Goal: Submit feedback/report problem

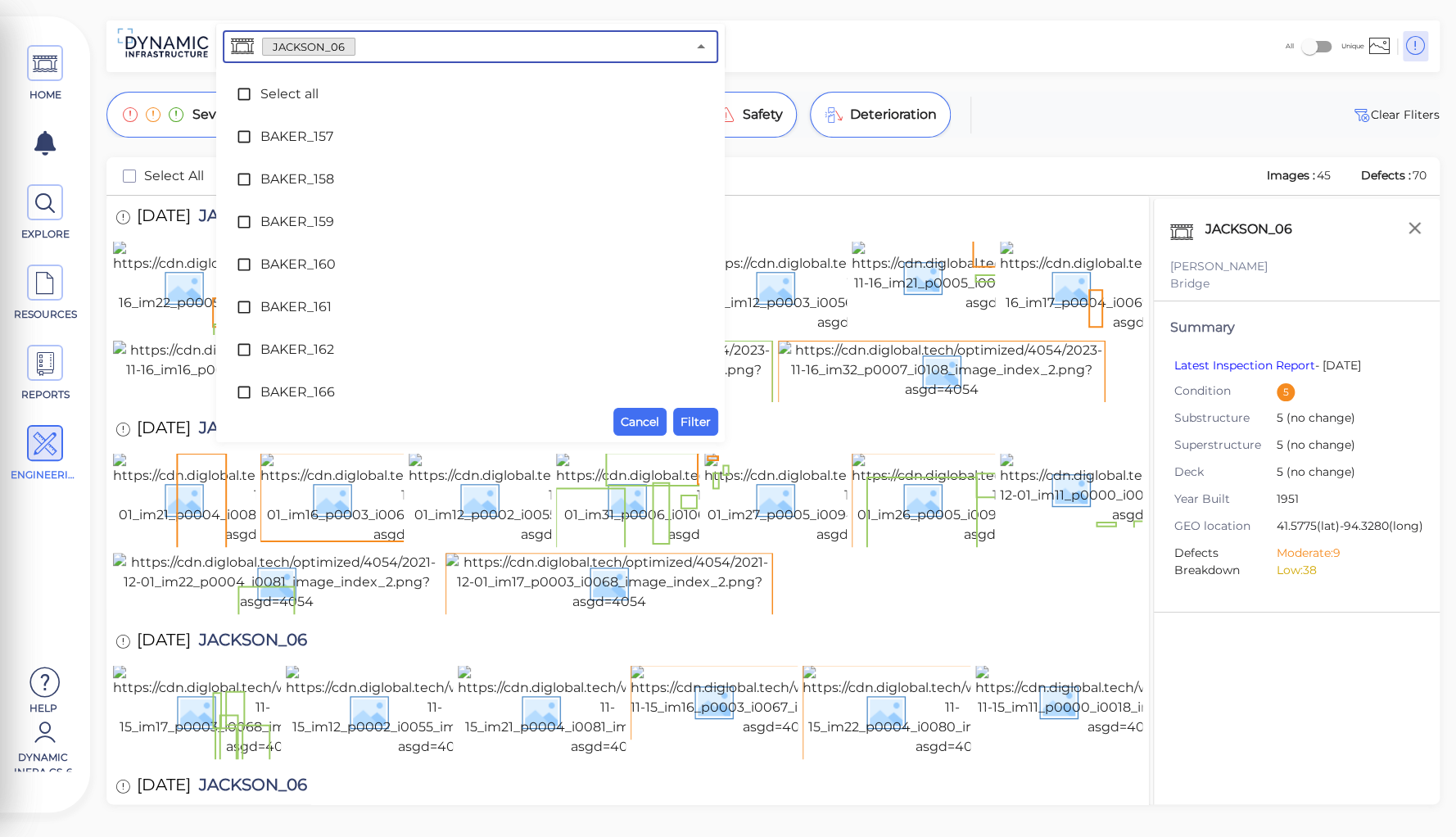
click at [358, 45] on input "text" at bounding box center [521, 47] width 331 height 23
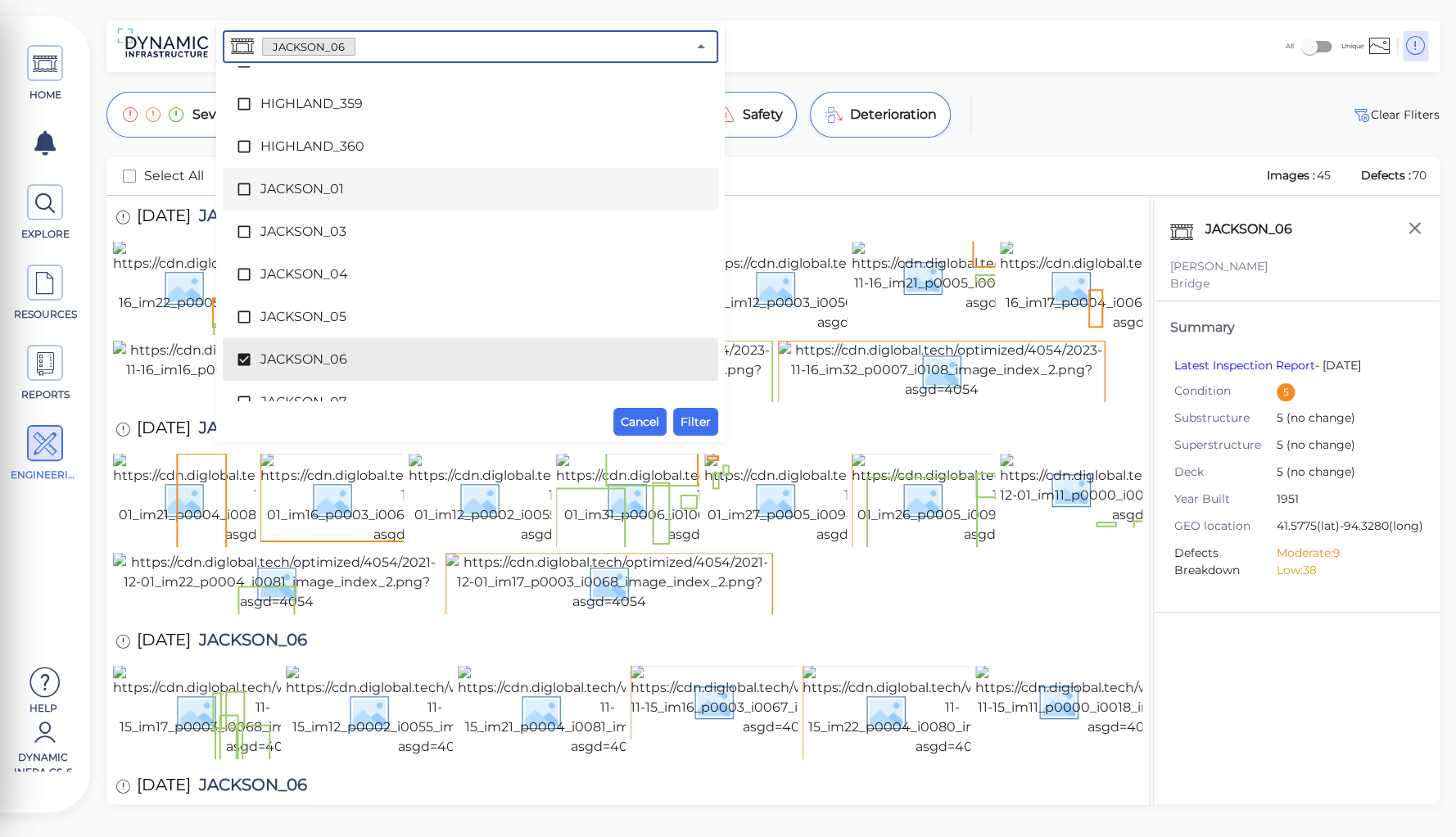
scroll to position [4827, 0]
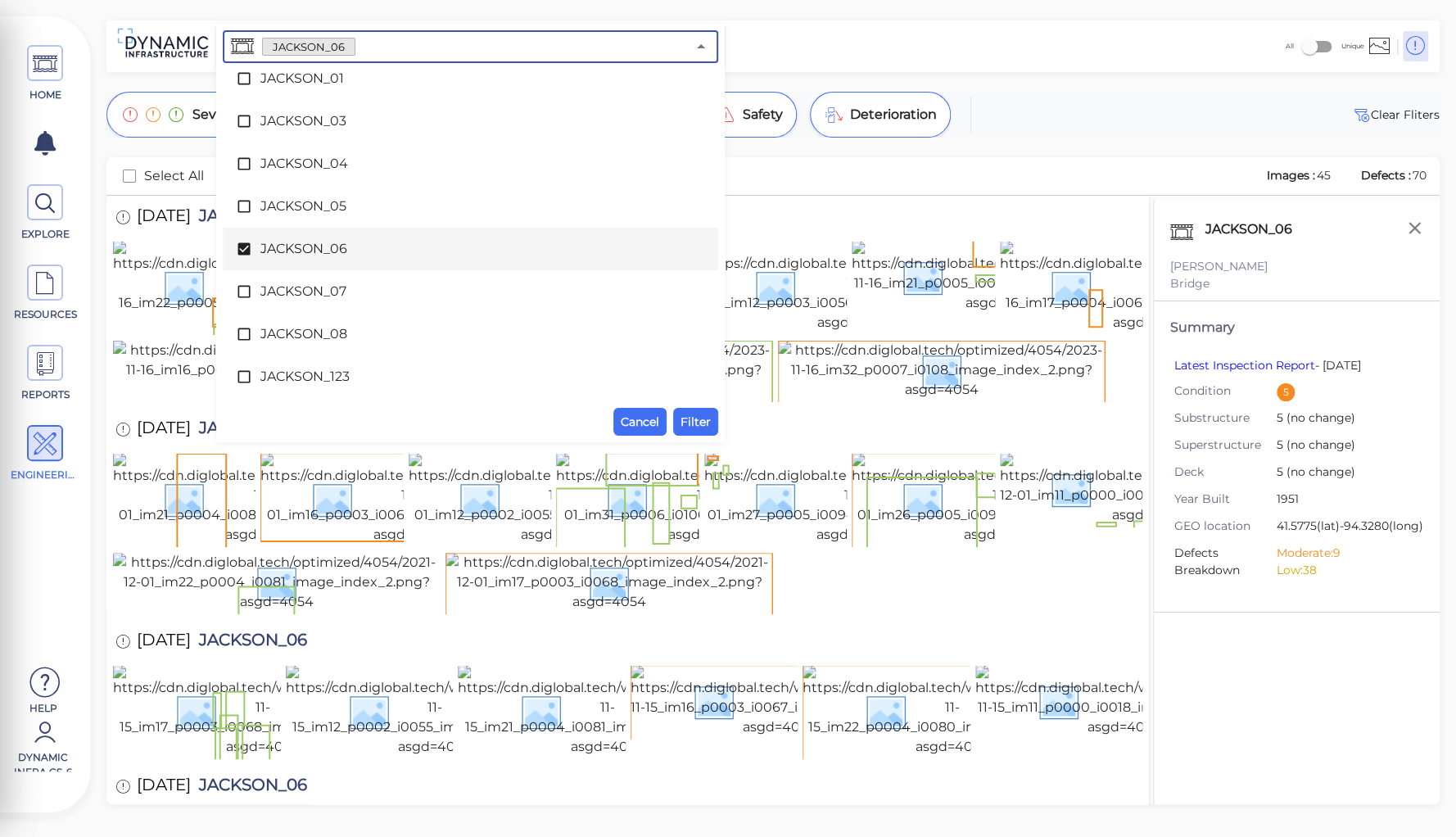
click at [246, 245] on icon at bounding box center [243, 249] width 12 height 12
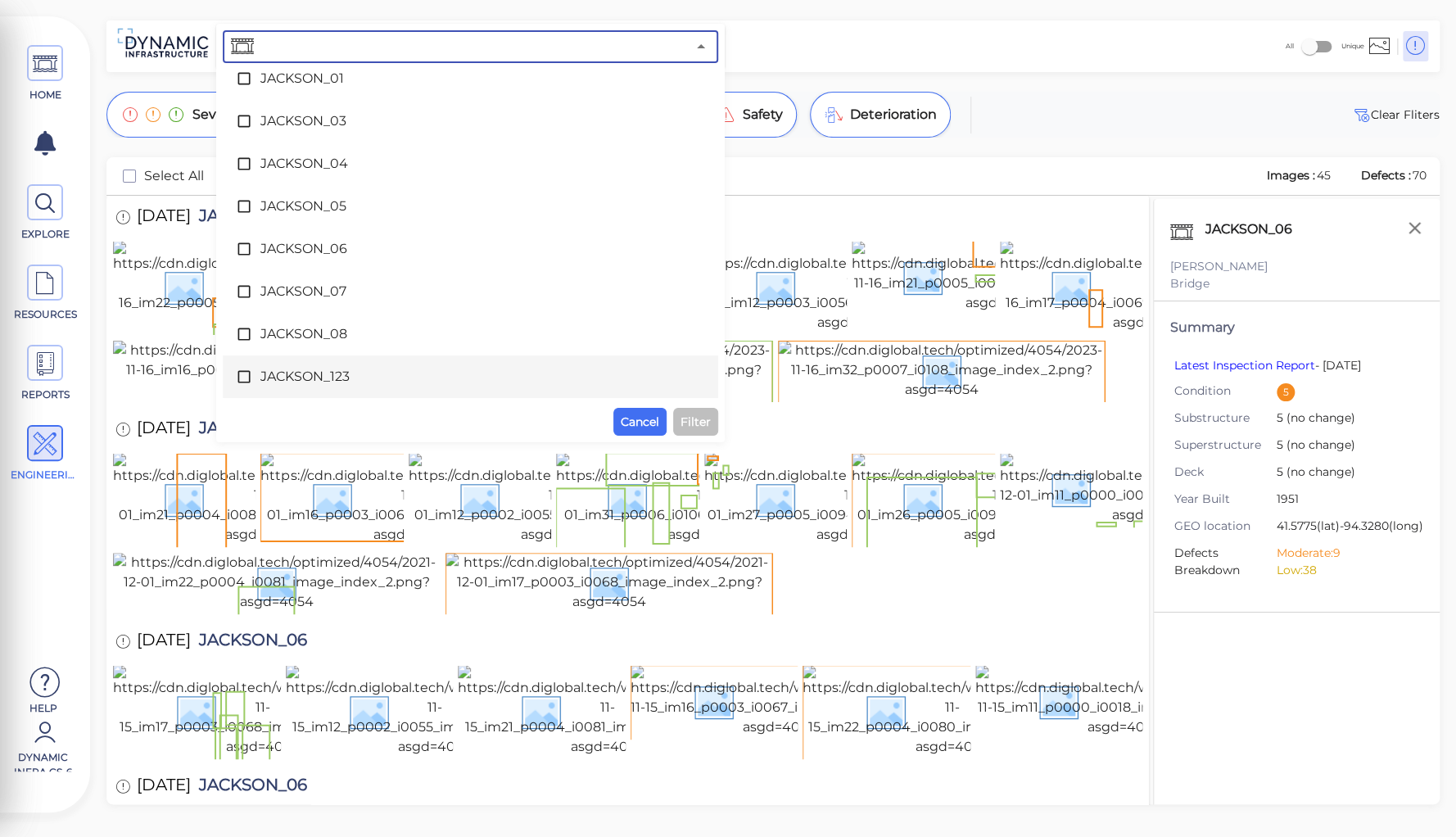
click at [283, 379] on span "JACKSON_123" at bounding box center [471, 376] width 420 height 20
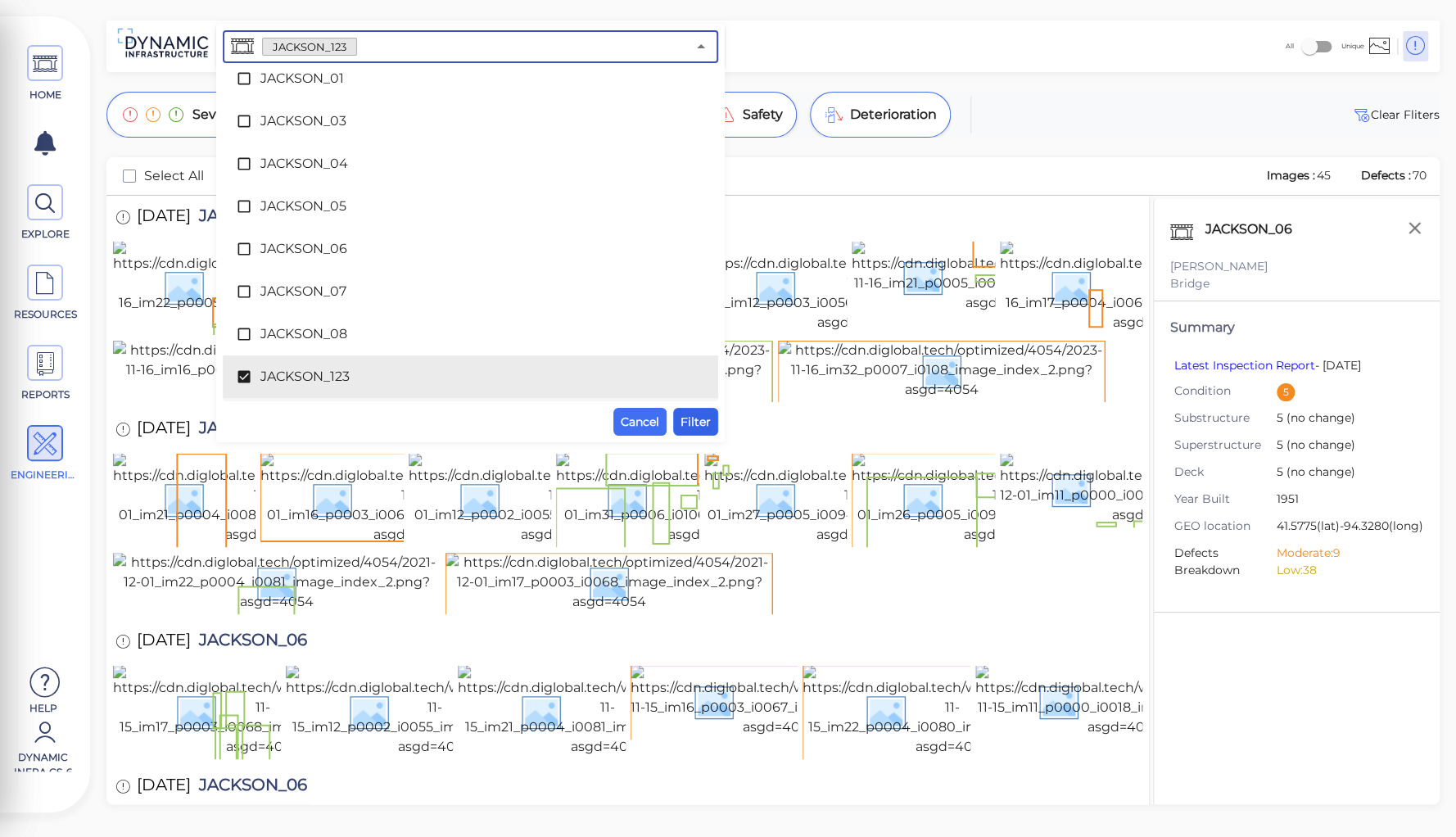
click at [695, 419] on span "Filter" at bounding box center [695, 422] width 30 height 20
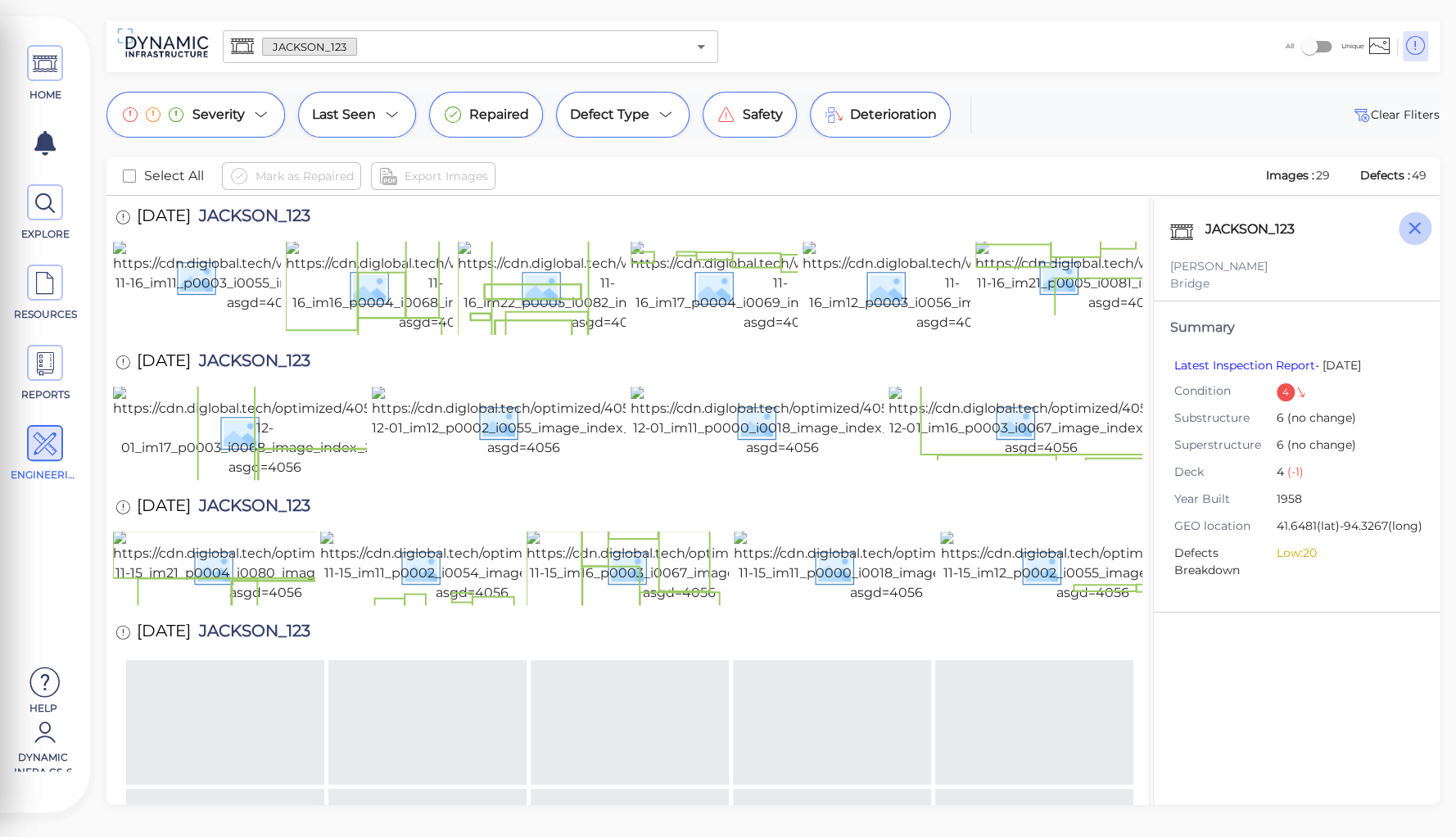
click at [1413, 232] on icon "button" at bounding box center [1415, 227] width 21 height 21
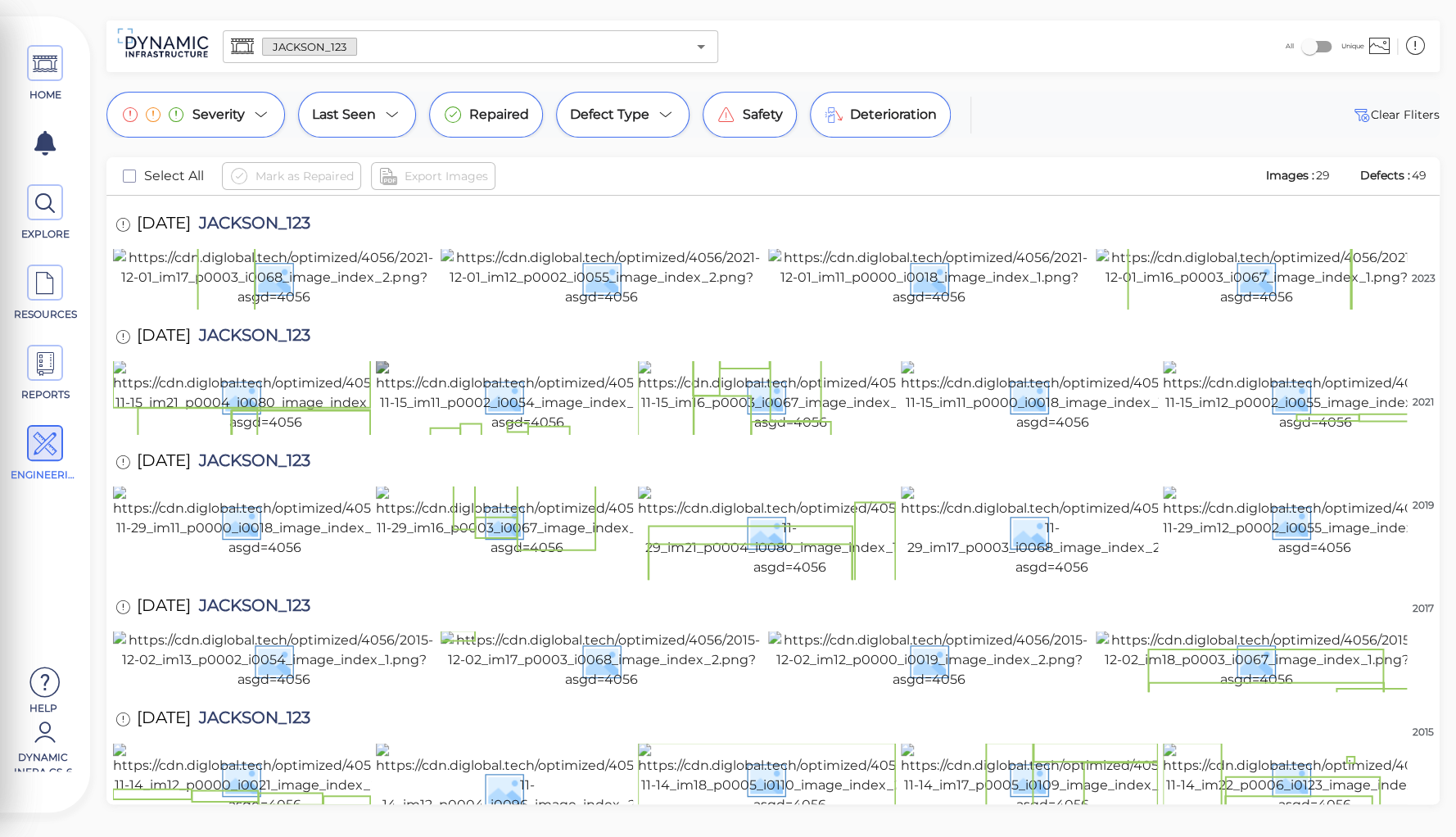
scroll to position [892, 0]
click at [1255, 743] on img at bounding box center [1314, 779] width 304 height 72
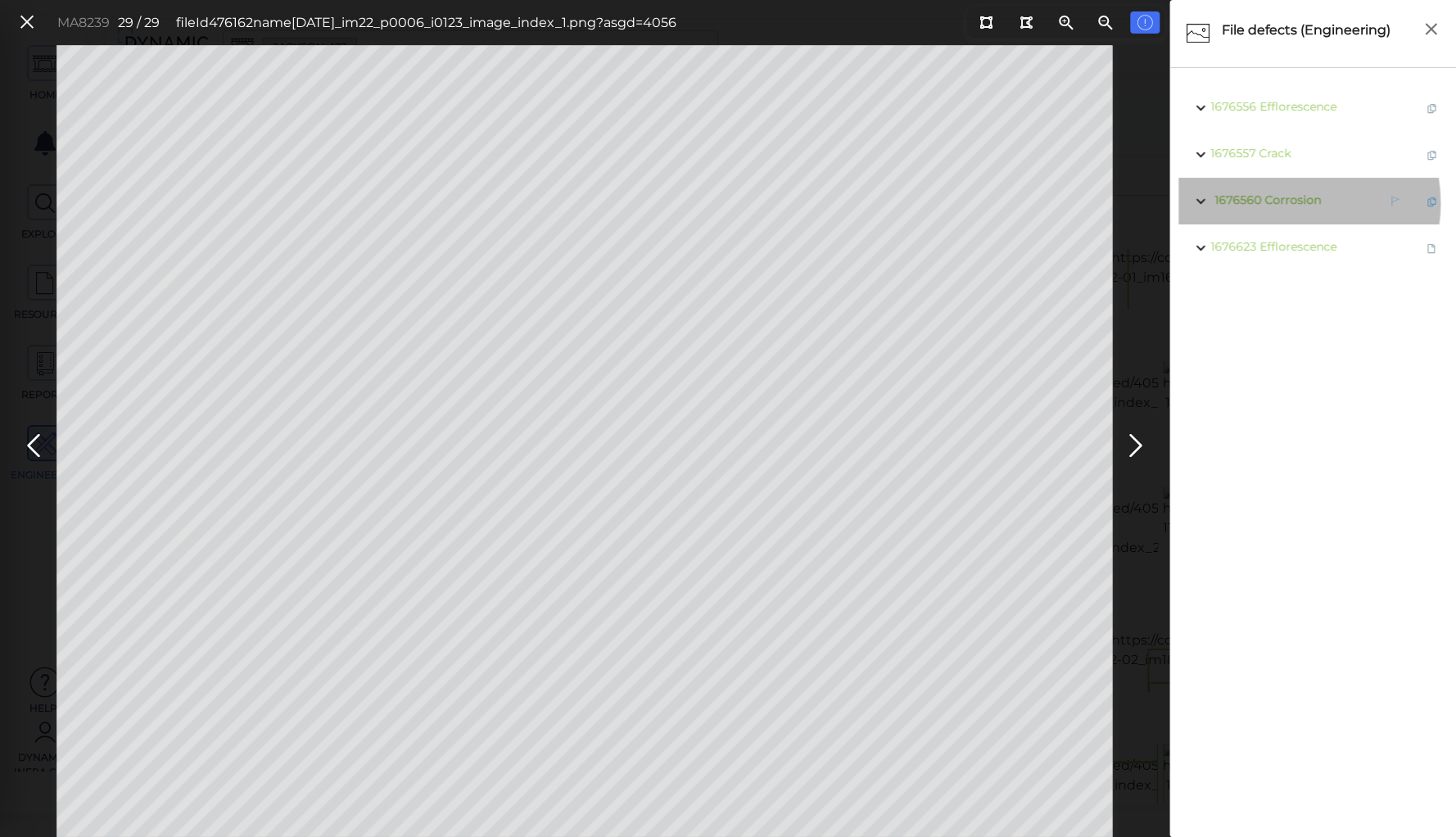
click at [1288, 203] on span "Corrosion" at bounding box center [1293, 200] width 57 height 15
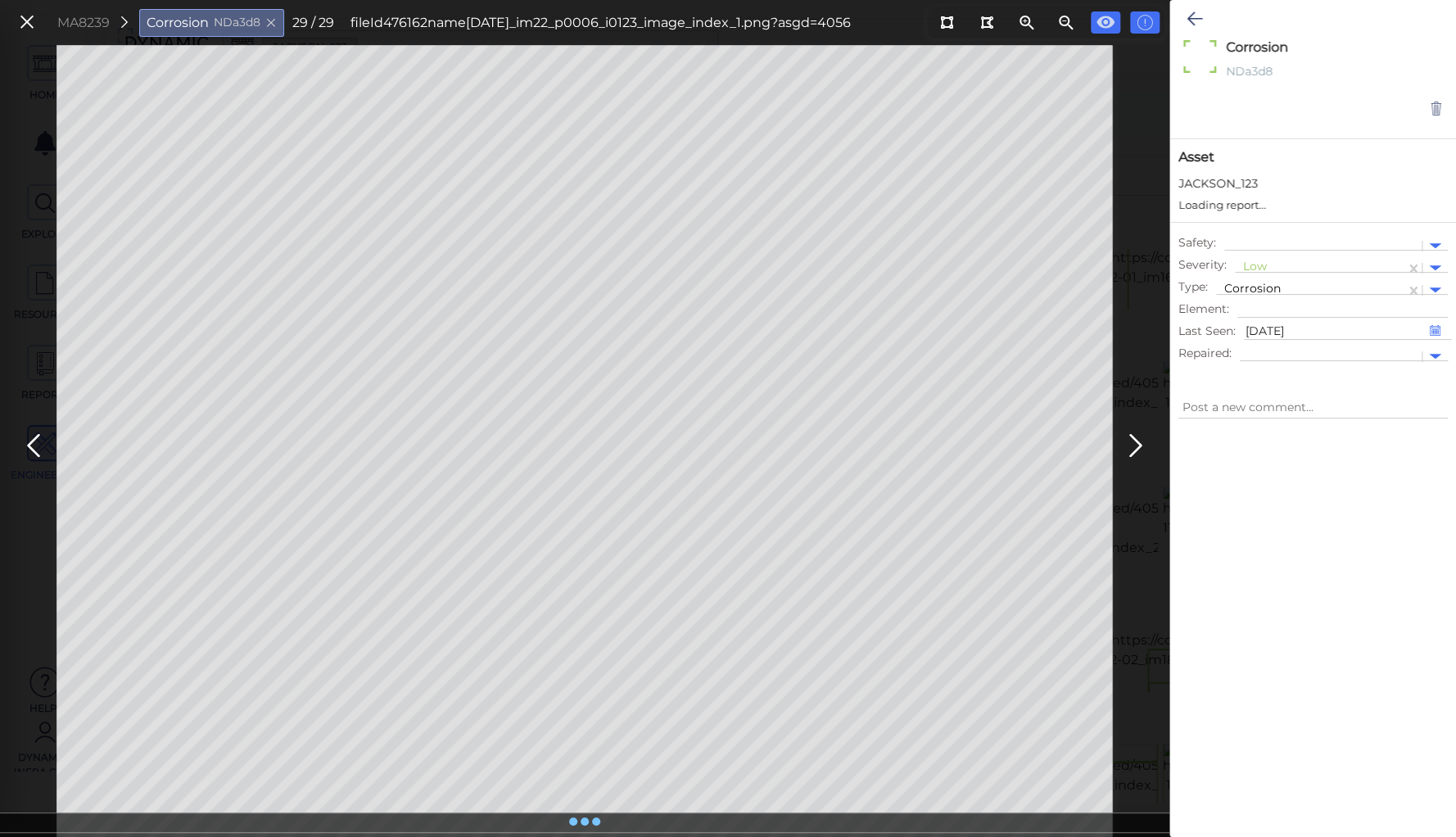
type textarea "x"
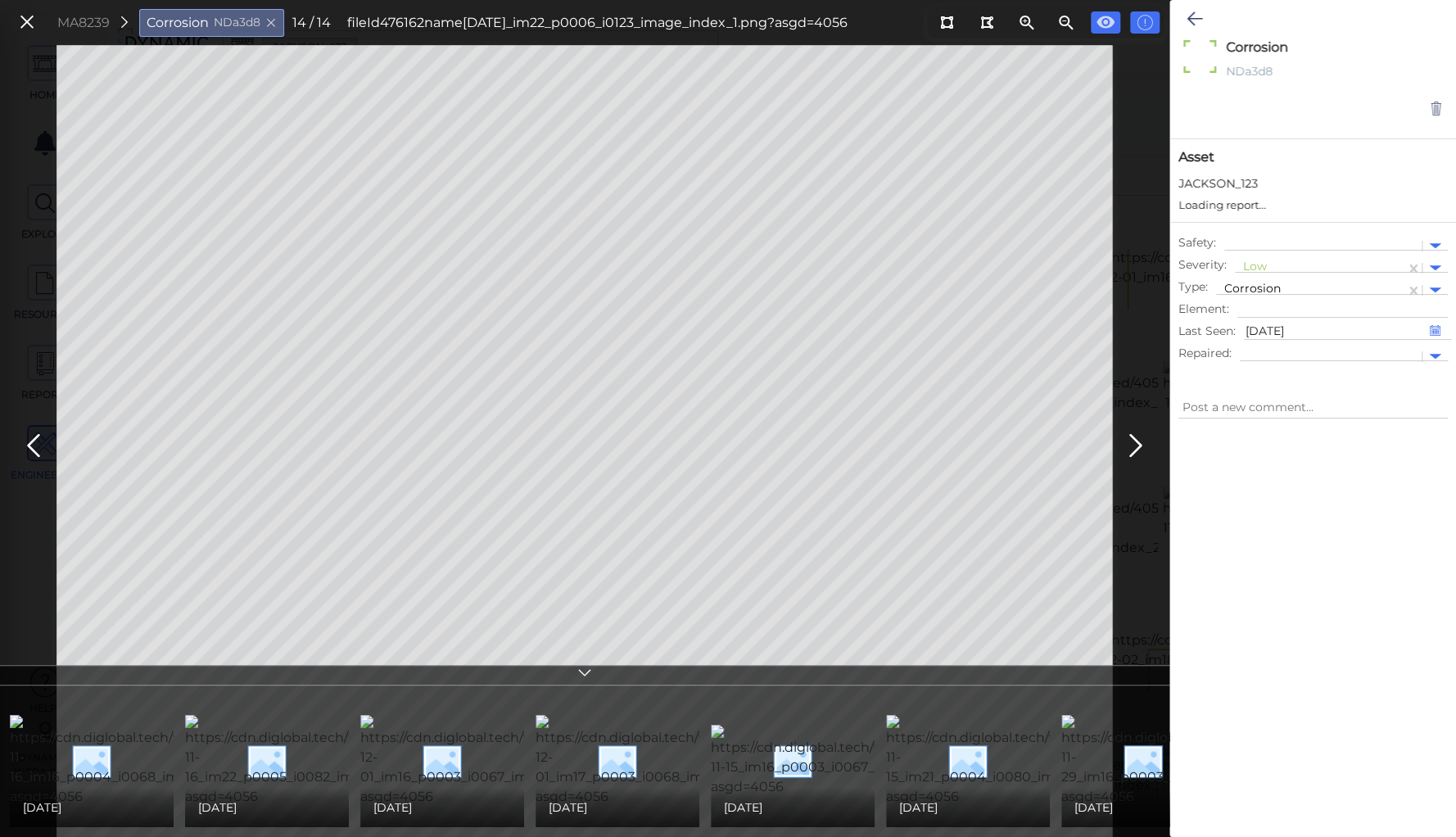
type textarea "x"
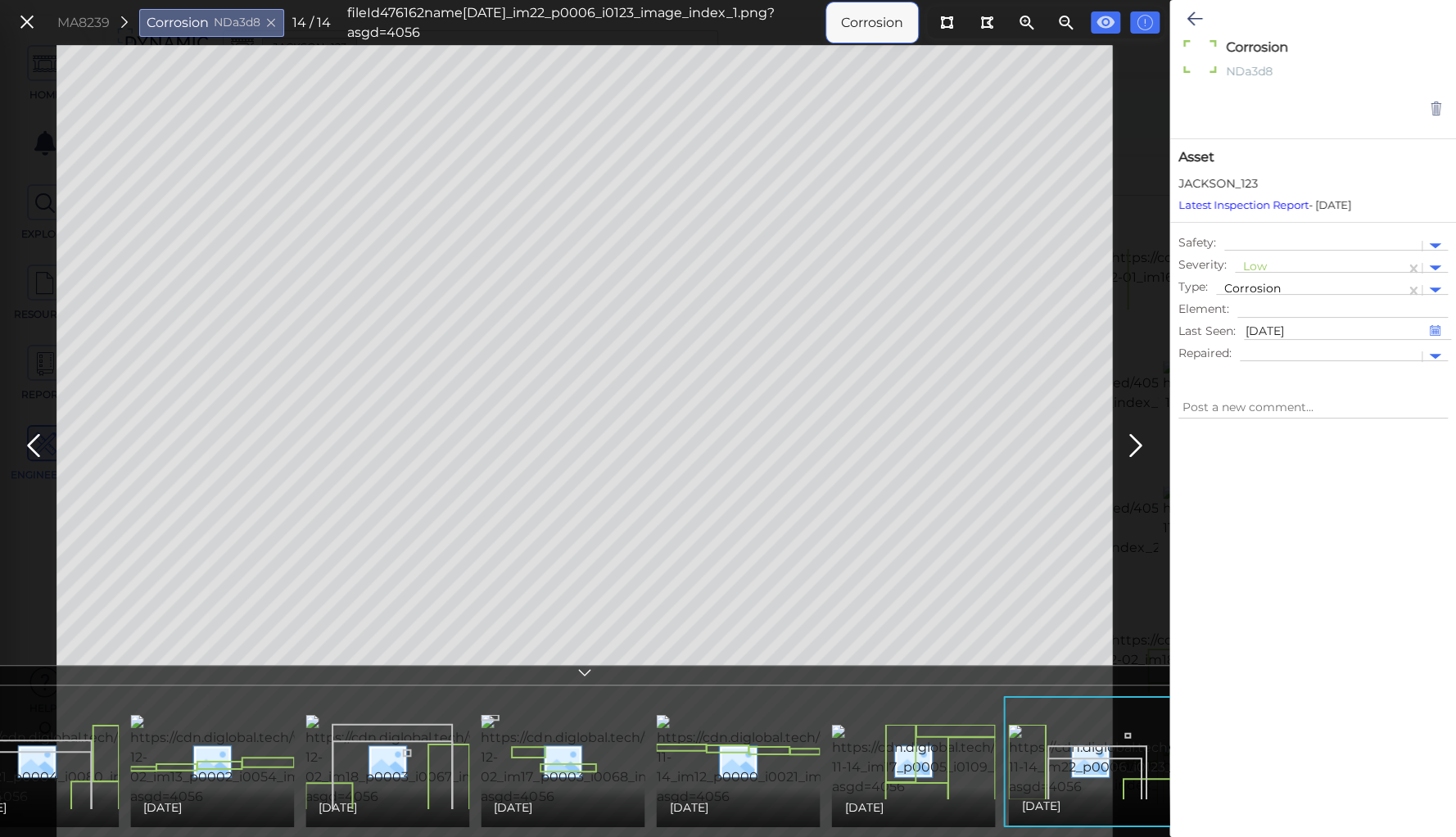
scroll to position [0, 1296]
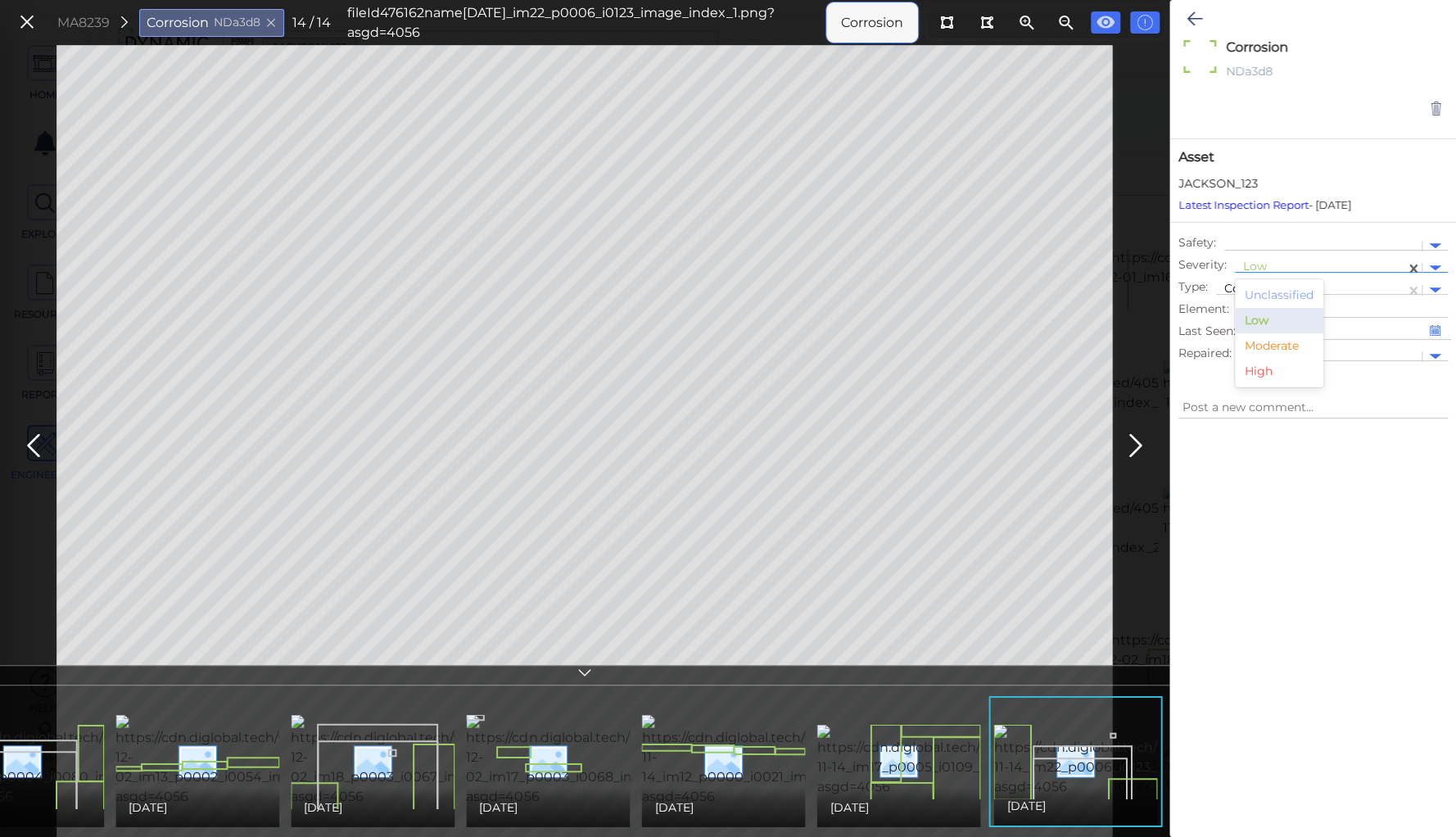
click at [1248, 265] on div at bounding box center [1320, 268] width 154 height 17
click at [1284, 341] on div "Moderate" at bounding box center [1279, 346] width 88 height 26
type textarea "x"
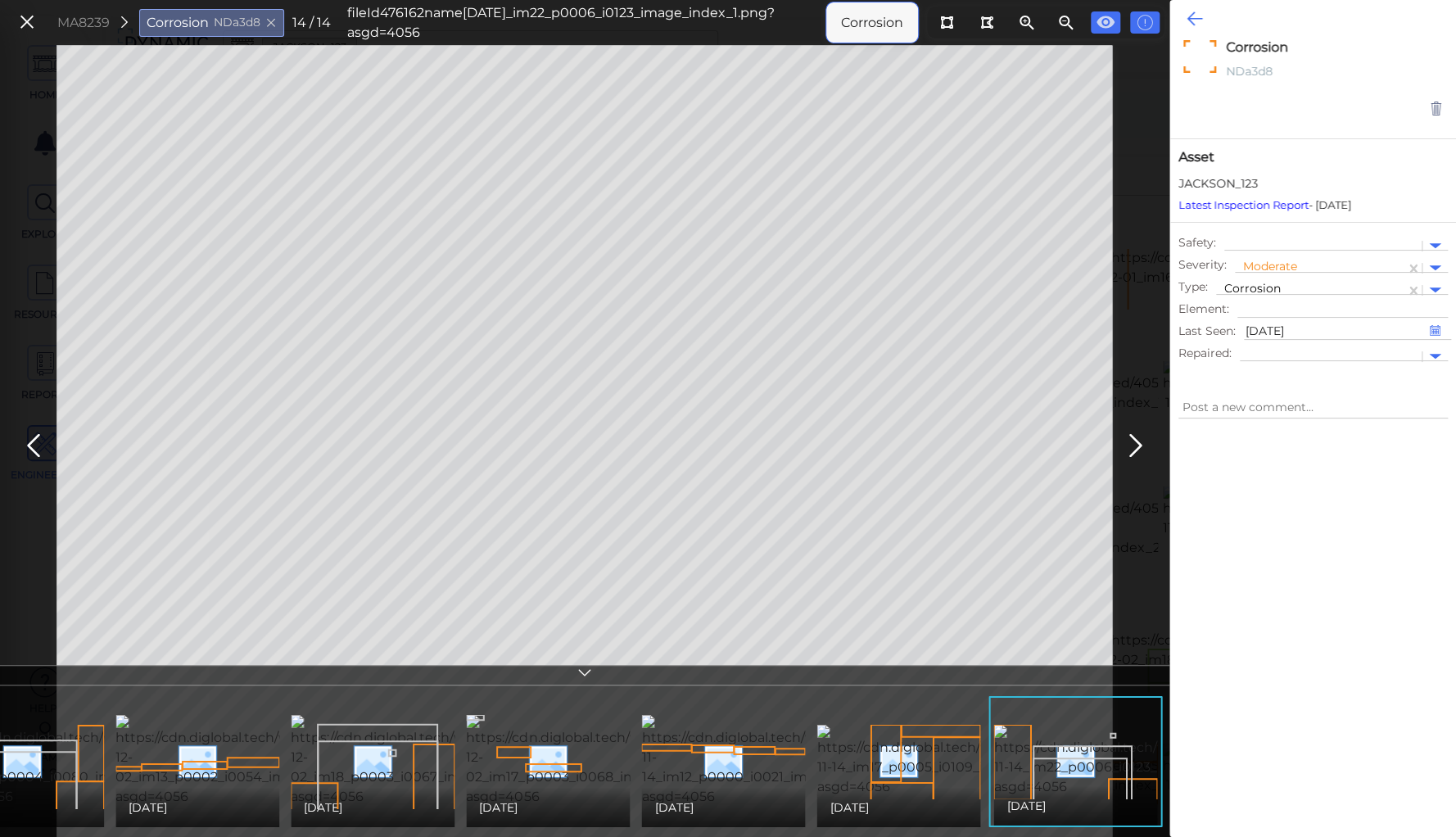
click at [1195, 12] on icon at bounding box center [1194, 19] width 16 height 20
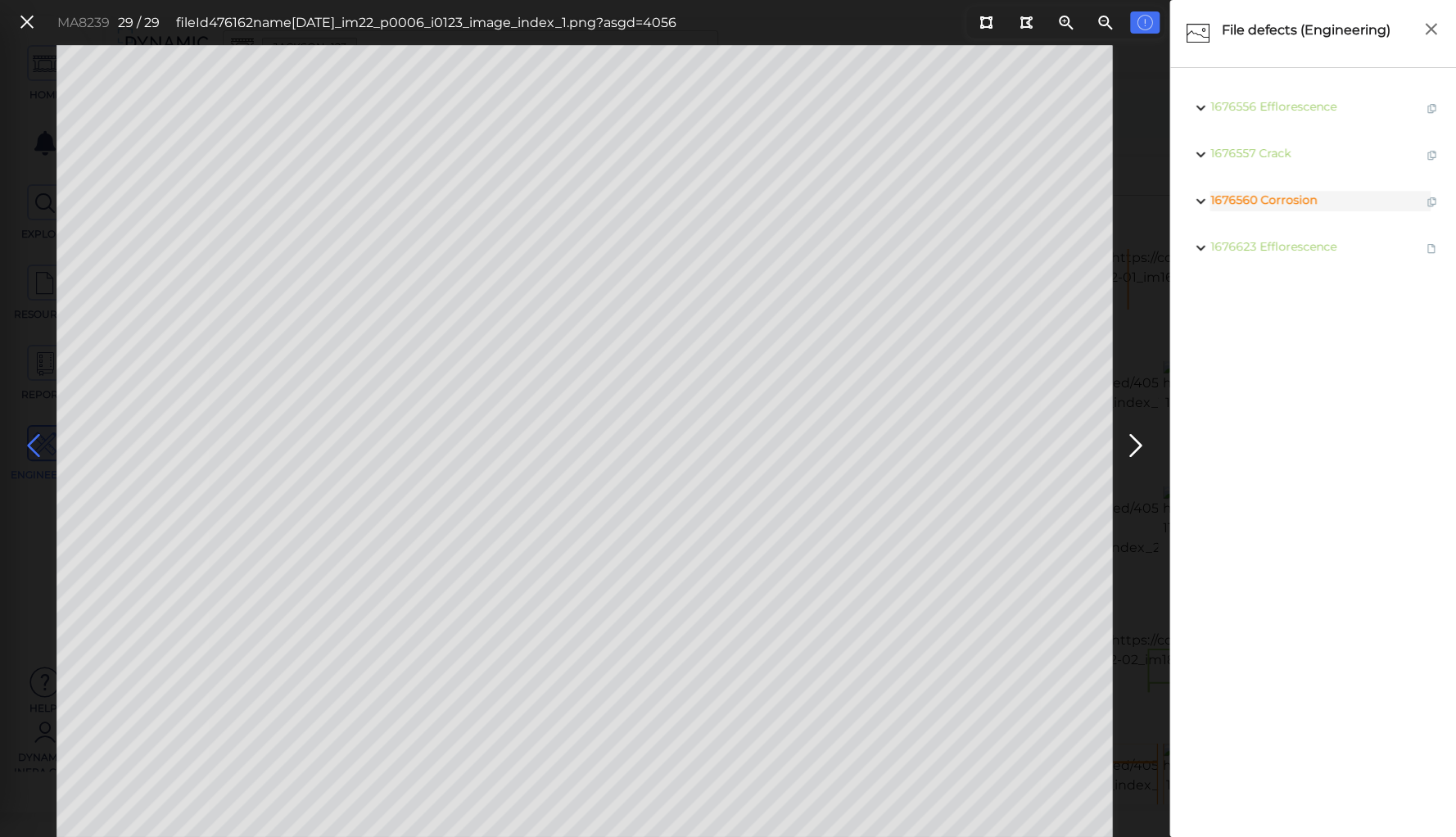
click at [27, 441] on icon at bounding box center [34, 446] width 26 height 32
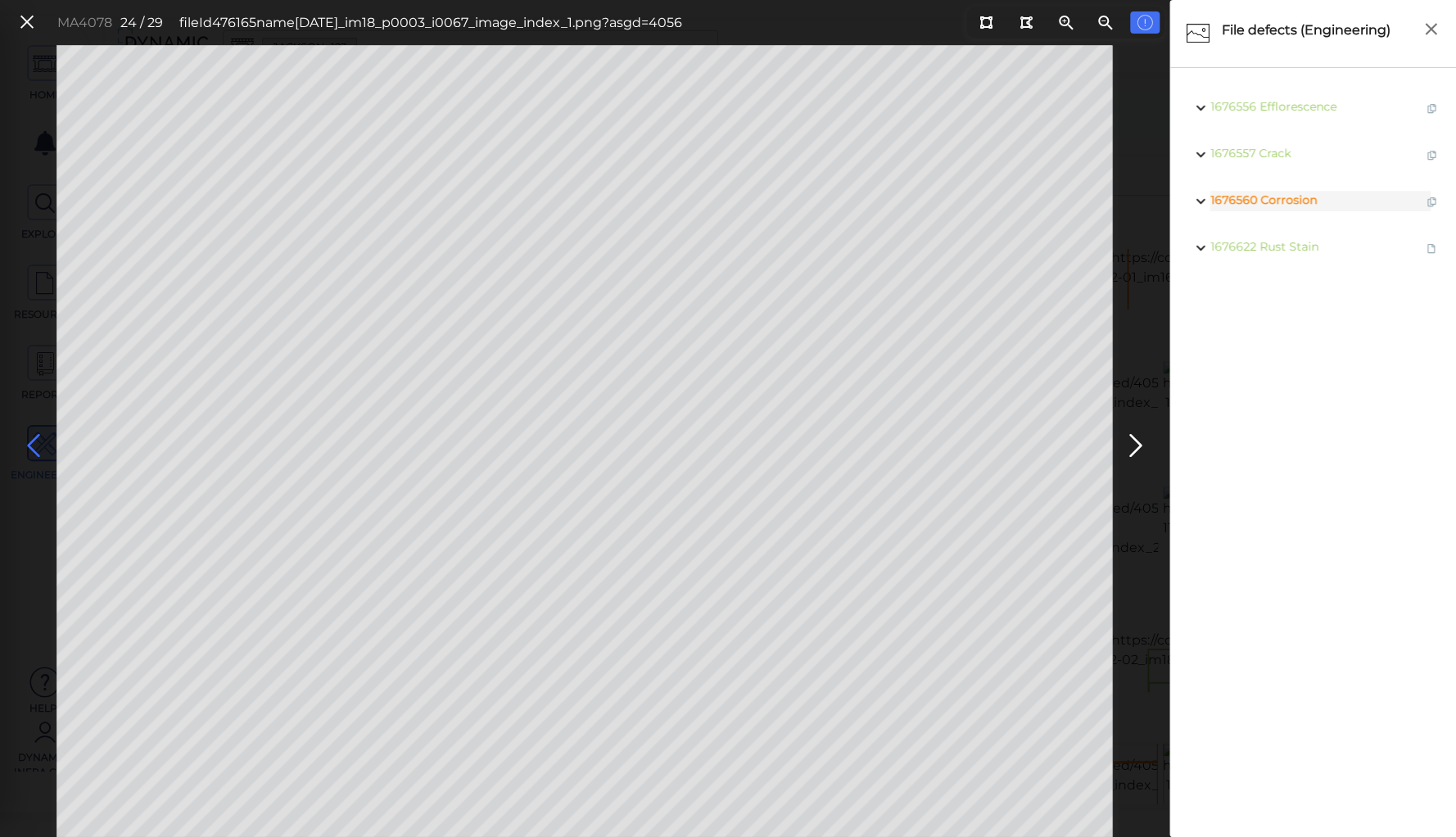
click at [27, 441] on icon at bounding box center [34, 446] width 26 height 32
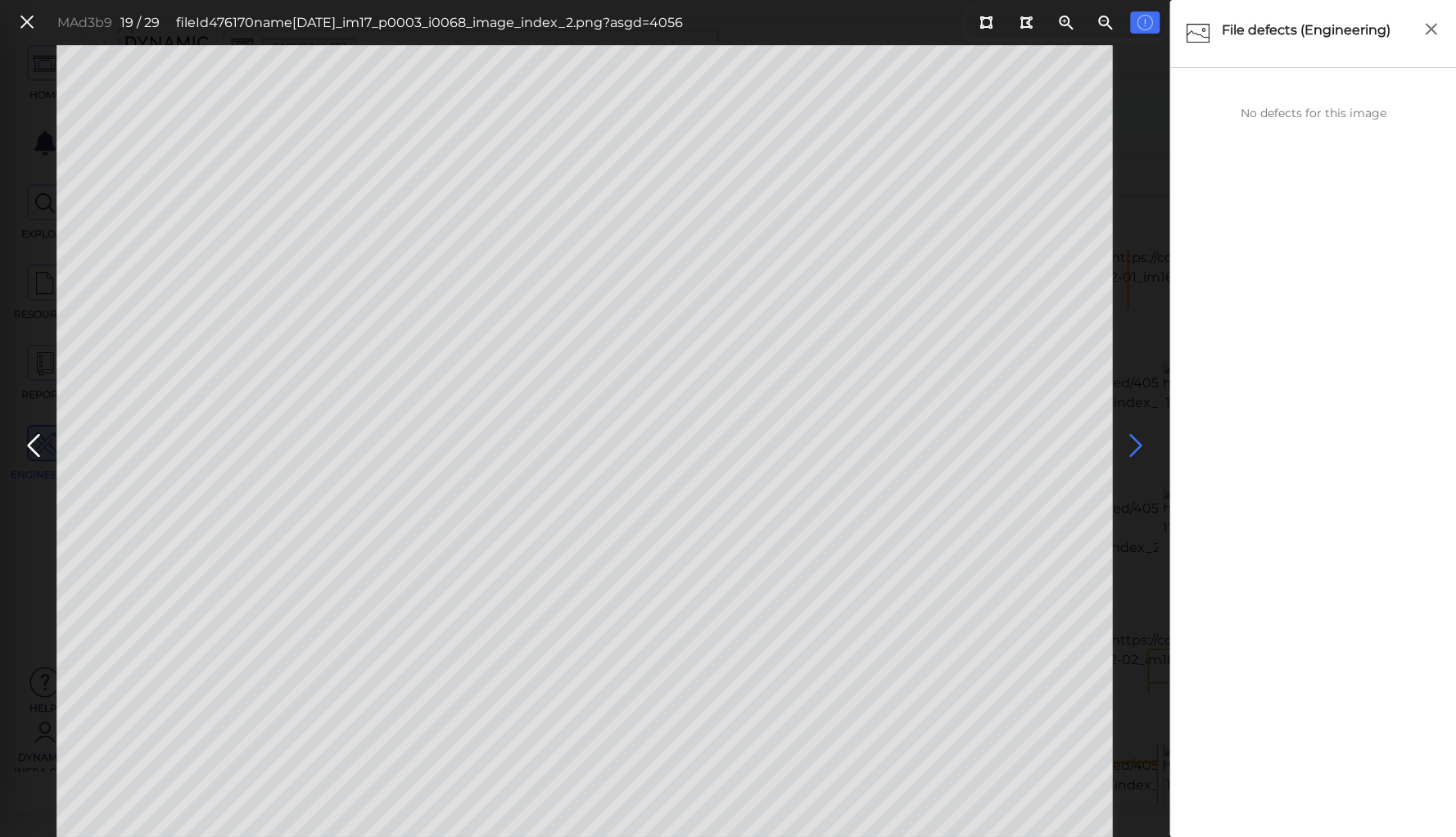
click at [1131, 439] on icon at bounding box center [1136, 446] width 26 height 32
click at [27, 437] on icon at bounding box center [34, 446] width 26 height 32
click at [33, 443] on icon at bounding box center [34, 446] width 26 height 32
click at [34, 442] on icon at bounding box center [34, 446] width 26 height 32
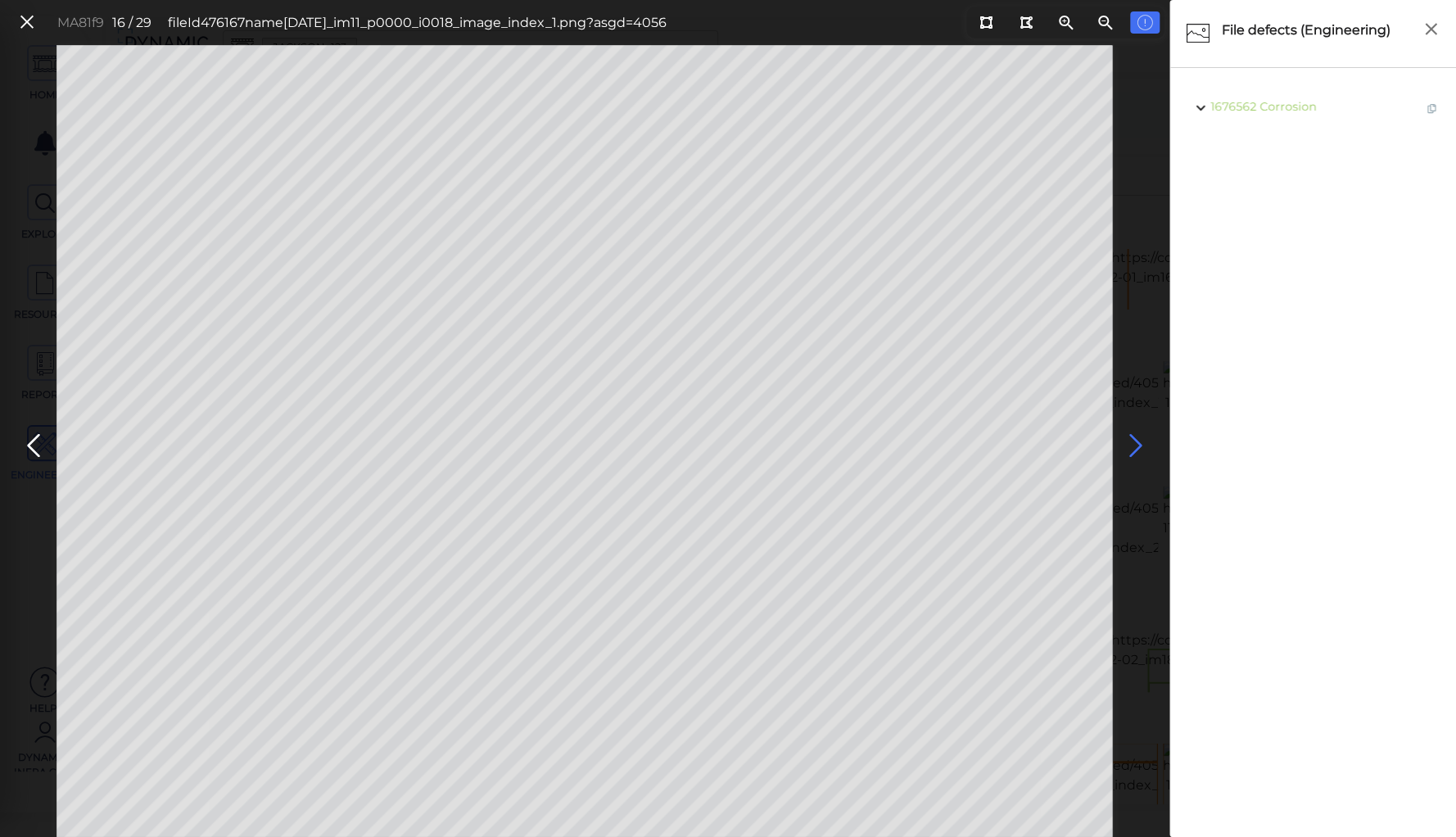
click at [1126, 437] on icon at bounding box center [1136, 446] width 26 height 32
click at [33, 442] on icon at bounding box center [34, 446] width 26 height 32
click at [30, 443] on icon at bounding box center [34, 446] width 26 height 32
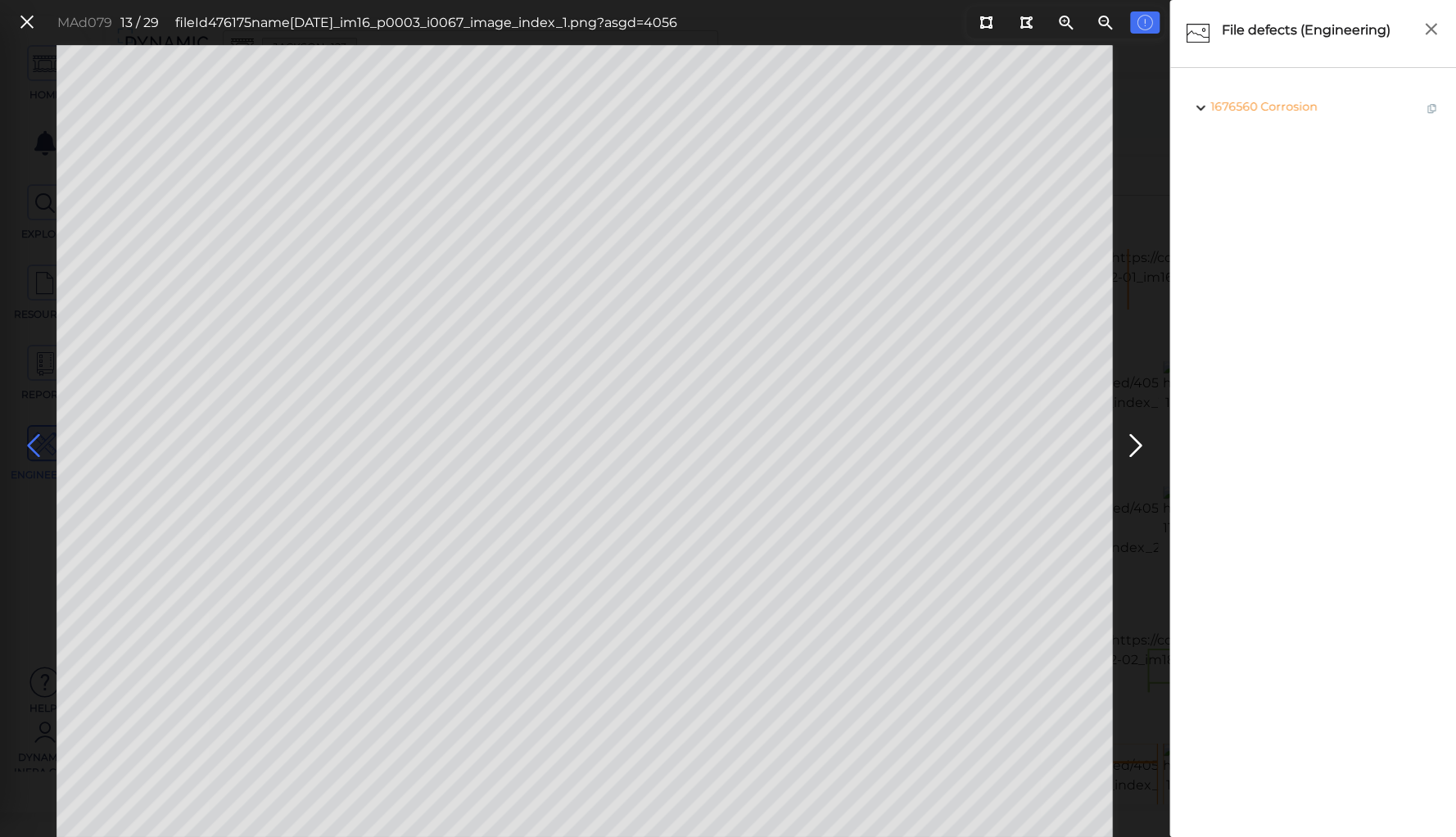
click at [30, 443] on icon at bounding box center [34, 446] width 26 height 32
click at [40, 442] on icon at bounding box center [34, 446] width 26 height 32
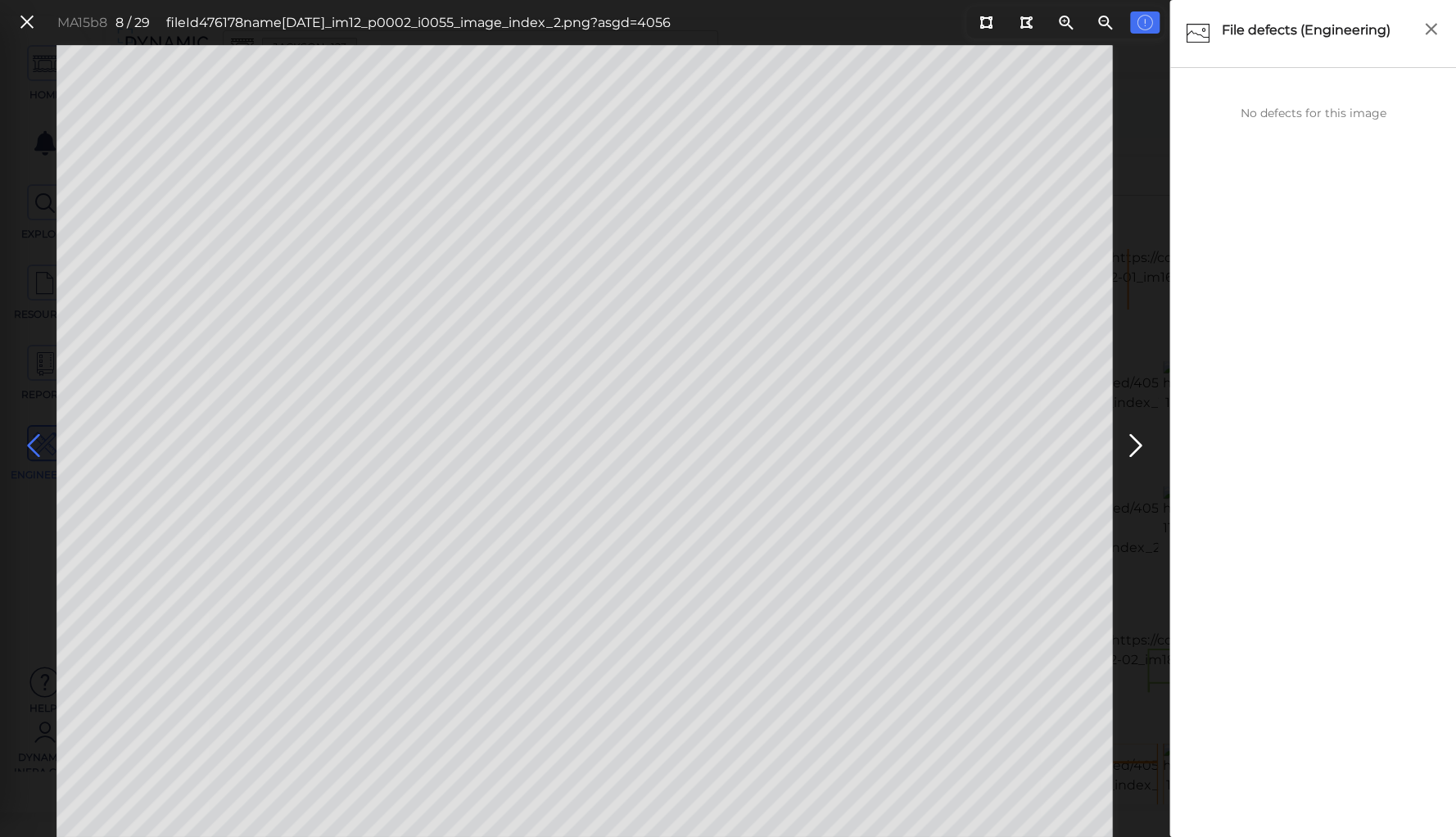
click at [40, 442] on icon at bounding box center [34, 446] width 26 height 32
click at [1131, 440] on icon at bounding box center [1136, 446] width 26 height 32
click at [28, 437] on icon at bounding box center [34, 446] width 26 height 32
click at [36, 442] on icon at bounding box center [34, 446] width 26 height 32
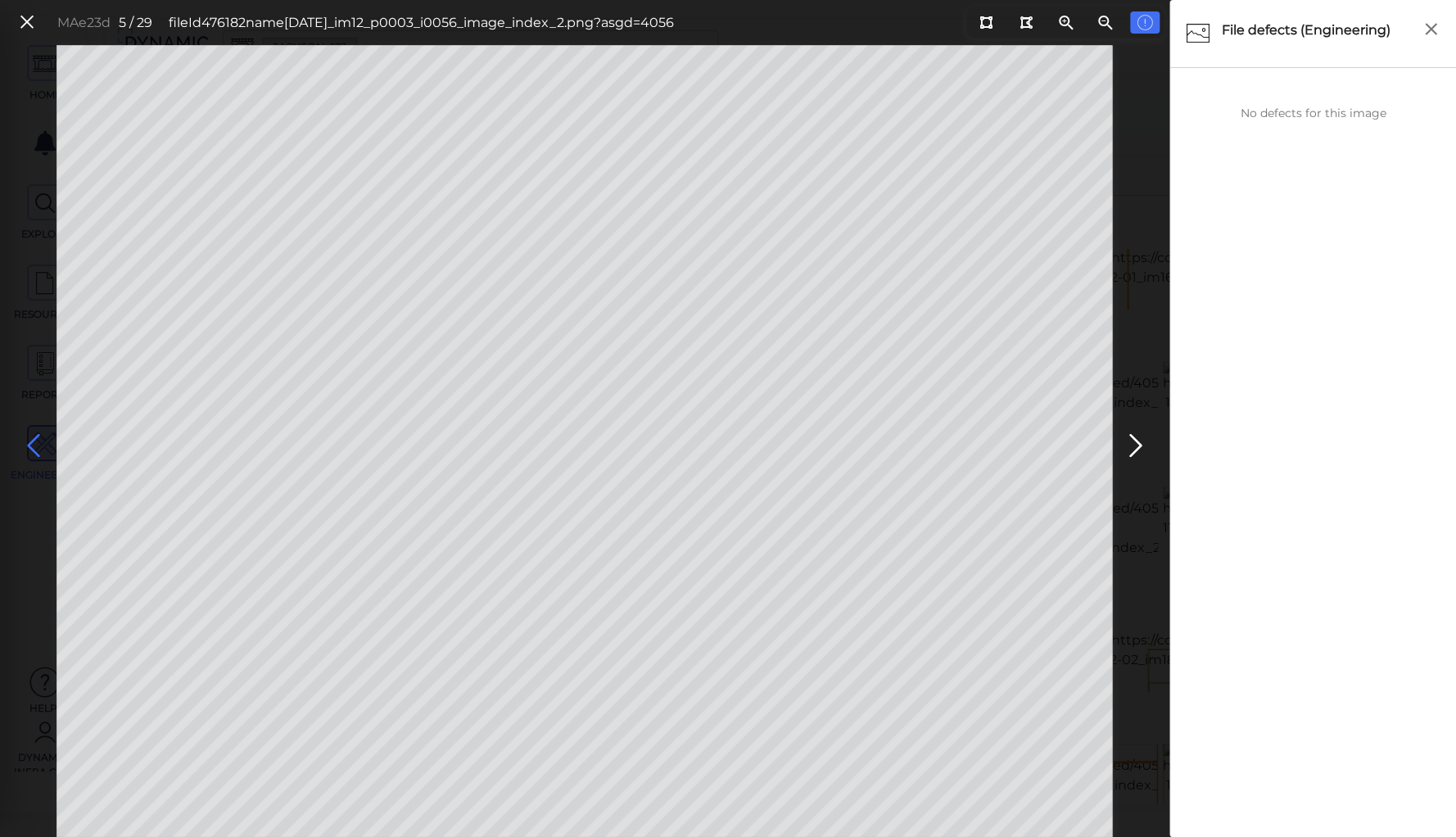
click at [36, 442] on icon at bounding box center [34, 446] width 26 height 32
click at [33, 437] on icon at bounding box center [34, 446] width 26 height 32
click at [34, 442] on icon at bounding box center [34, 446] width 26 height 32
click at [34, 438] on icon at bounding box center [34, 446] width 26 height 32
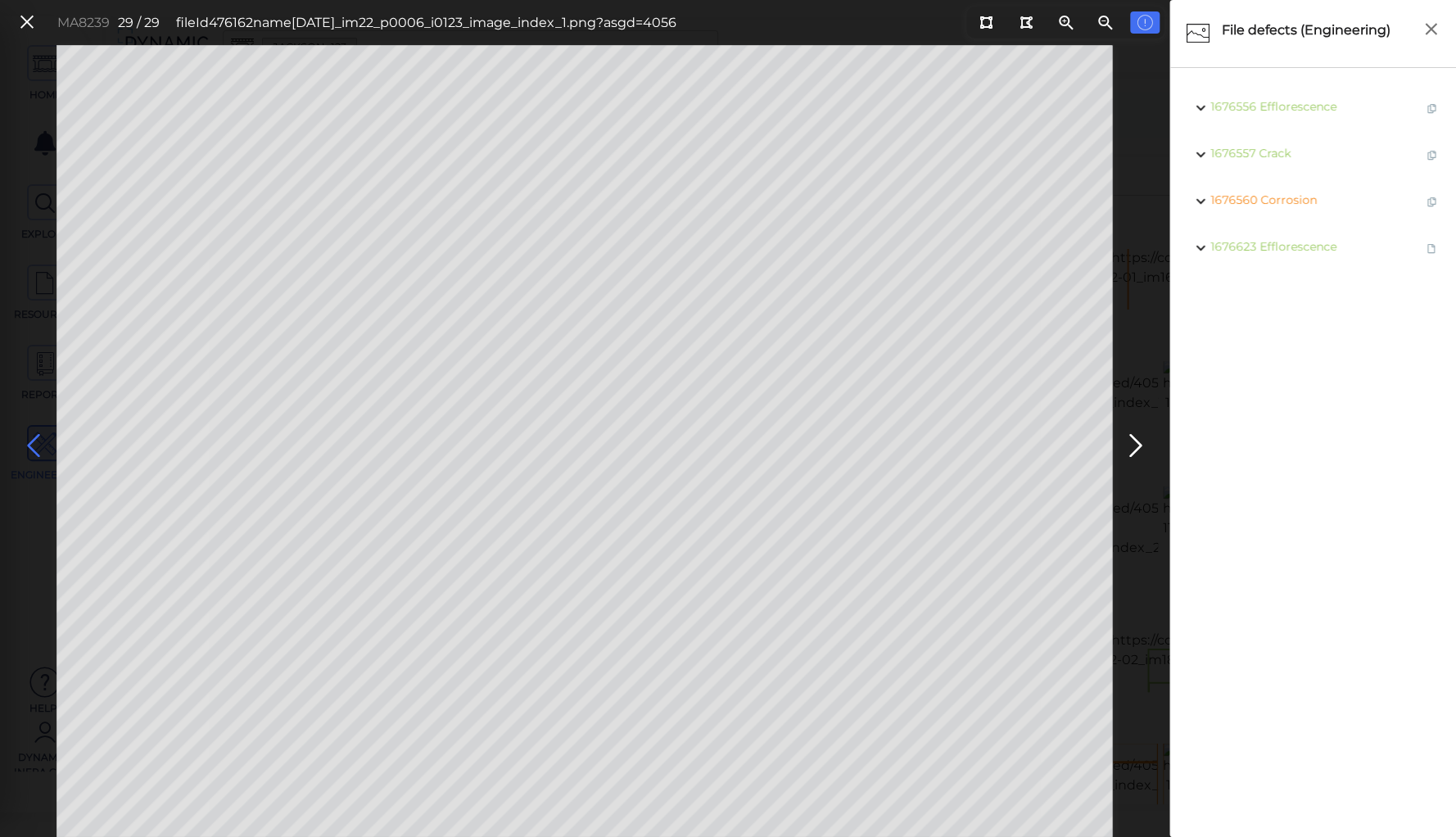
click at [34, 438] on icon at bounding box center [34, 446] width 26 height 32
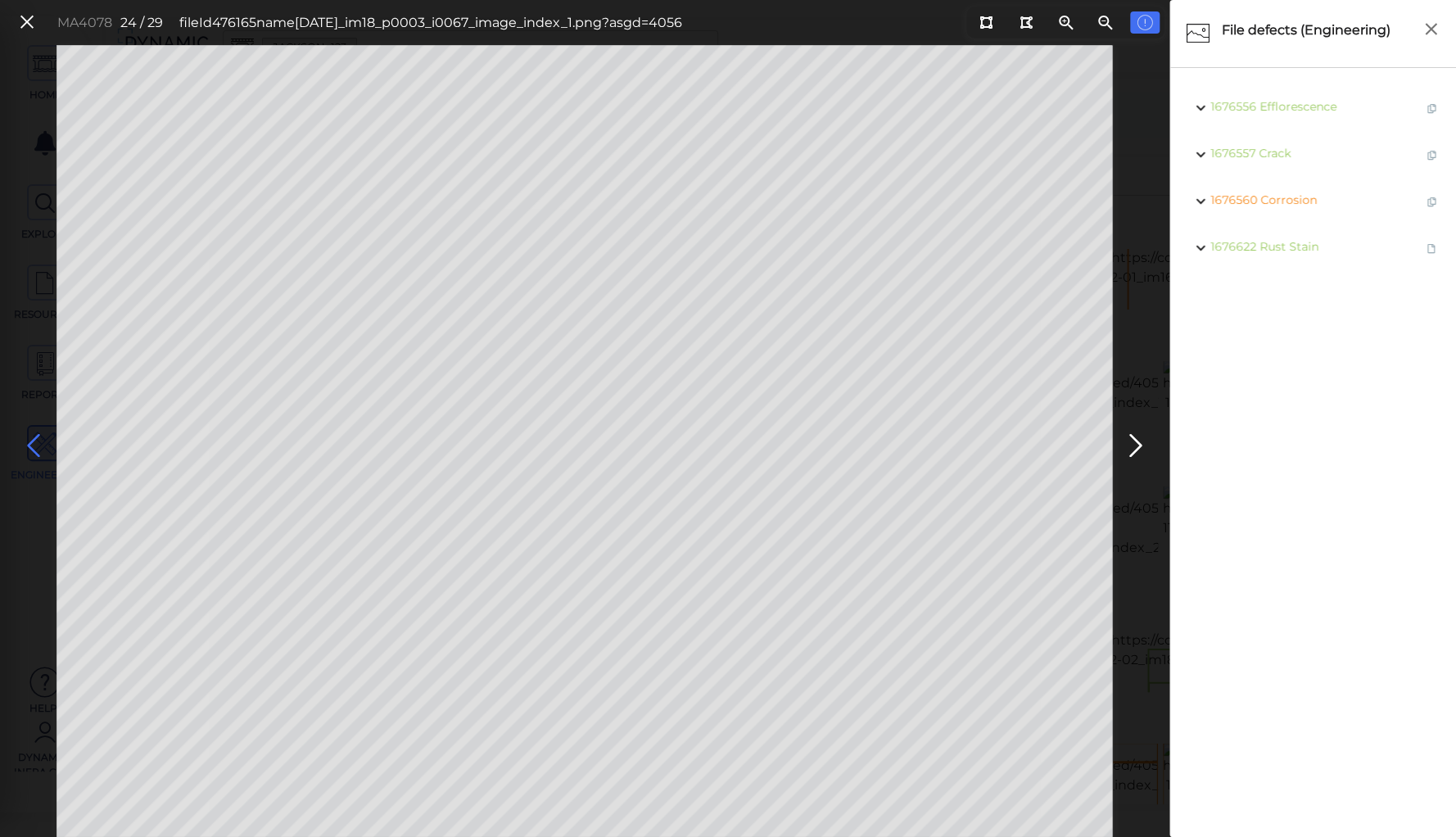
click at [34, 438] on icon at bounding box center [34, 446] width 26 height 32
click at [25, 19] on icon at bounding box center [27, 22] width 18 height 22
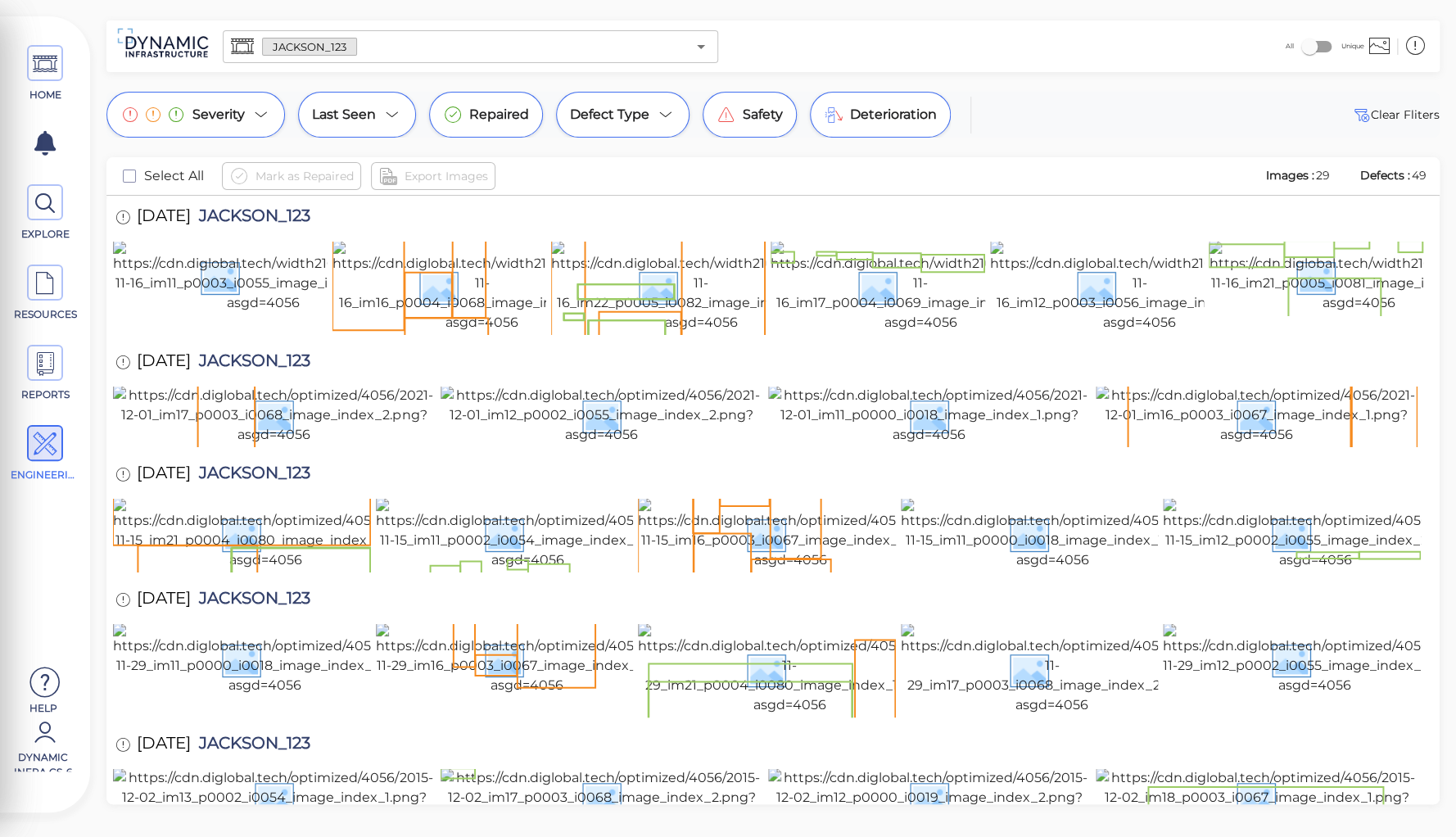
click at [276, 213] on span "JACKSON_123" at bounding box center [250, 217] width 119 height 22
copy span "JACKSON_123"
click at [227, 306] on img at bounding box center [263, 276] width 300 height 72
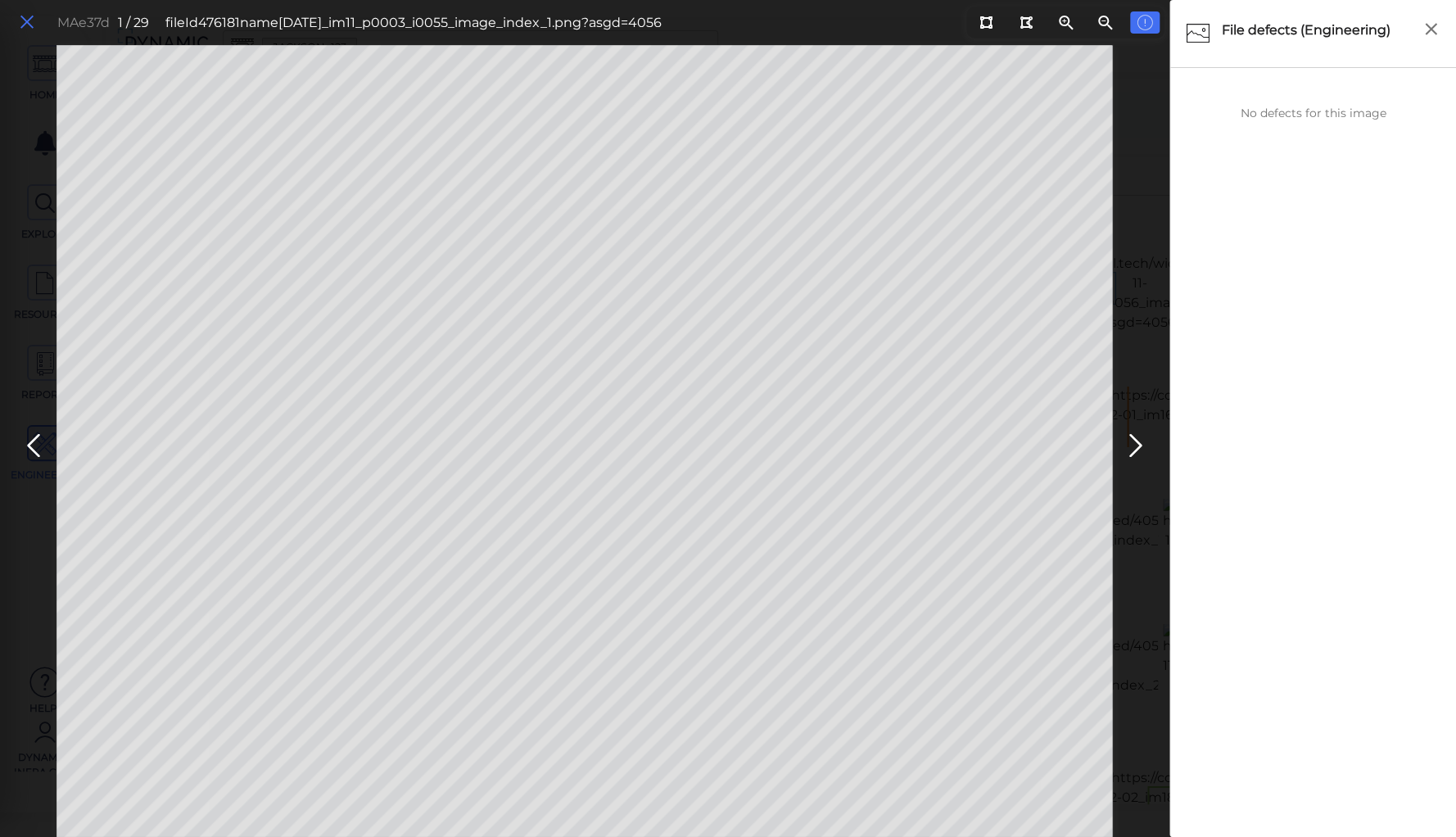
click at [30, 23] on icon at bounding box center [27, 22] width 18 height 22
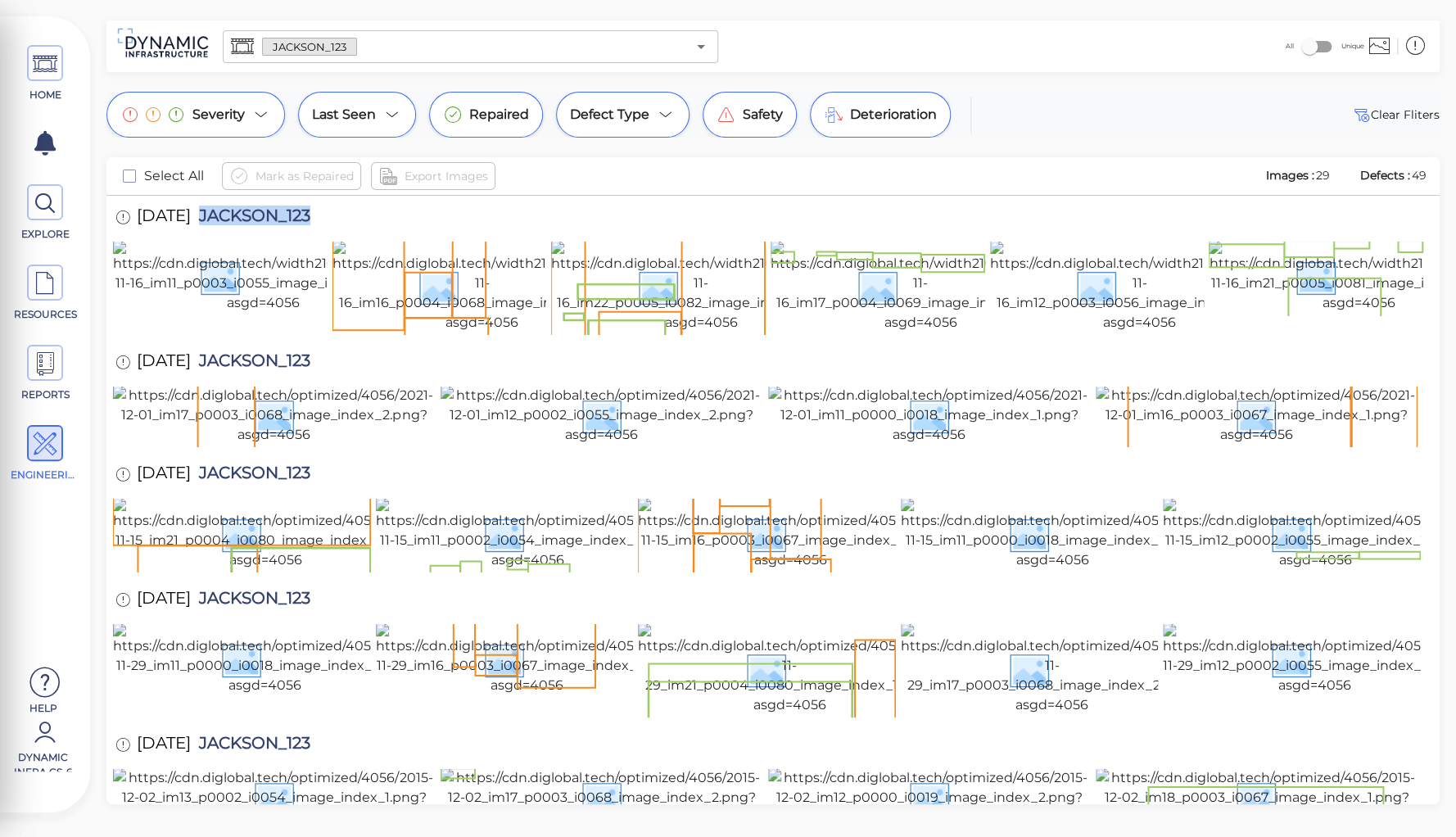
click at [393, 51] on input "text" at bounding box center [522, 47] width 330 height 23
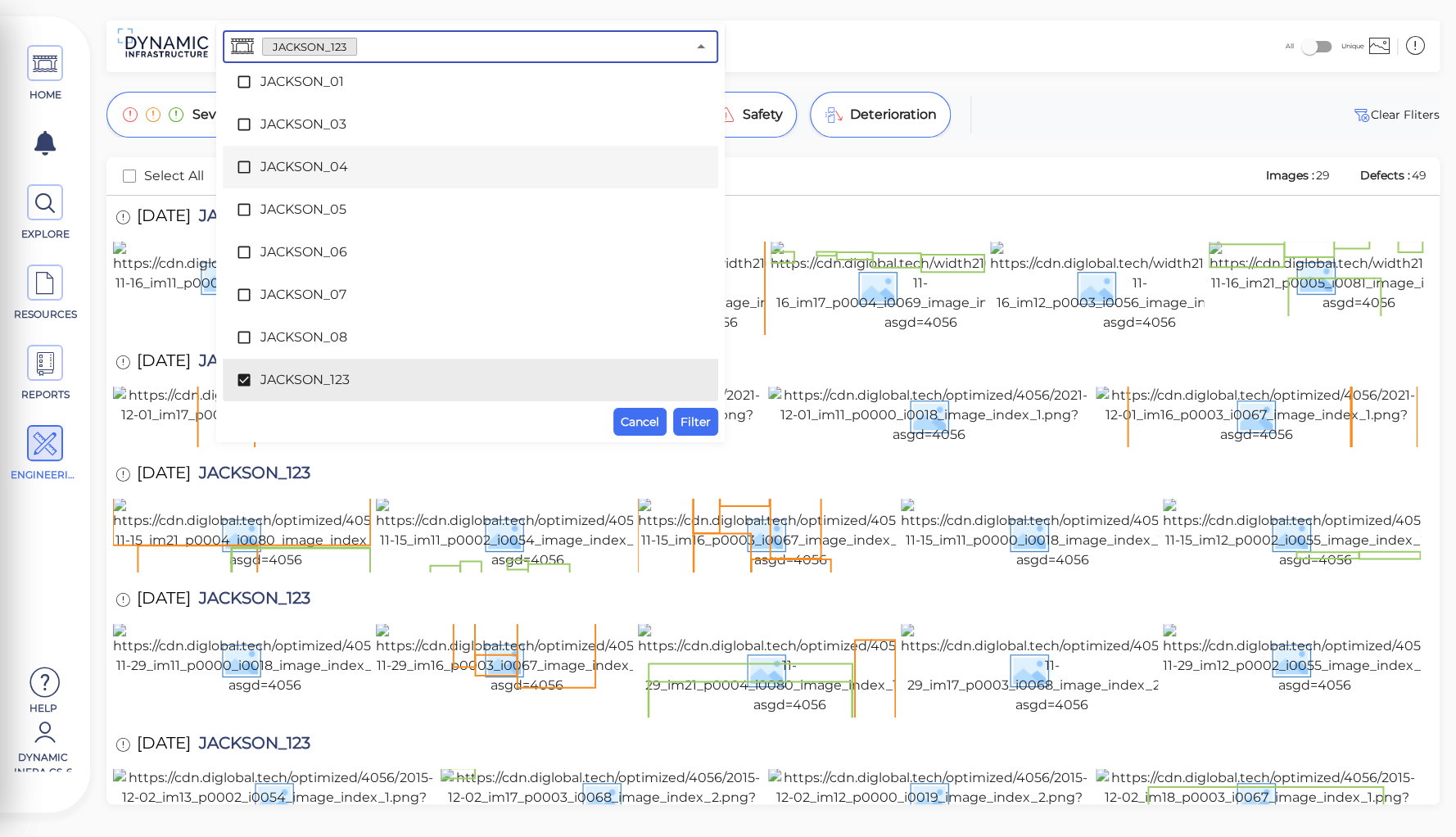
scroll to position [4889, 0]
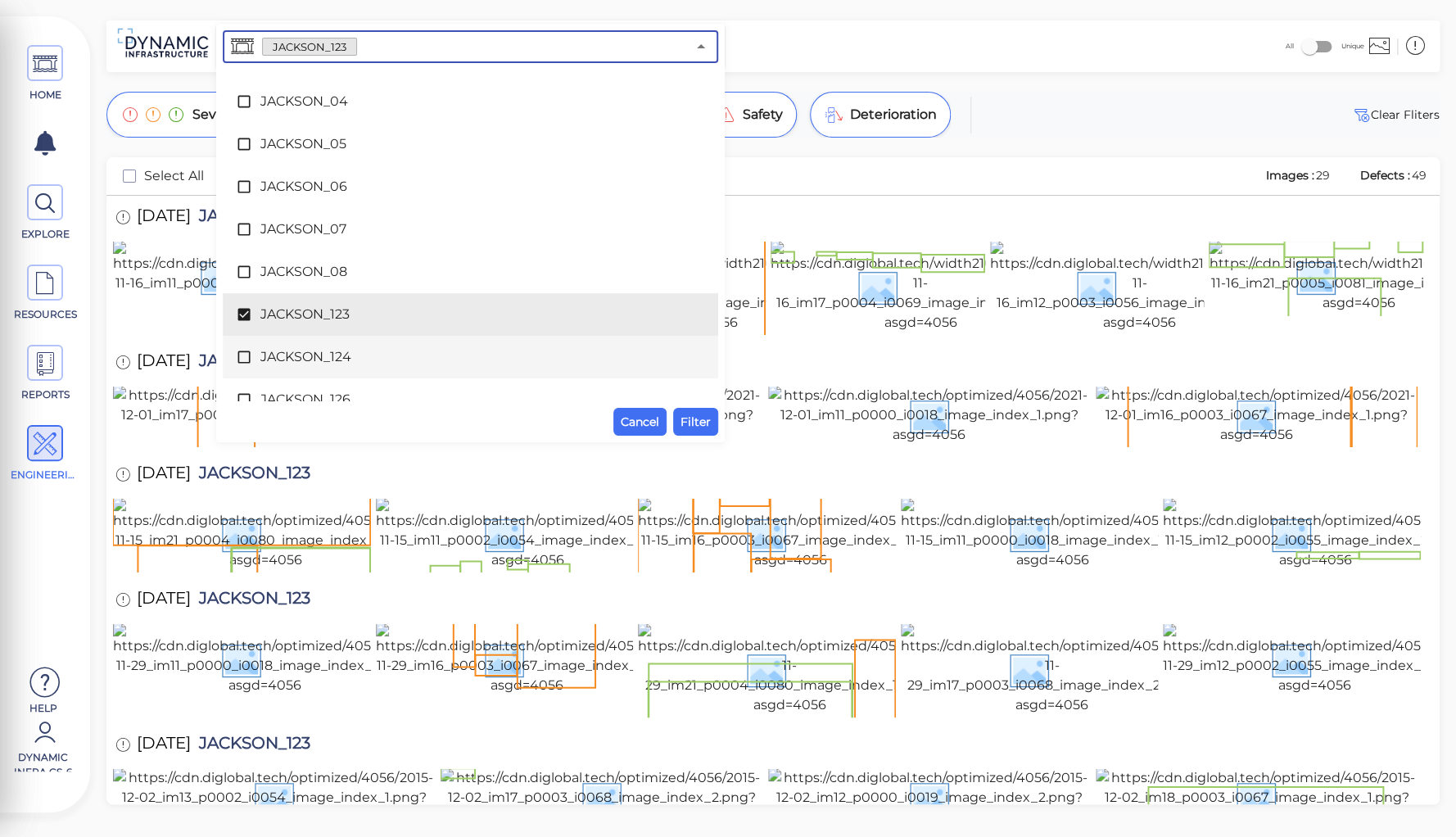
click at [264, 353] on span "JACKSON_124" at bounding box center [471, 357] width 420 height 20
click at [282, 317] on span "JACKSON_123" at bounding box center [471, 315] width 420 height 20
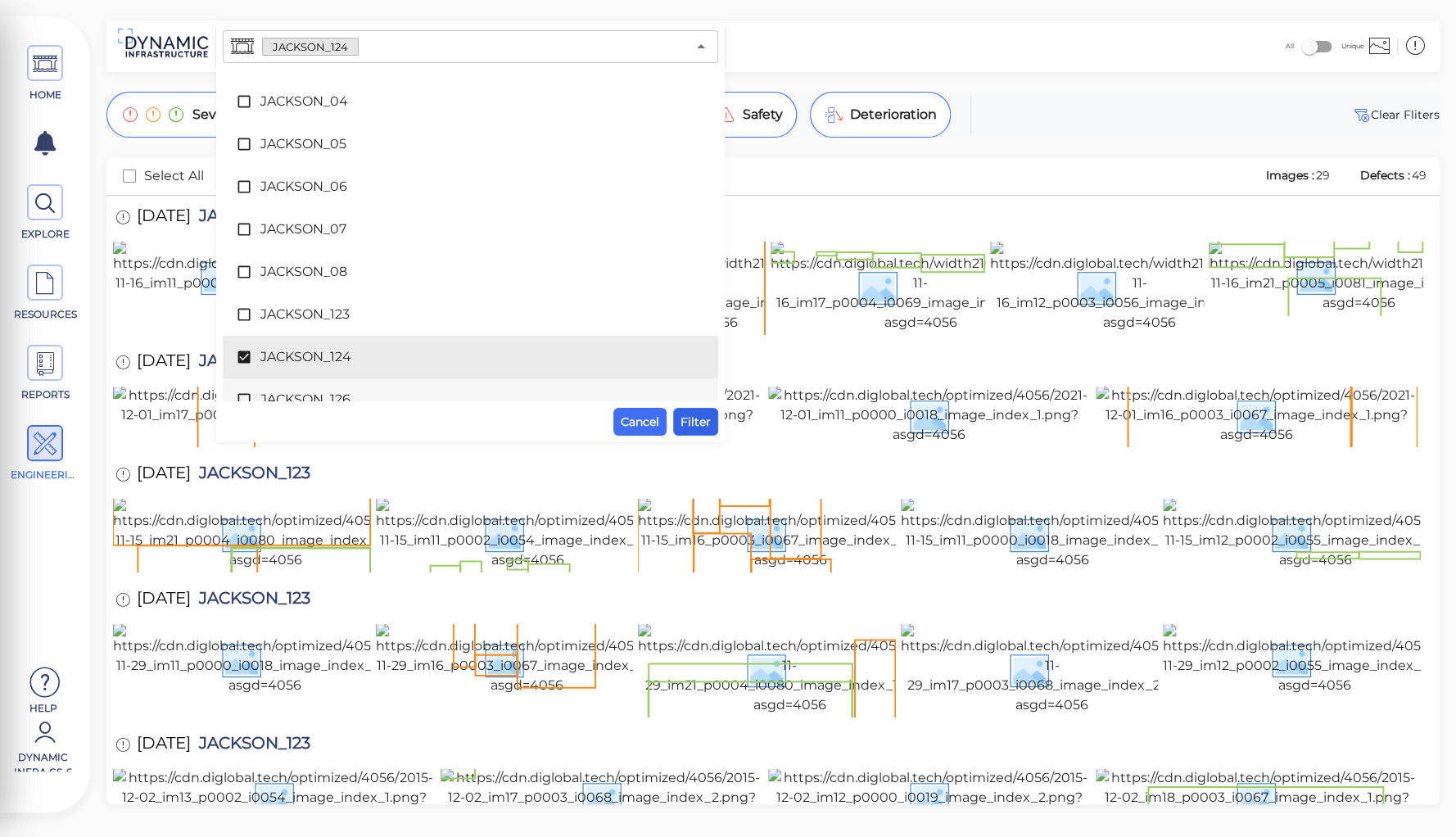
click at [686, 422] on span "Filter" at bounding box center [695, 422] width 30 height 20
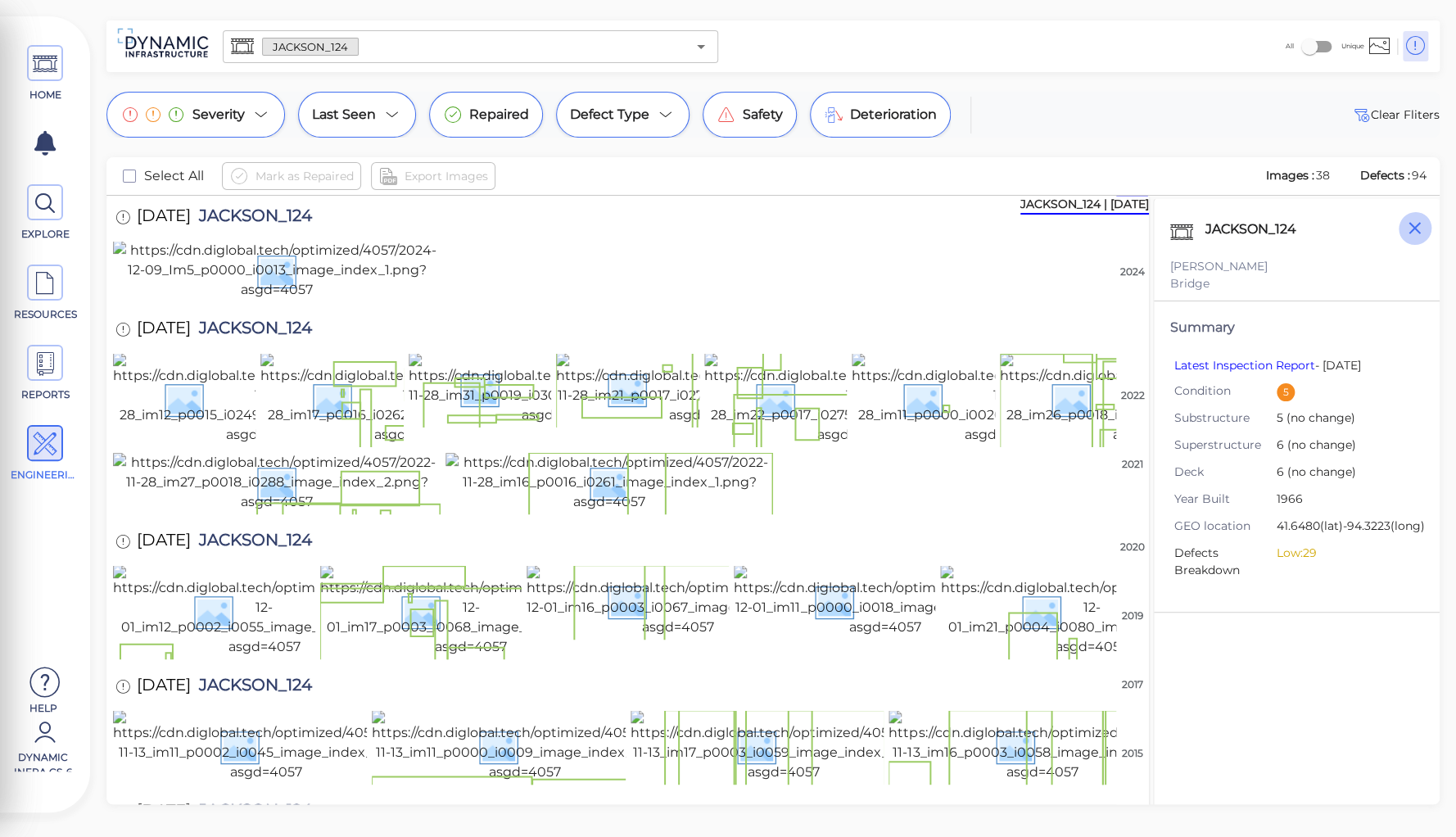
click at [1413, 233] on icon "button" at bounding box center [1415, 227] width 21 height 21
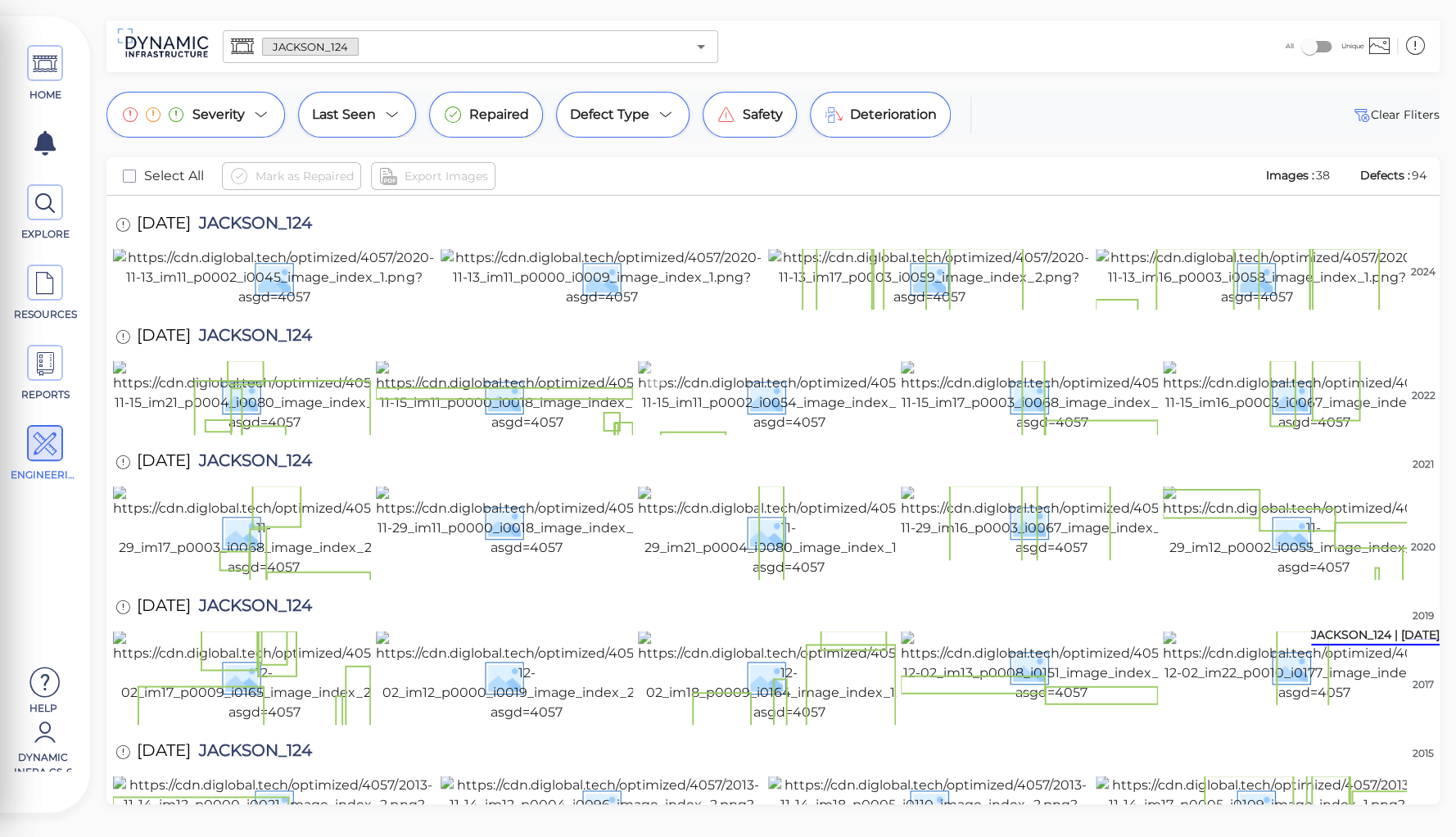
scroll to position [1671, 0]
click at [1229, 775] on img at bounding box center [1257, 805] width 323 height 59
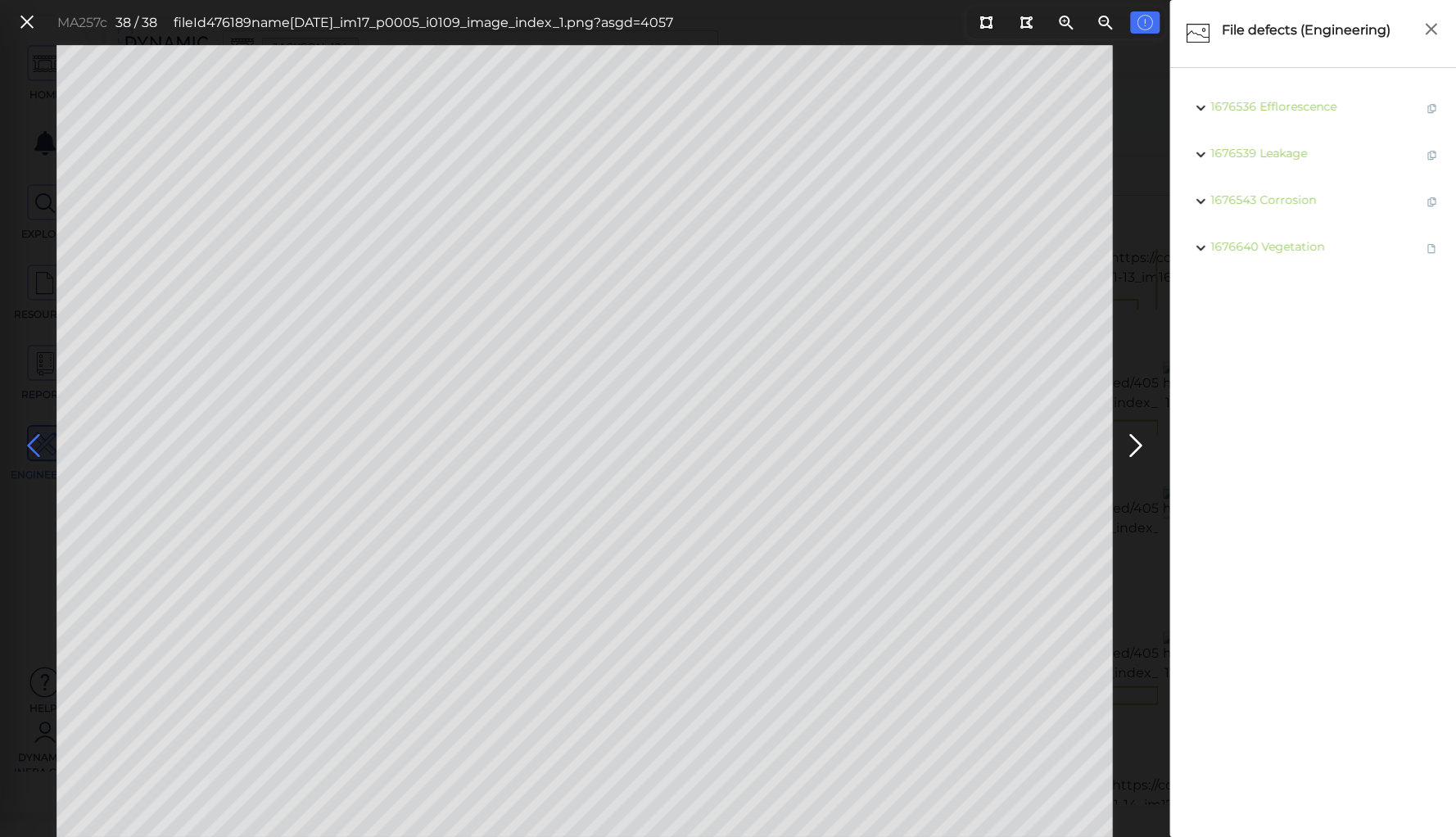
click at [35, 435] on icon at bounding box center [34, 446] width 26 height 32
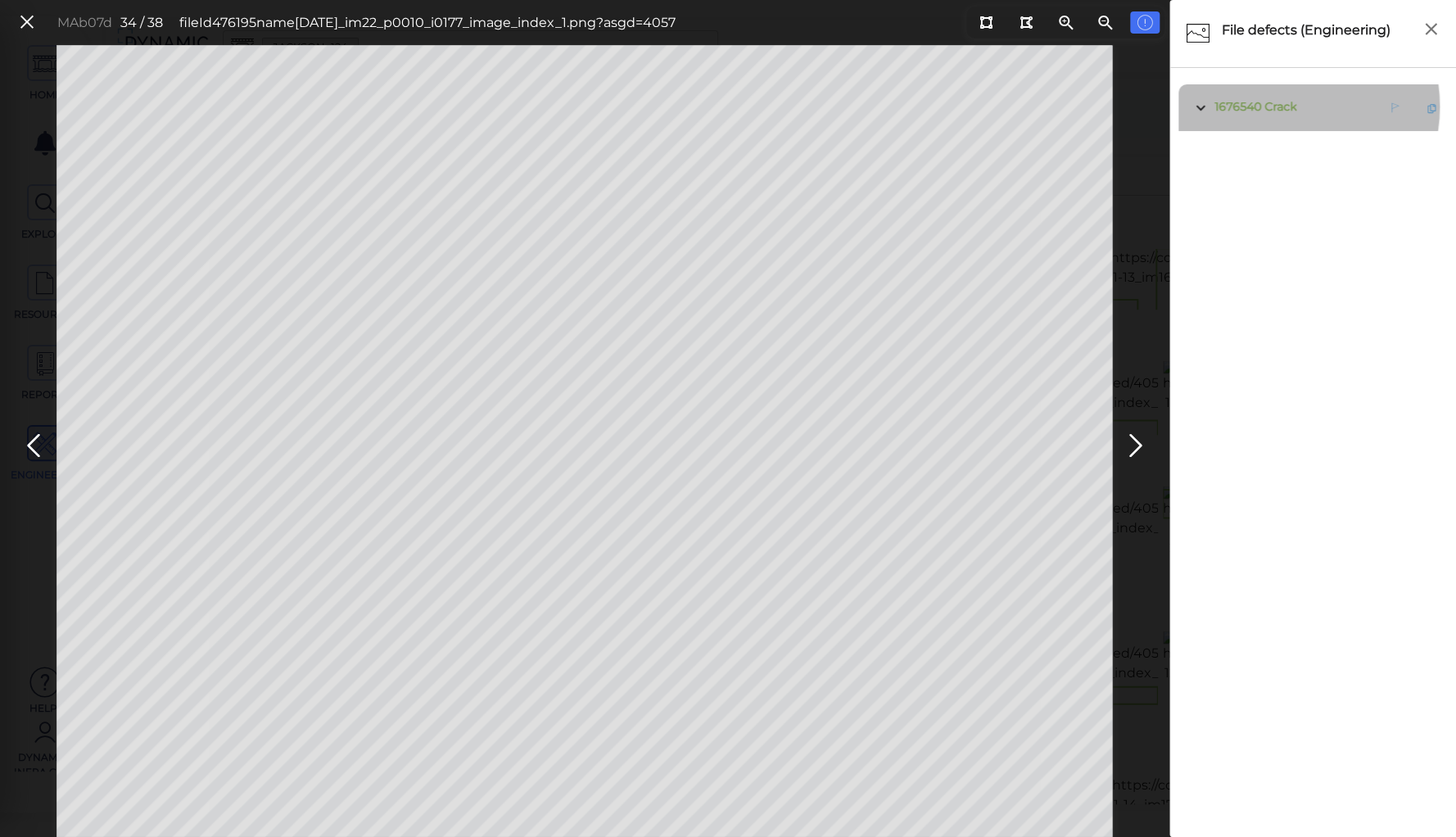
click at [1279, 106] on span "Crack" at bounding box center [1280, 106] width 32 height 15
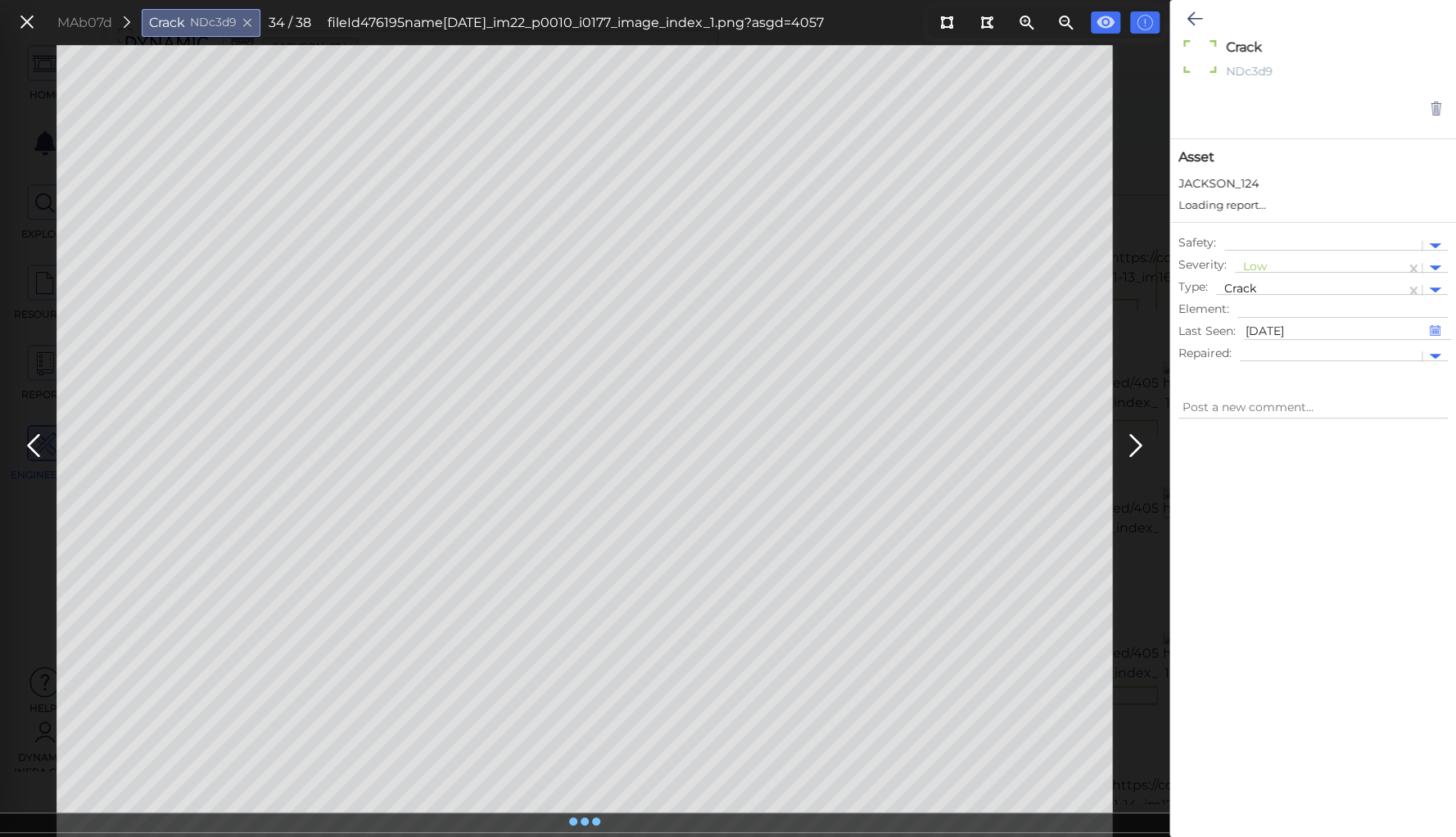
type textarea "x"
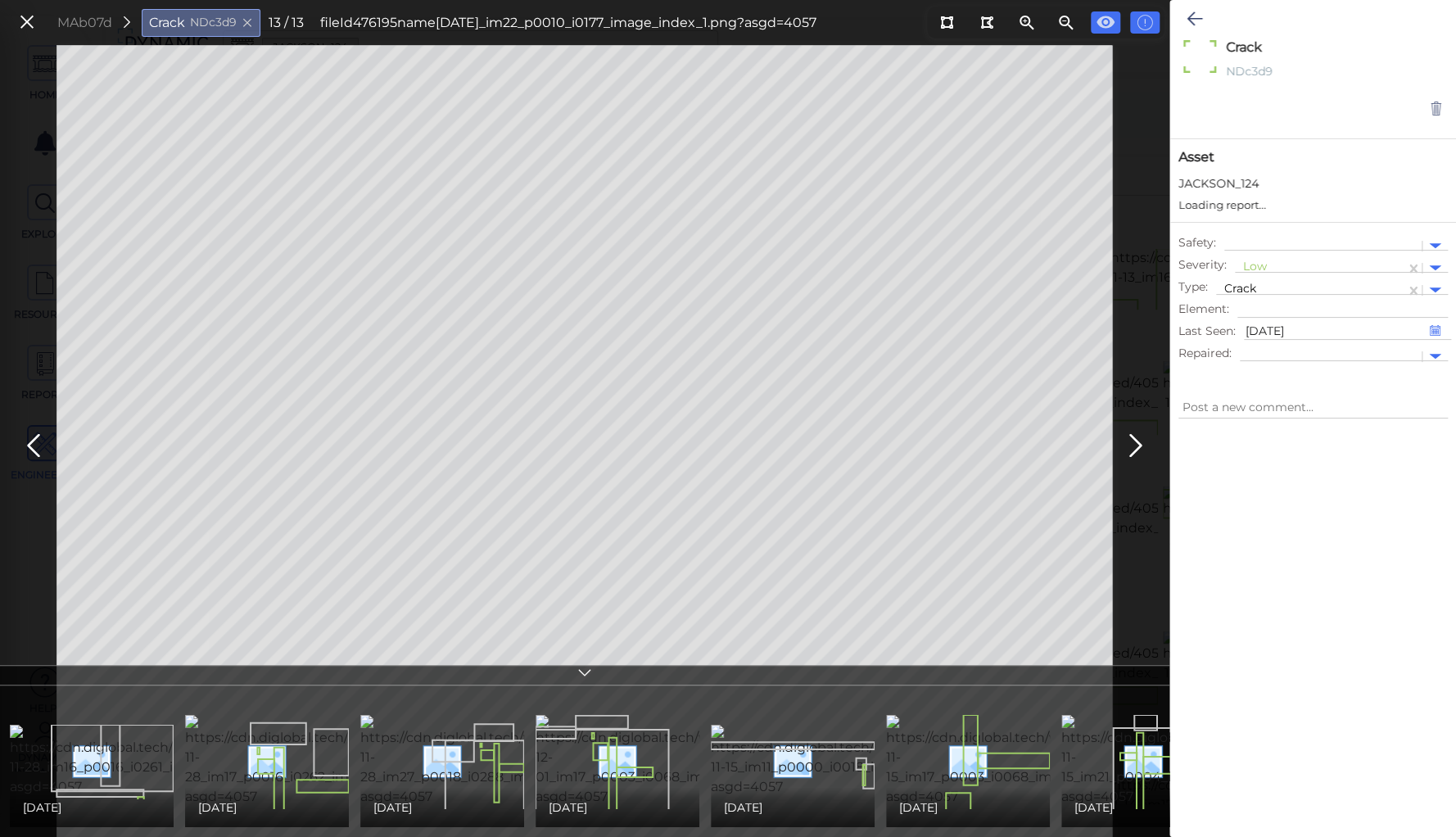
type textarea "x"
click at [125, 744] on img at bounding box center [159, 760] width 298 height 72
type textarea "x"
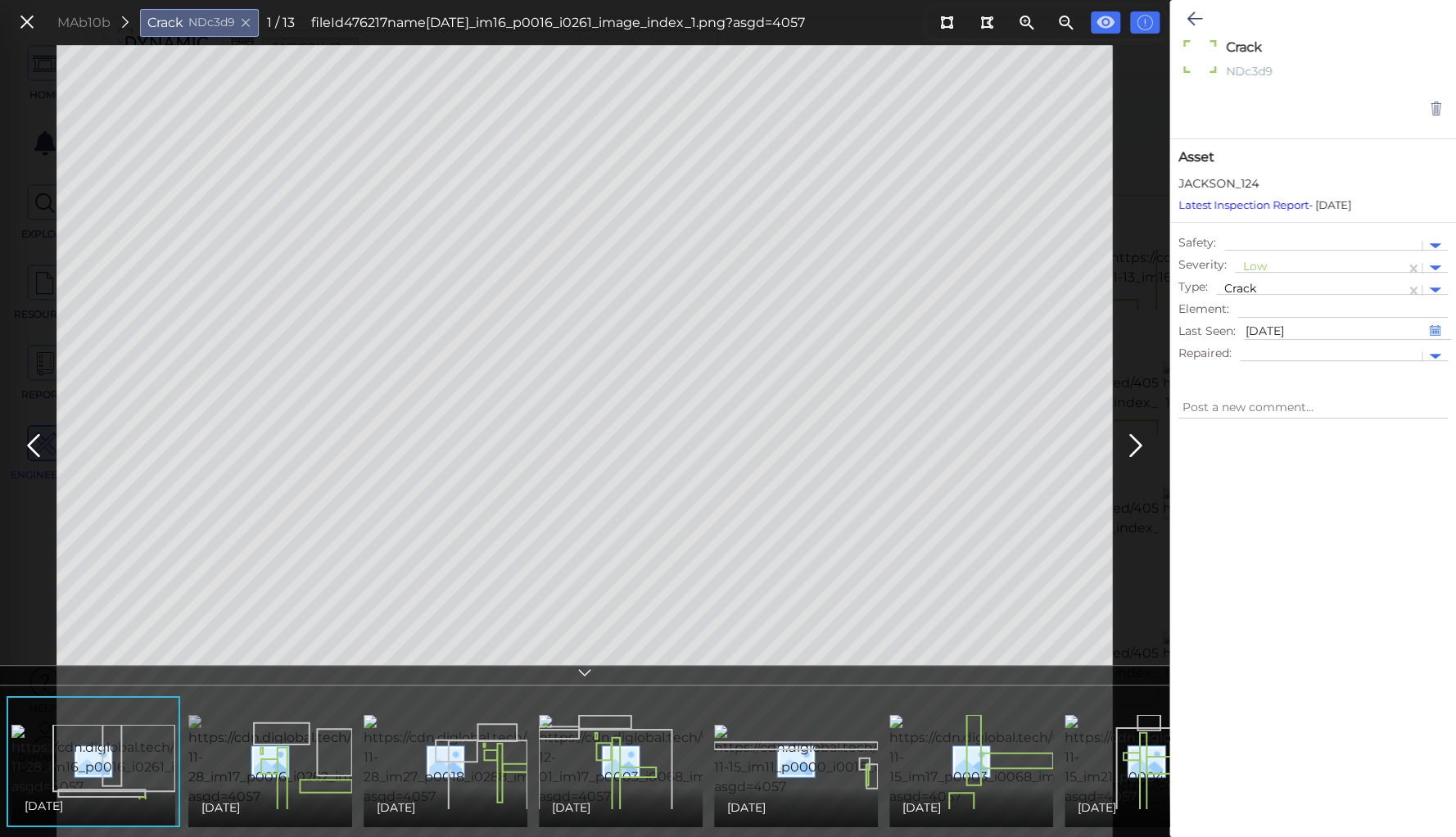
click at [261, 765] on img at bounding box center [338, 760] width 298 height 91
type textarea "x"
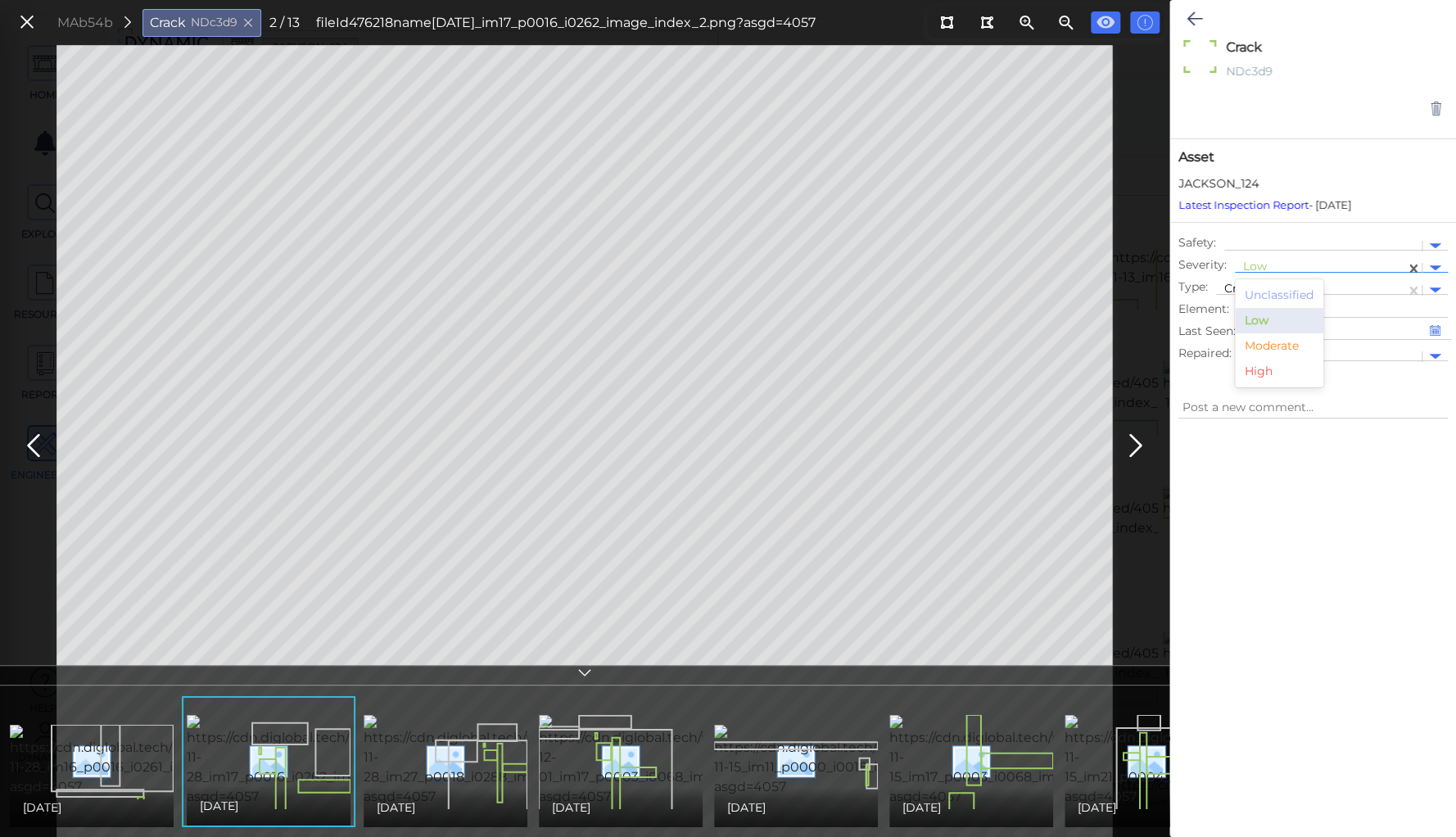
click at [1251, 265] on div at bounding box center [1320, 268] width 154 height 17
click at [1262, 344] on div "Moderate" at bounding box center [1279, 346] width 88 height 26
type textarea "x"
click at [1193, 17] on icon at bounding box center [1194, 19] width 16 height 20
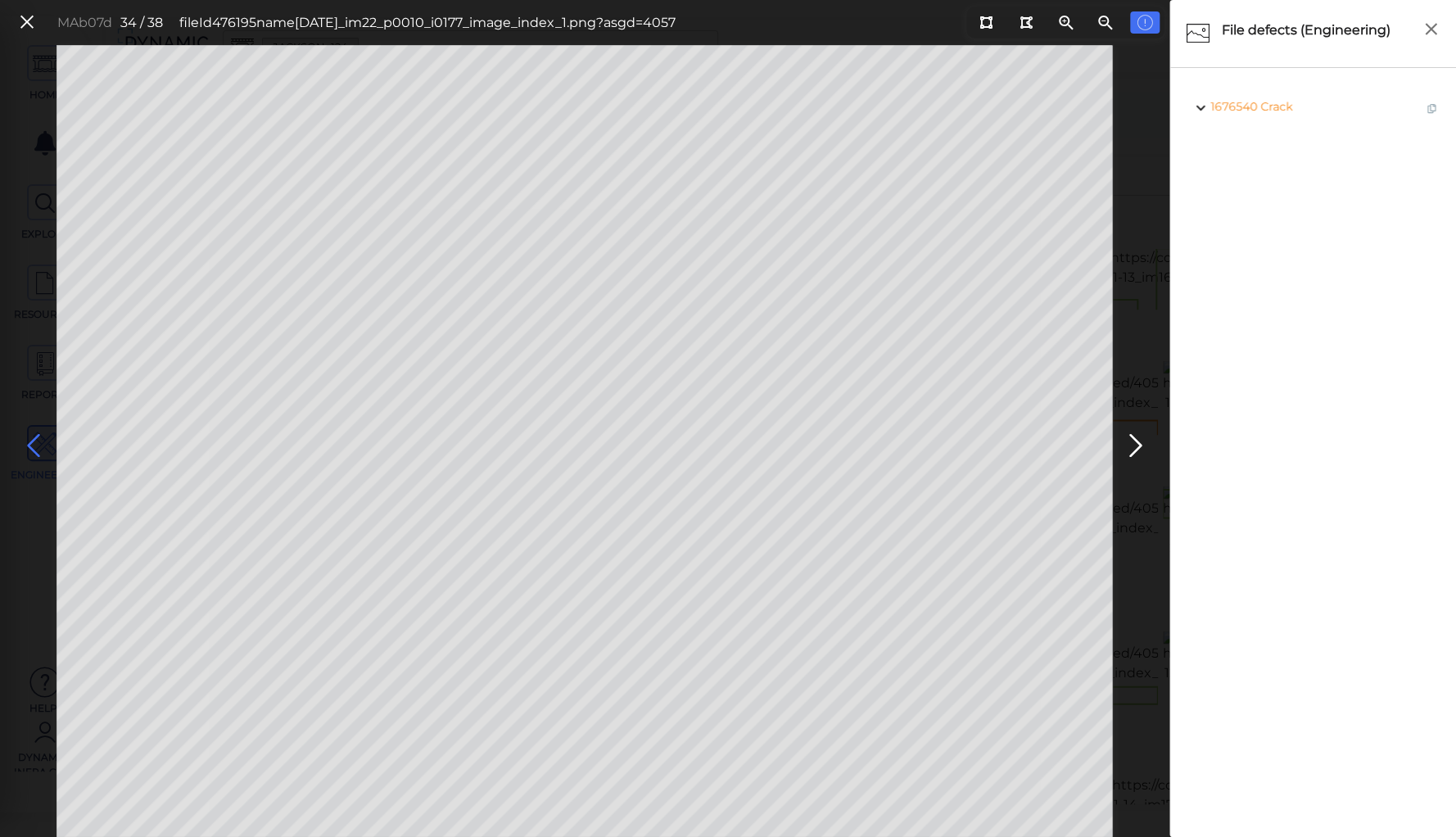
click at [29, 439] on icon at bounding box center [34, 446] width 26 height 32
click at [30, 439] on icon at bounding box center [34, 446] width 26 height 32
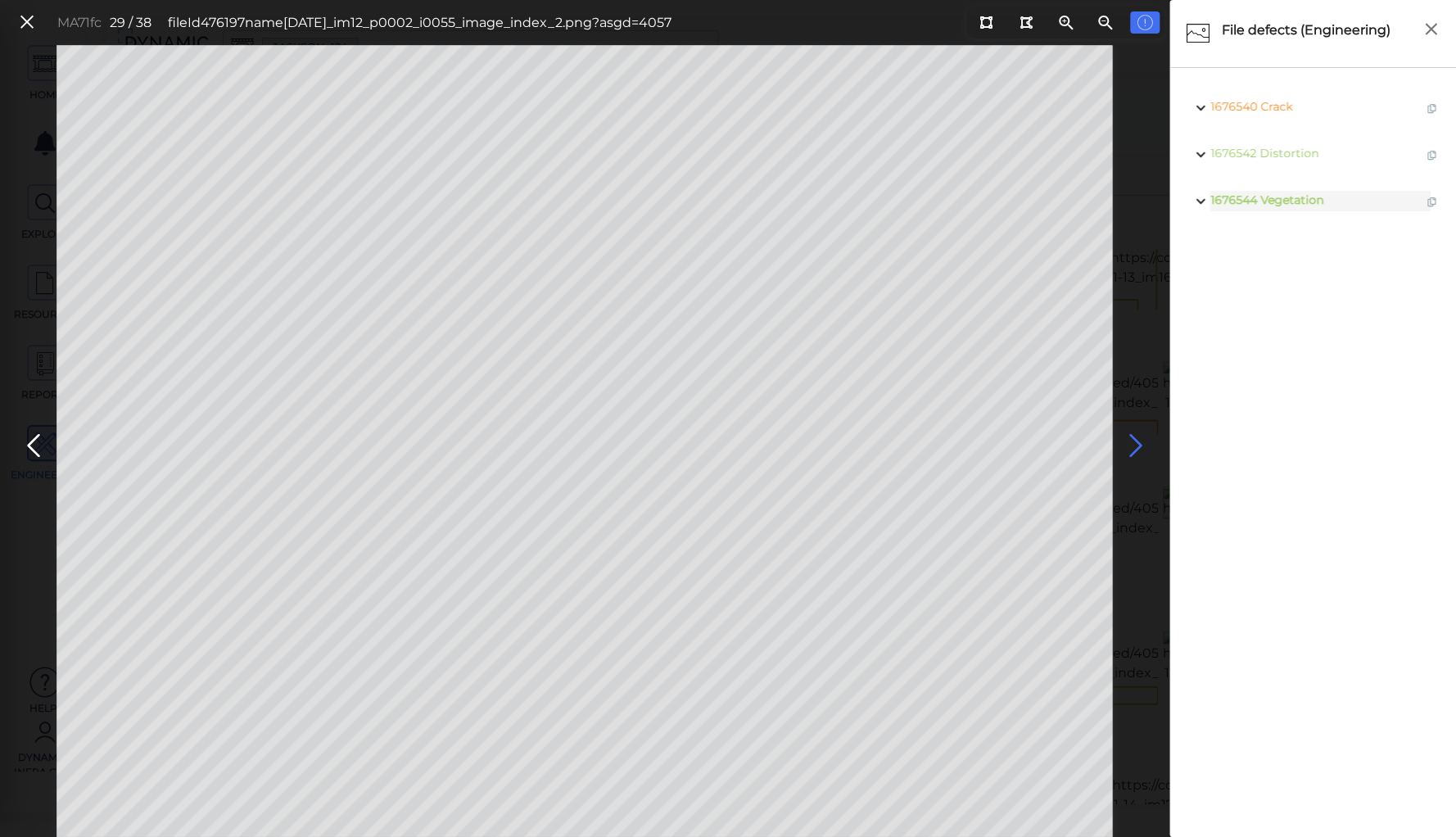
click at [1128, 443] on icon at bounding box center [1136, 446] width 26 height 32
click at [34, 445] on icon at bounding box center [34, 446] width 26 height 32
click at [39, 447] on icon at bounding box center [34, 446] width 26 height 32
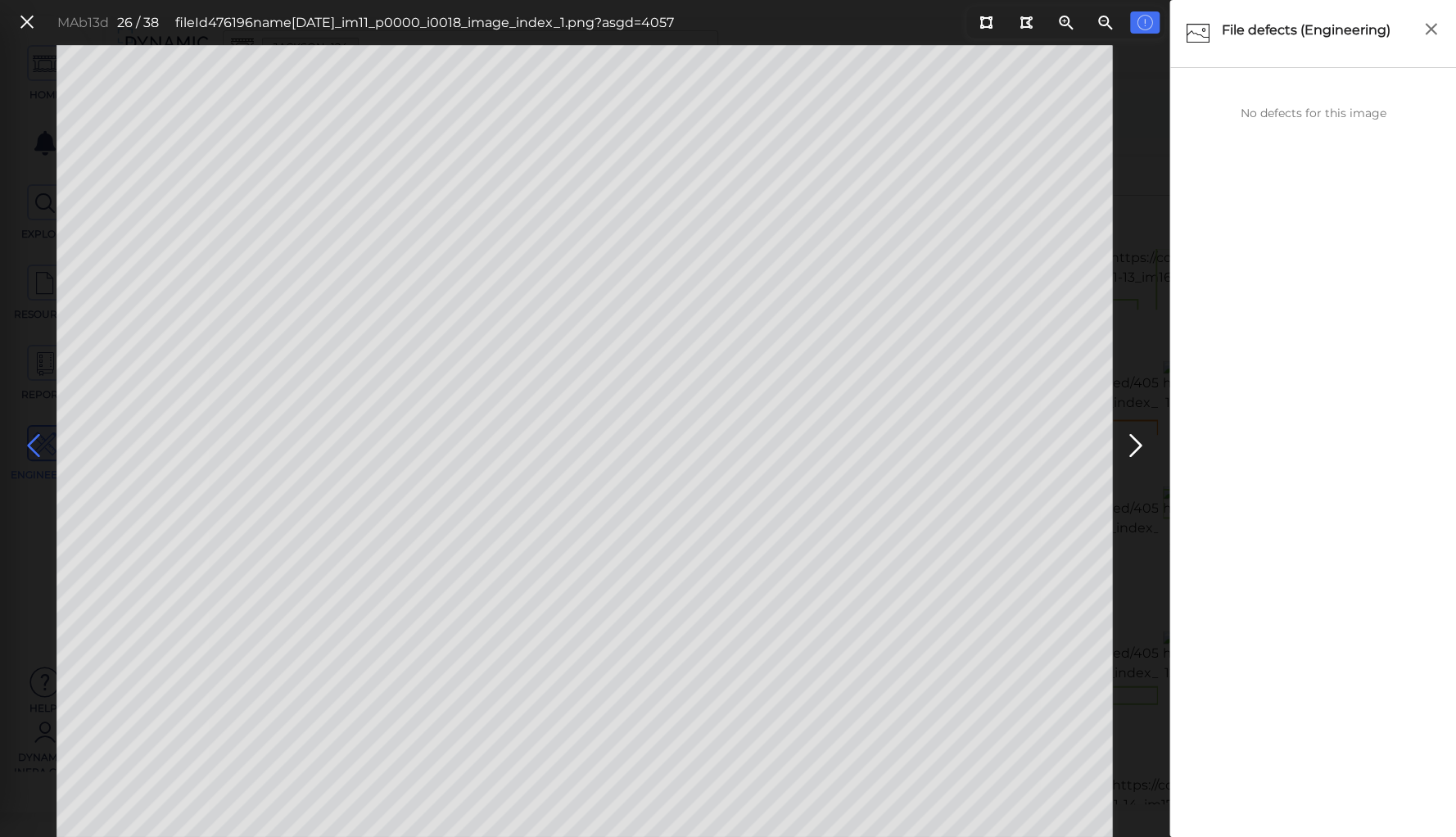
click at [33, 445] on icon at bounding box center [34, 446] width 26 height 32
click at [34, 439] on icon at bounding box center [34, 446] width 26 height 32
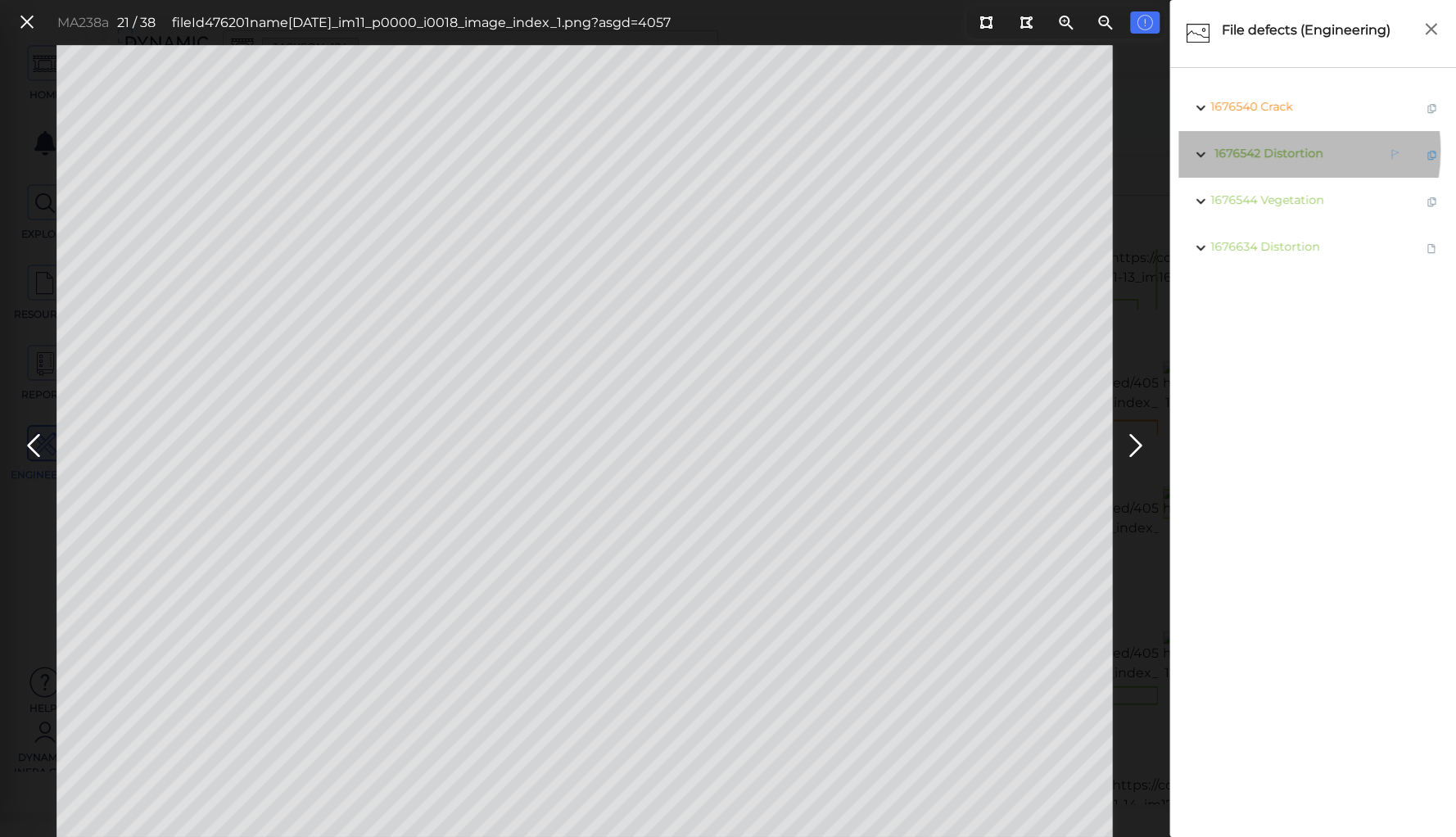
click at [1276, 151] on span "Distortion" at bounding box center [1294, 153] width 59 height 15
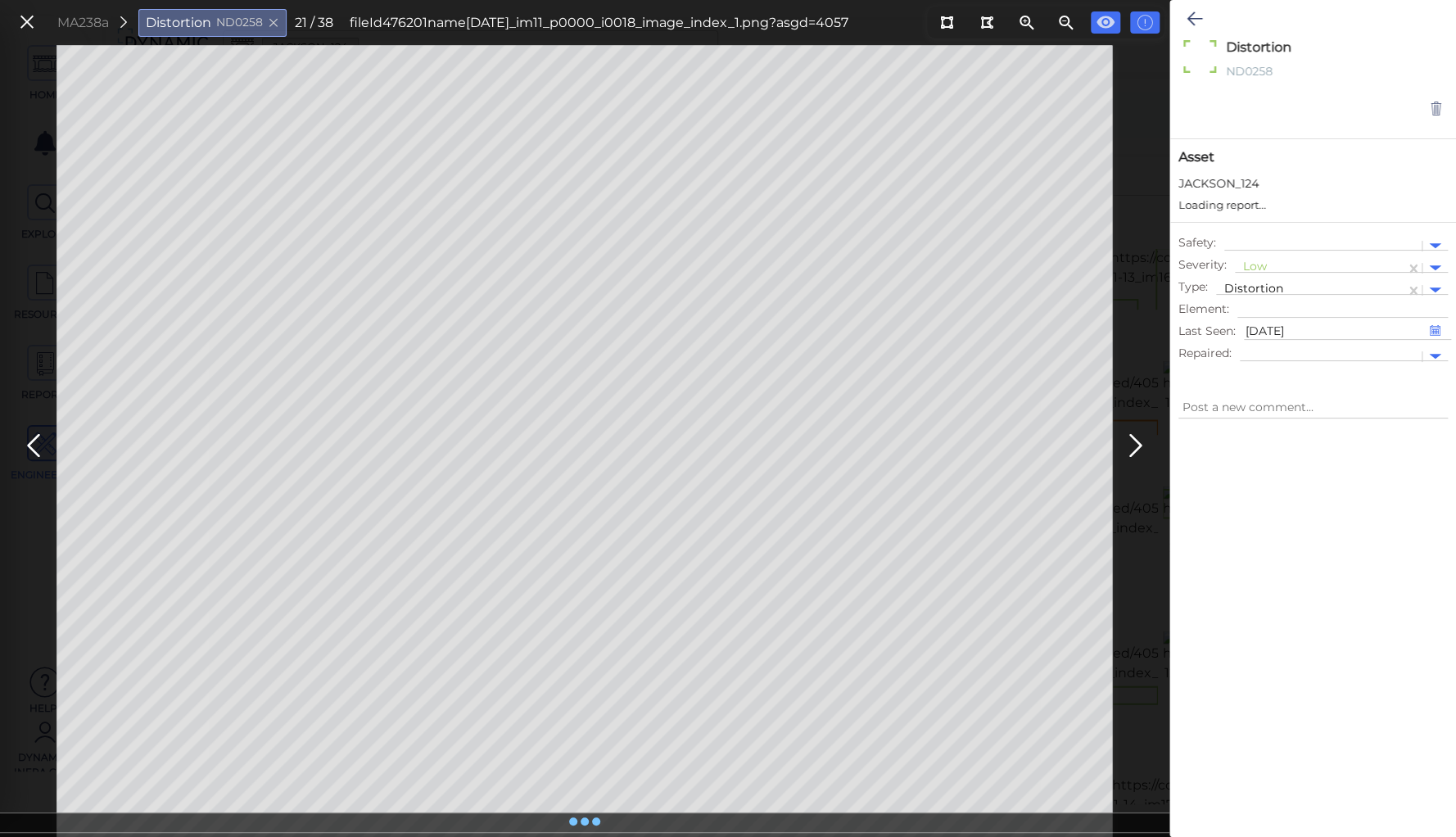
type textarea "x"
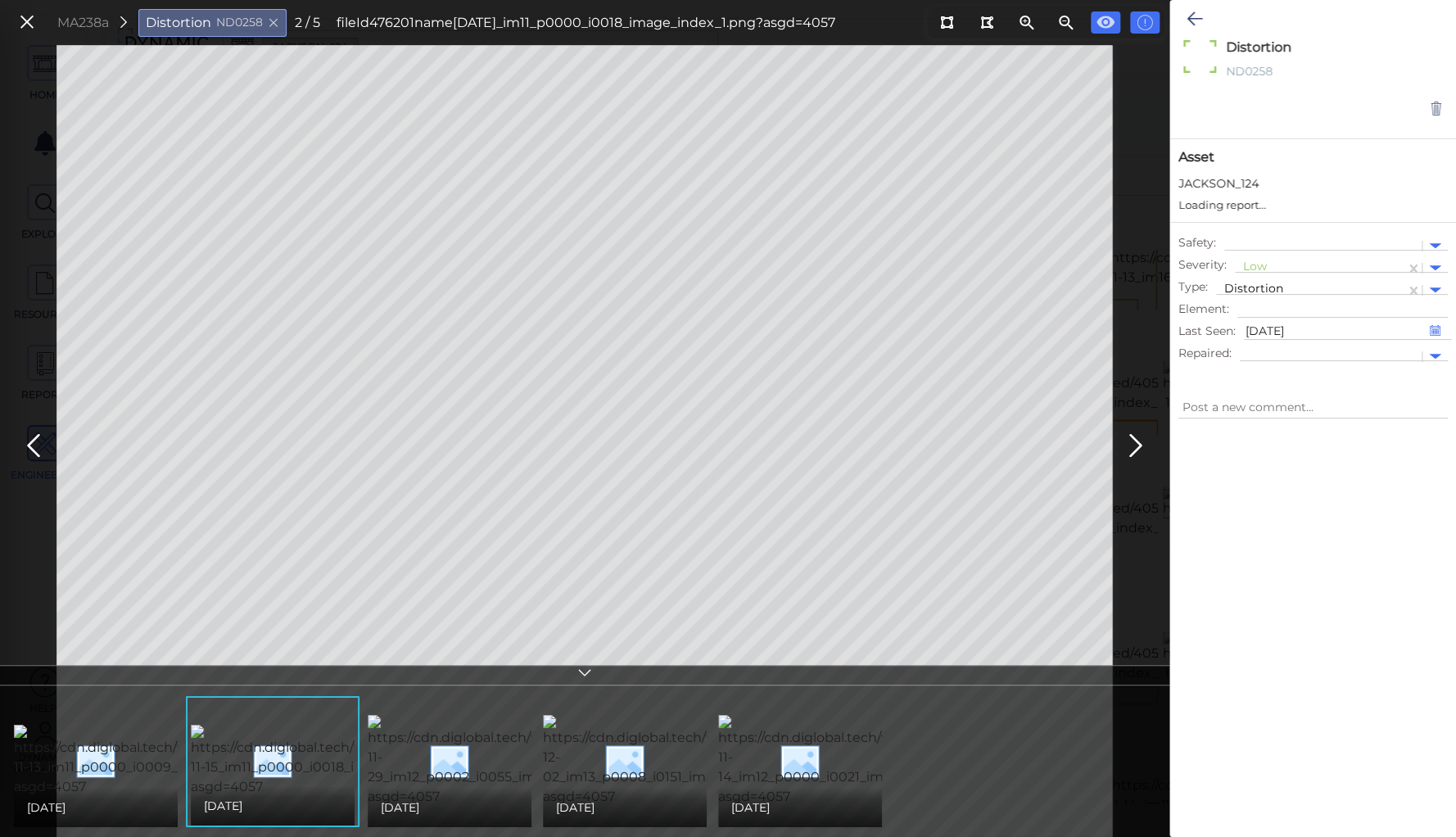
type textarea "x"
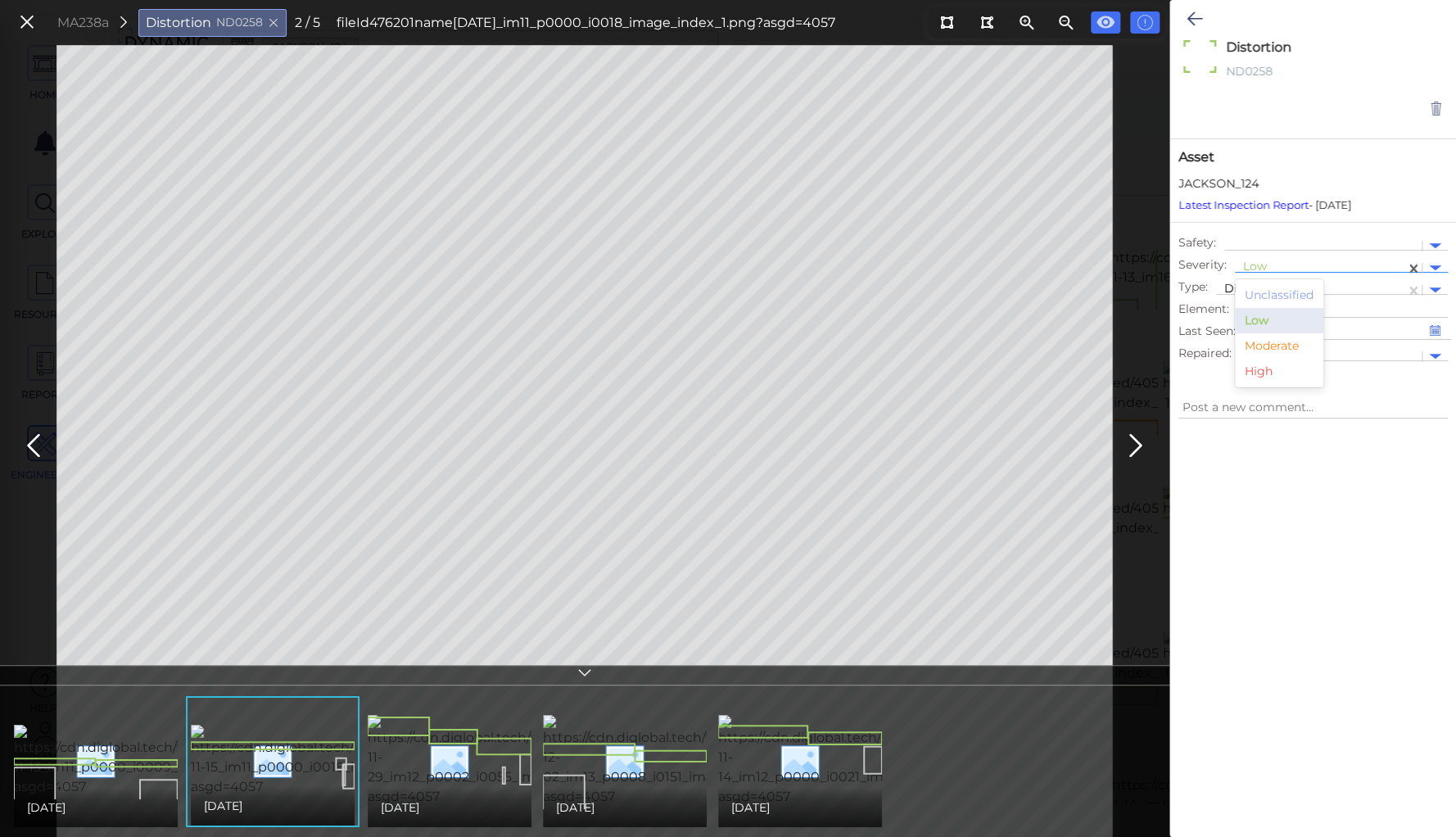
click at [1255, 263] on div at bounding box center [1320, 268] width 154 height 17
click at [1271, 343] on div "Moderate" at bounding box center [1279, 346] width 88 height 26
type textarea "x"
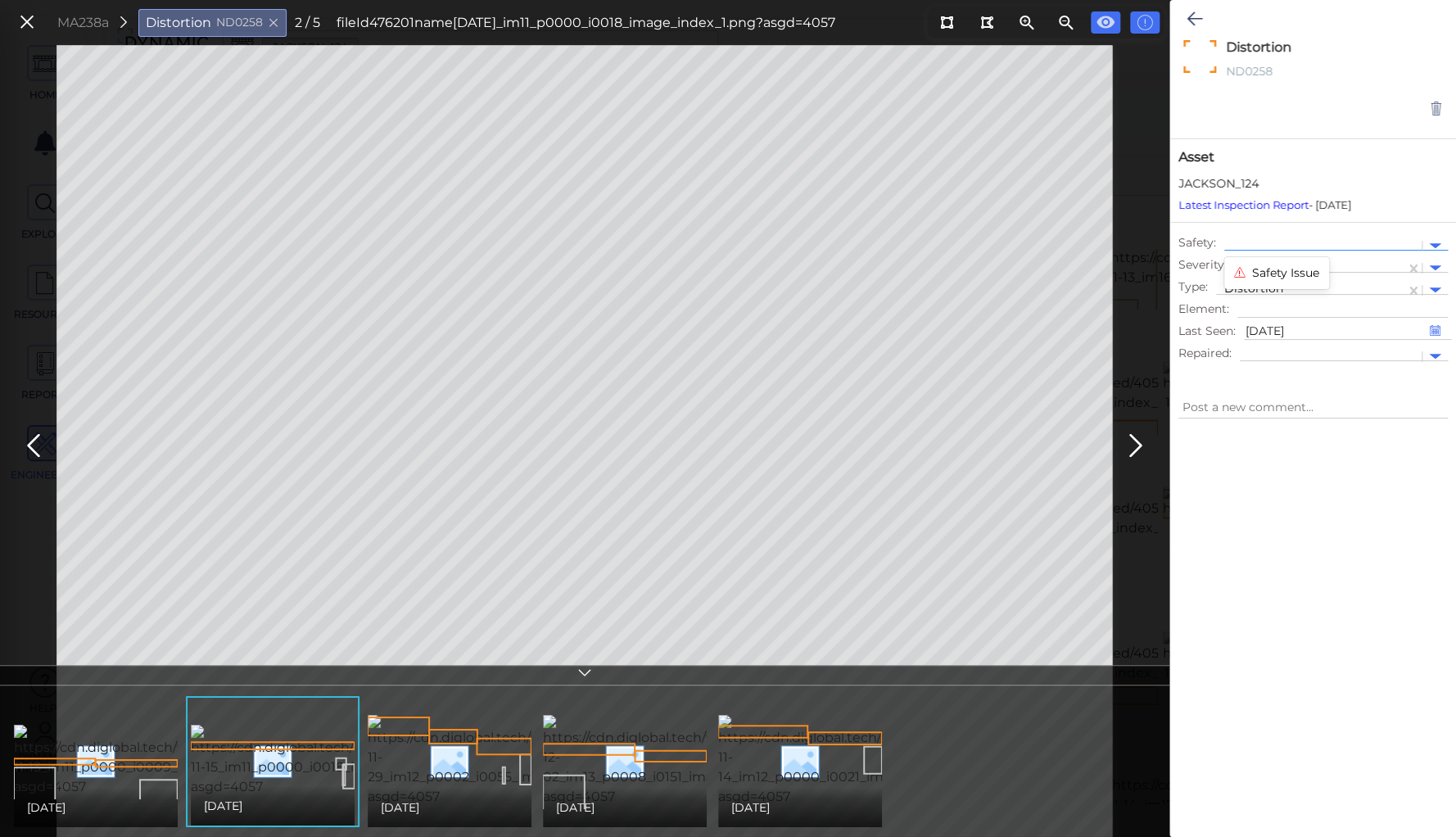
click at [1257, 241] on div at bounding box center [1323, 245] width 181 height 17
click at [1260, 272] on div "Safety Issue" at bounding box center [1276, 273] width 105 height 26
type textarea "x"
click at [1191, 16] on icon at bounding box center [1194, 19] width 16 height 20
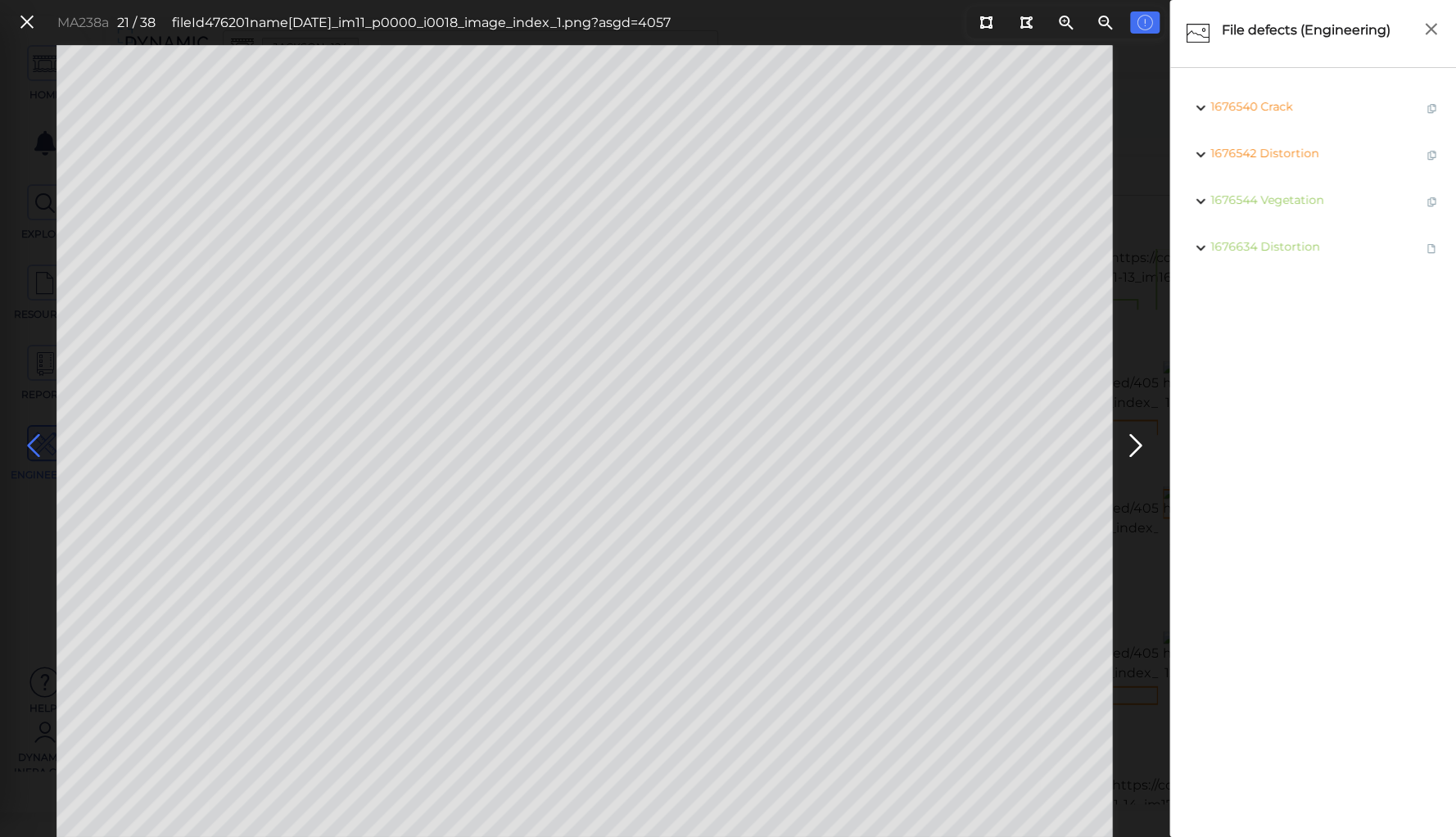
click at [33, 439] on icon at bounding box center [34, 446] width 26 height 32
click at [35, 439] on icon at bounding box center [34, 446] width 26 height 32
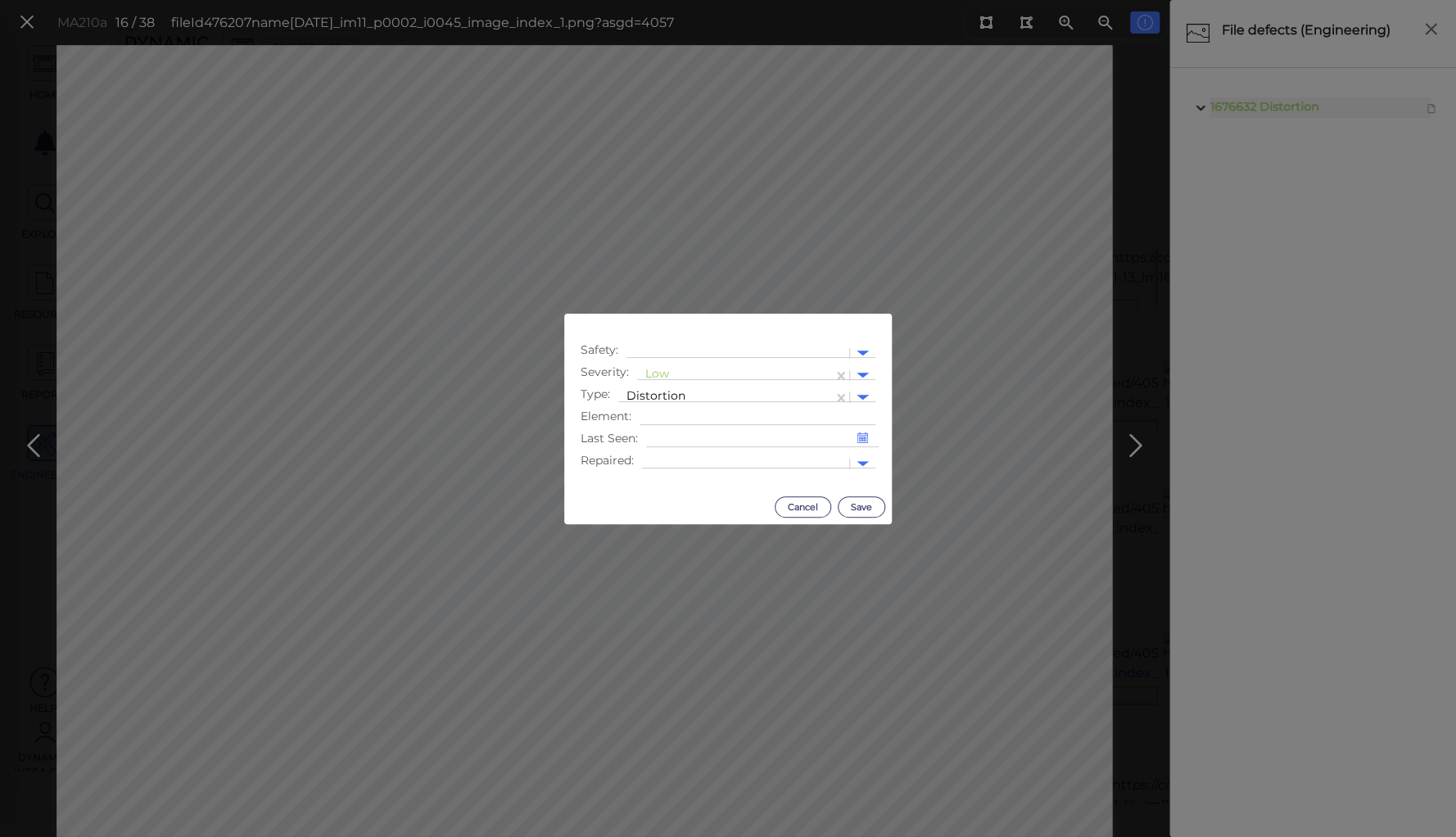
click at [480, 0] on body "This app is not optimized for mobile screens. Please access using a desktop or …" at bounding box center [728, 0] width 1456 height 0
click at [658, 373] on div at bounding box center [735, 375] width 180 height 17
click at [669, 451] on div "Moderate" at bounding box center [681, 453] width 88 height 26
click at [672, 349] on div at bounding box center [737, 353] width 206 height 17
click at [669, 374] on div "Safety Issue" at bounding box center [678, 380] width 105 height 26
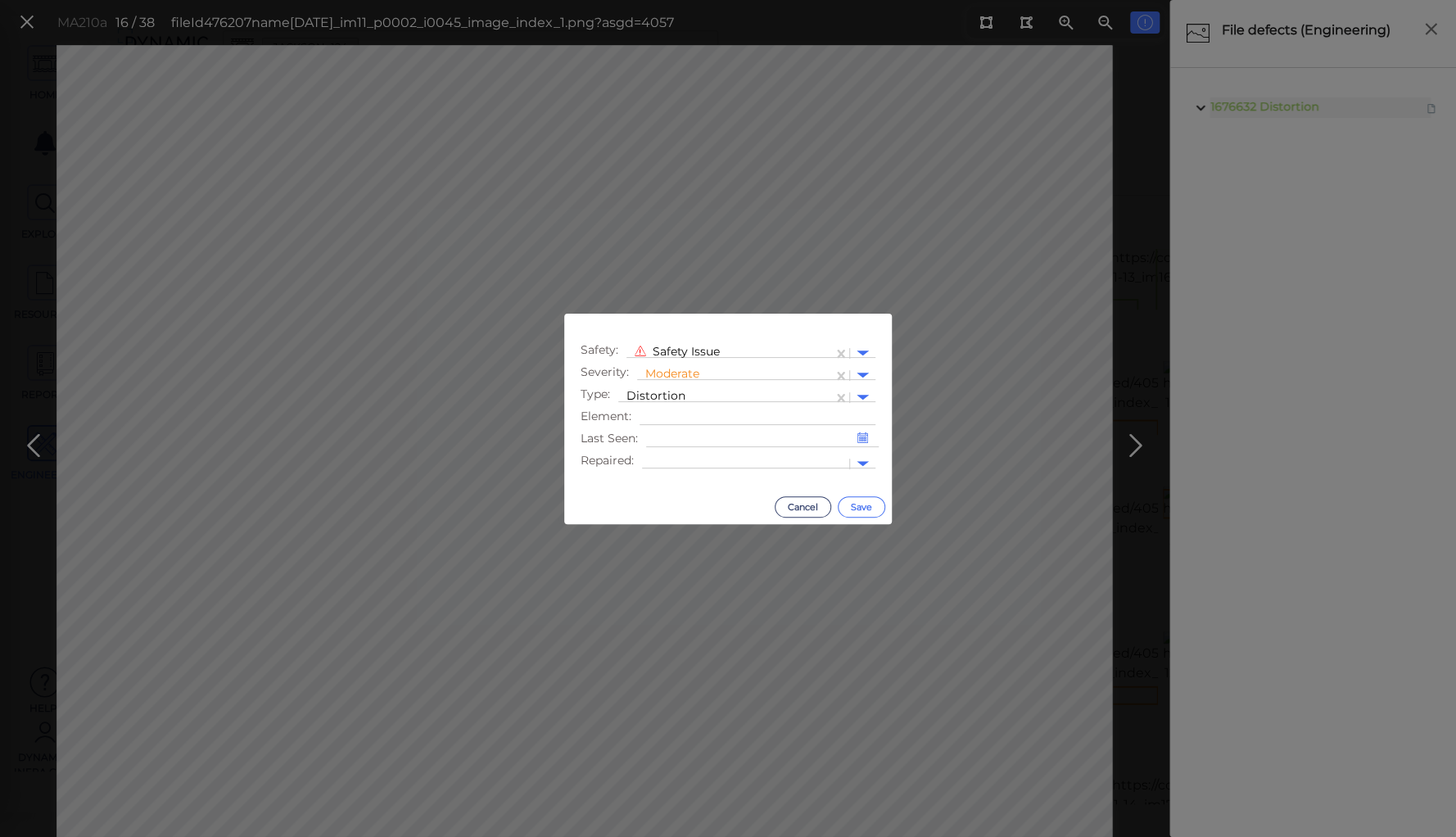
click at [874, 506] on button "Save" at bounding box center [862, 507] width 48 height 21
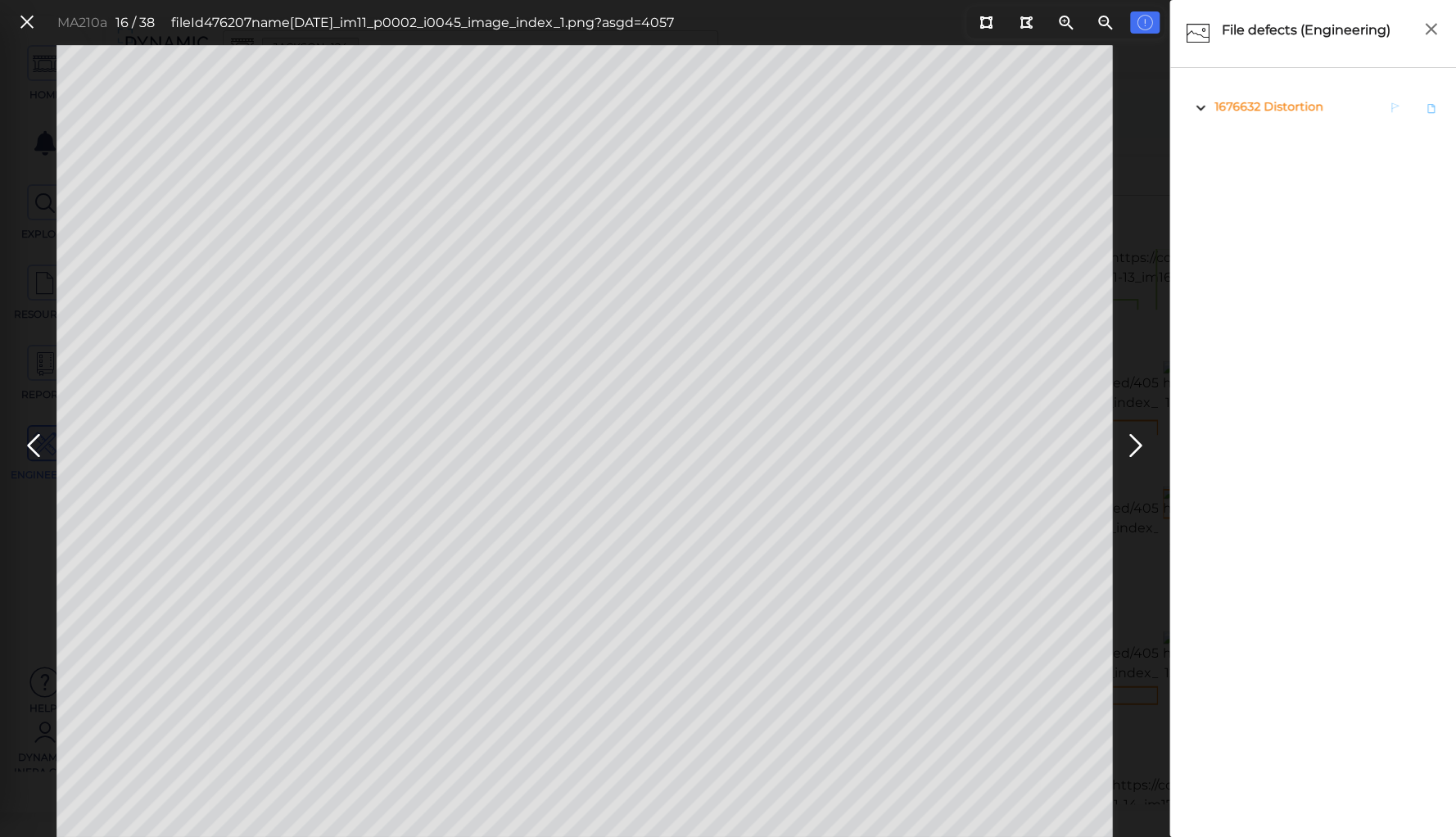
click at [1281, 101] on span "Distortion" at bounding box center [1294, 106] width 59 height 15
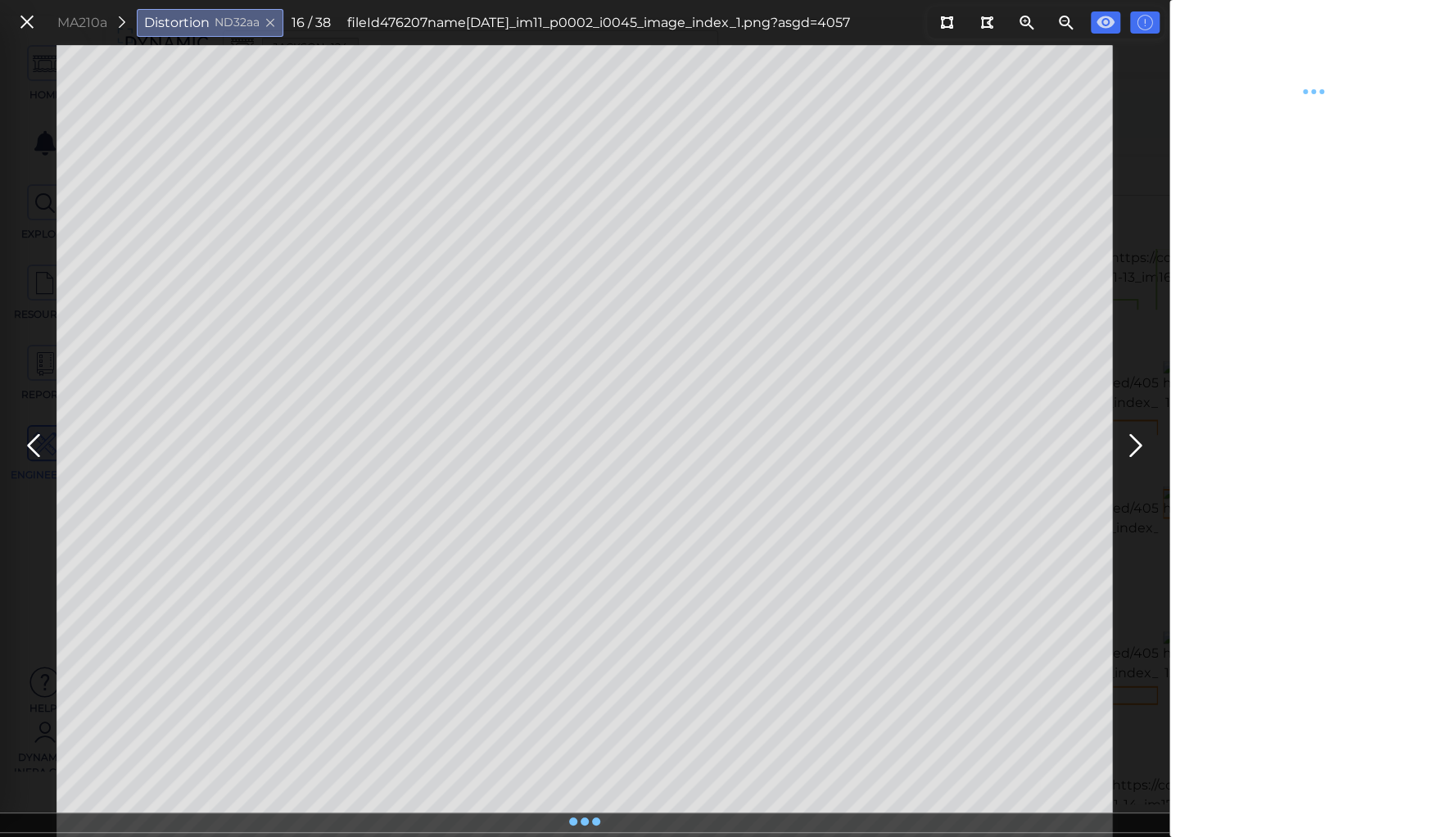
type textarea "x"
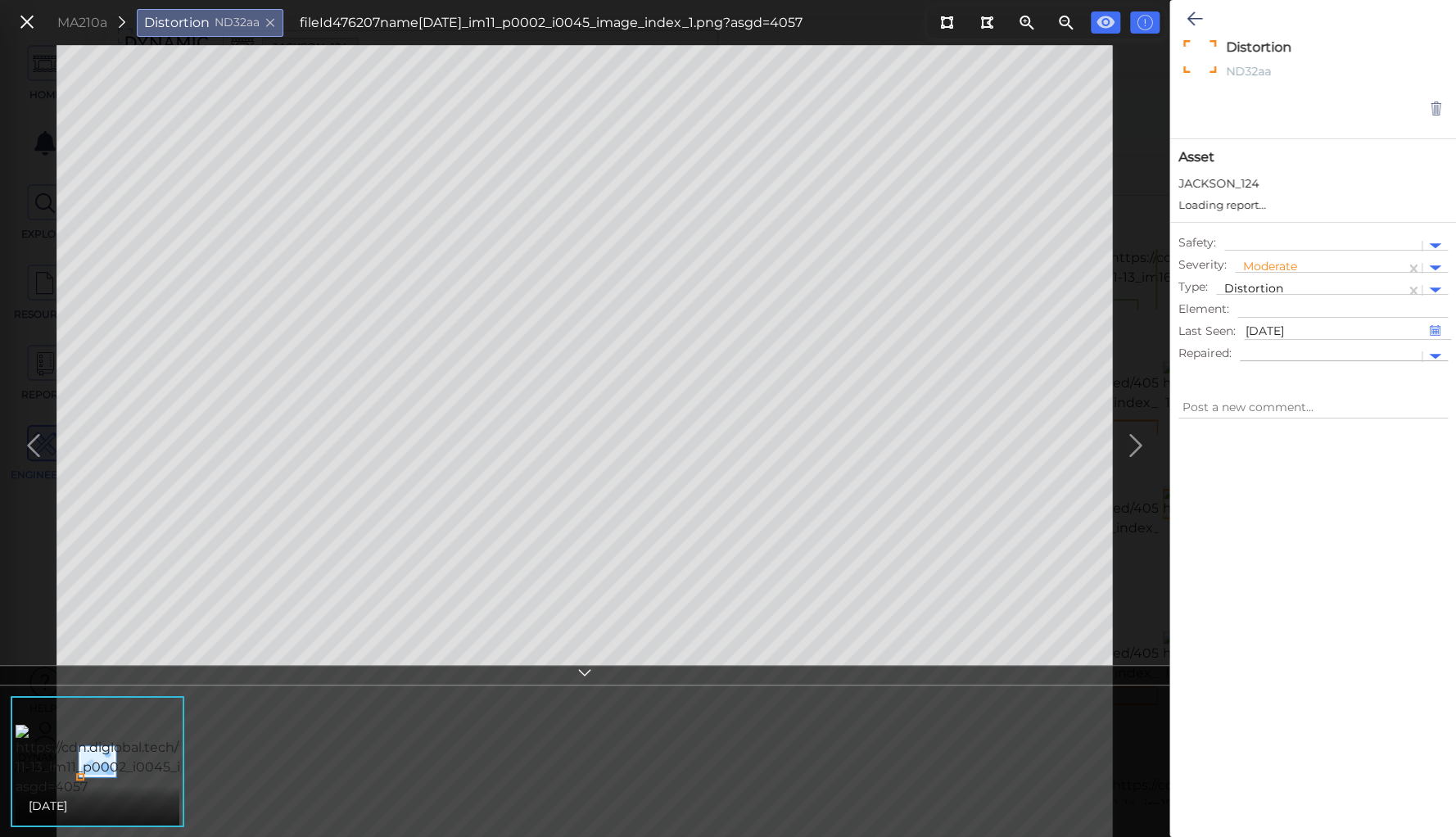
type textarea "x"
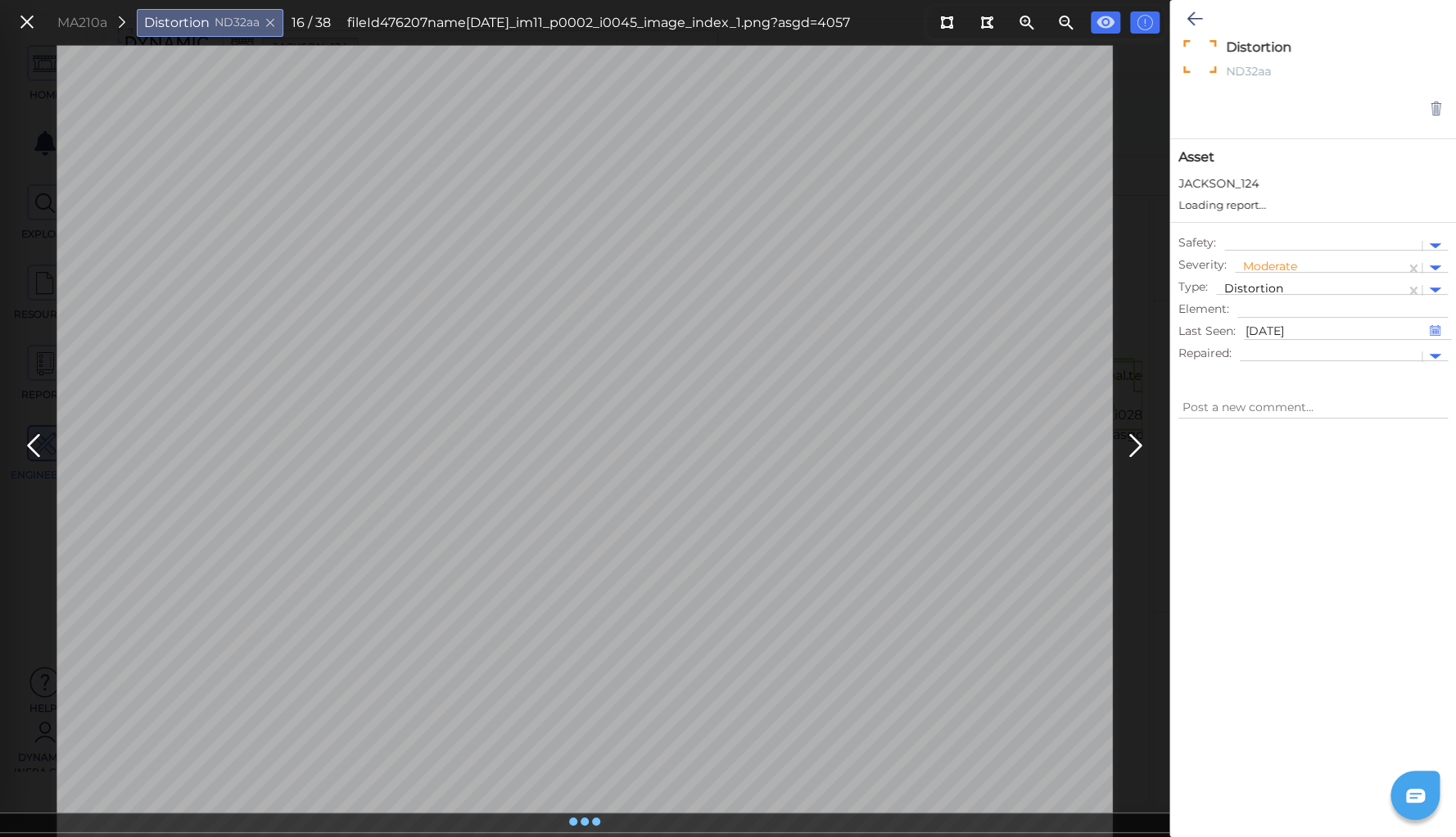
type textarea "x"
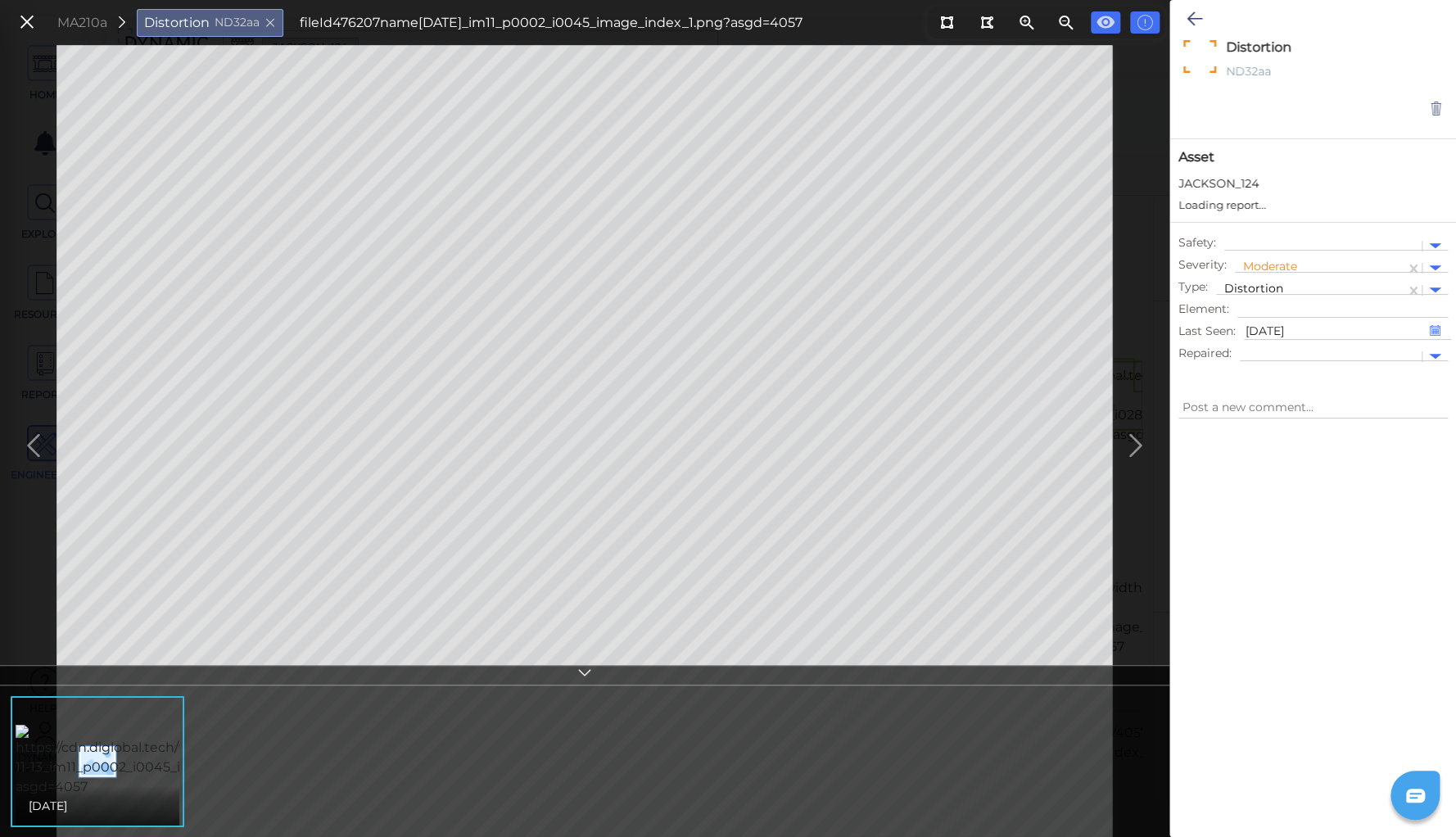
type textarea "x"
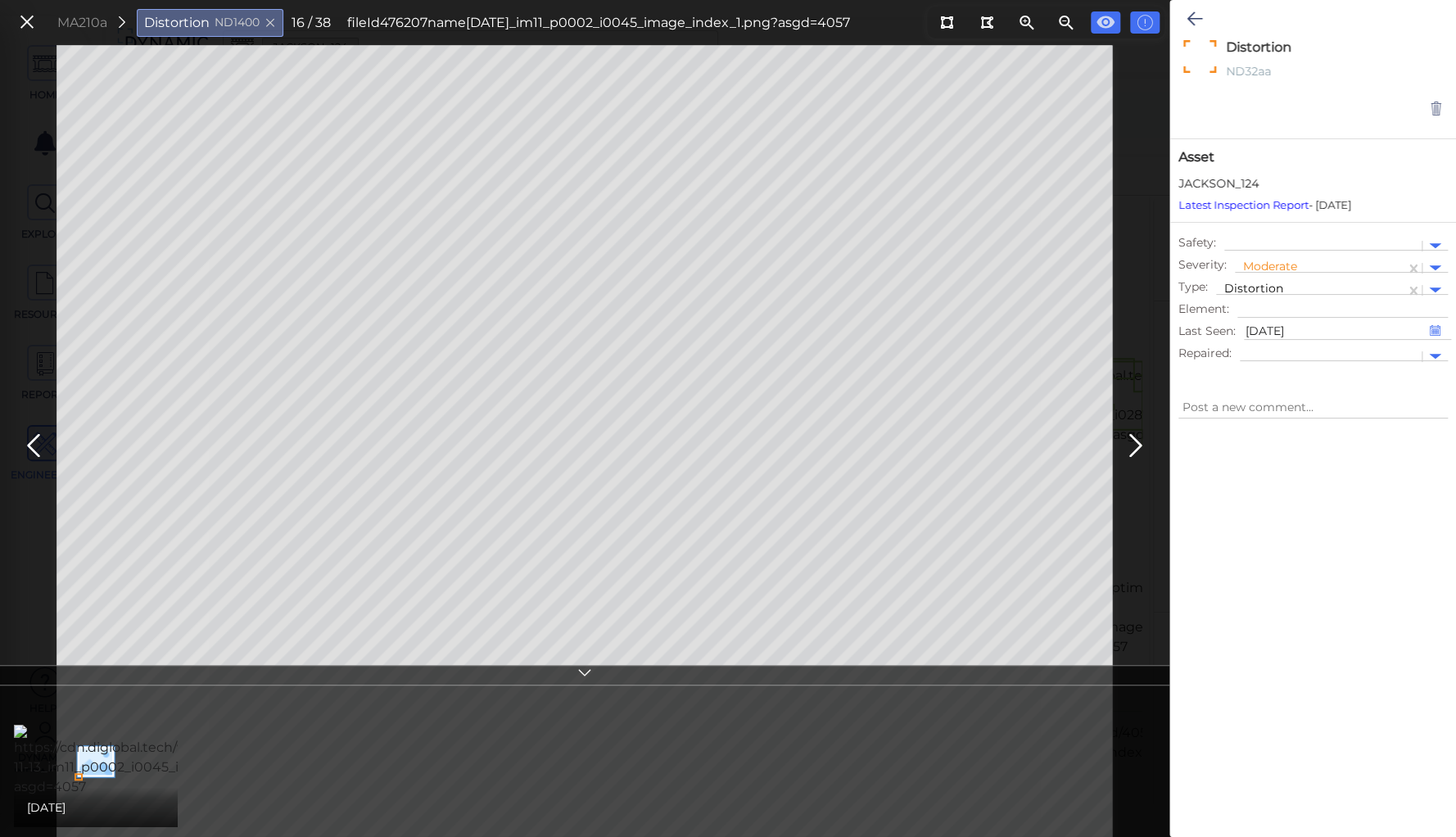
click at [588, 672] on icon at bounding box center [585, 675] width 16 height 19
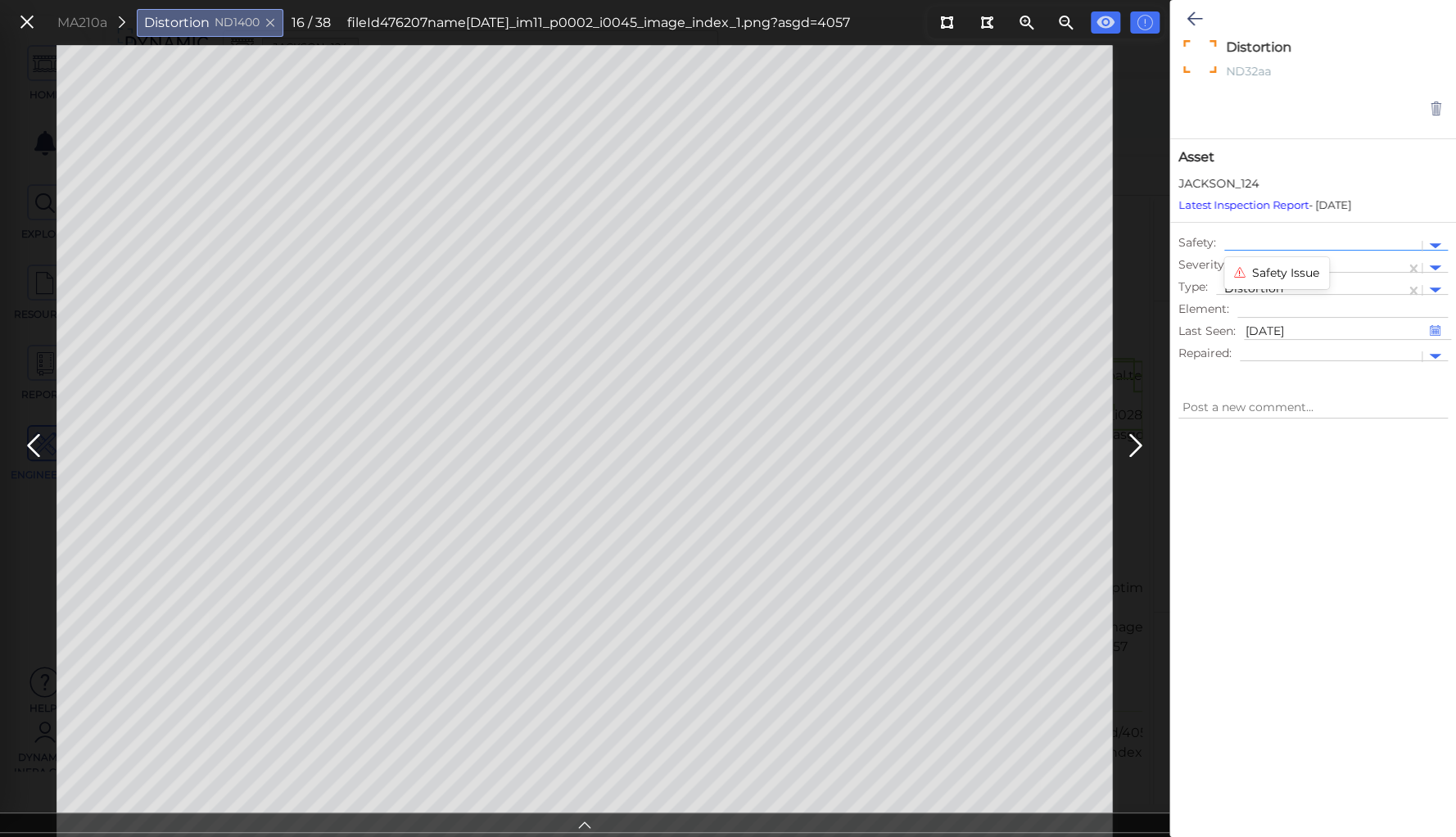
click at [1310, 245] on div at bounding box center [1323, 245] width 181 height 17
click at [1284, 272] on div "Safety Issue" at bounding box center [1276, 273] width 105 height 26
type textarea "x"
click at [1187, 21] on icon at bounding box center [1194, 19] width 16 height 20
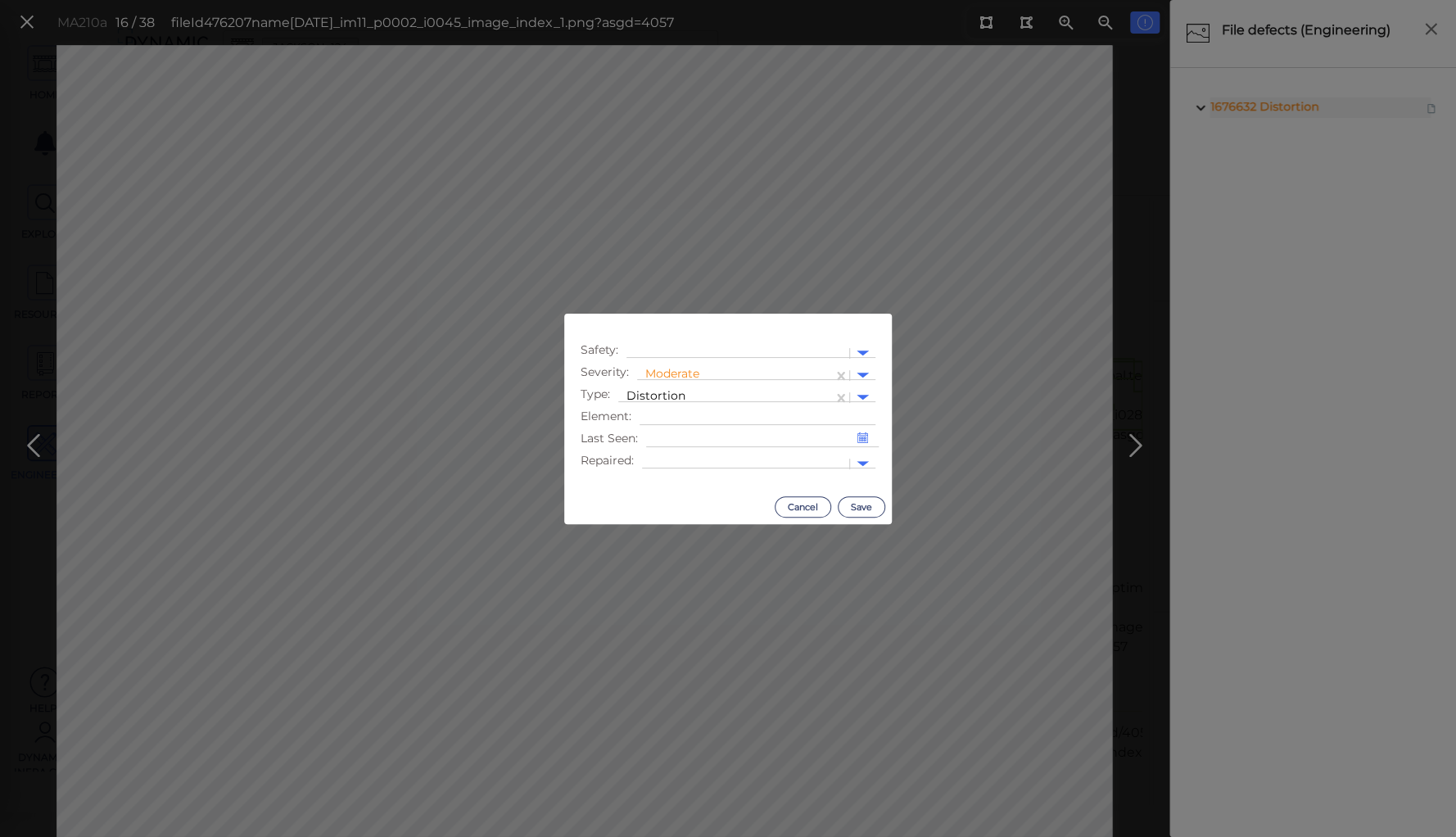
click at [485, 0] on body "This app is not optimized for mobile screens. Please access using a desktop or …" at bounding box center [728, 0] width 1456 height 0
click at [740, 350] on div at bounding box center [737, 353] width 206 height 17
click at [693, 383] on div "Safety Issue" at bounding box center [678, 380] width 105 height 26
click at [859, 504] on button "Save" at bounding box center [862, 507] width 48 height 21
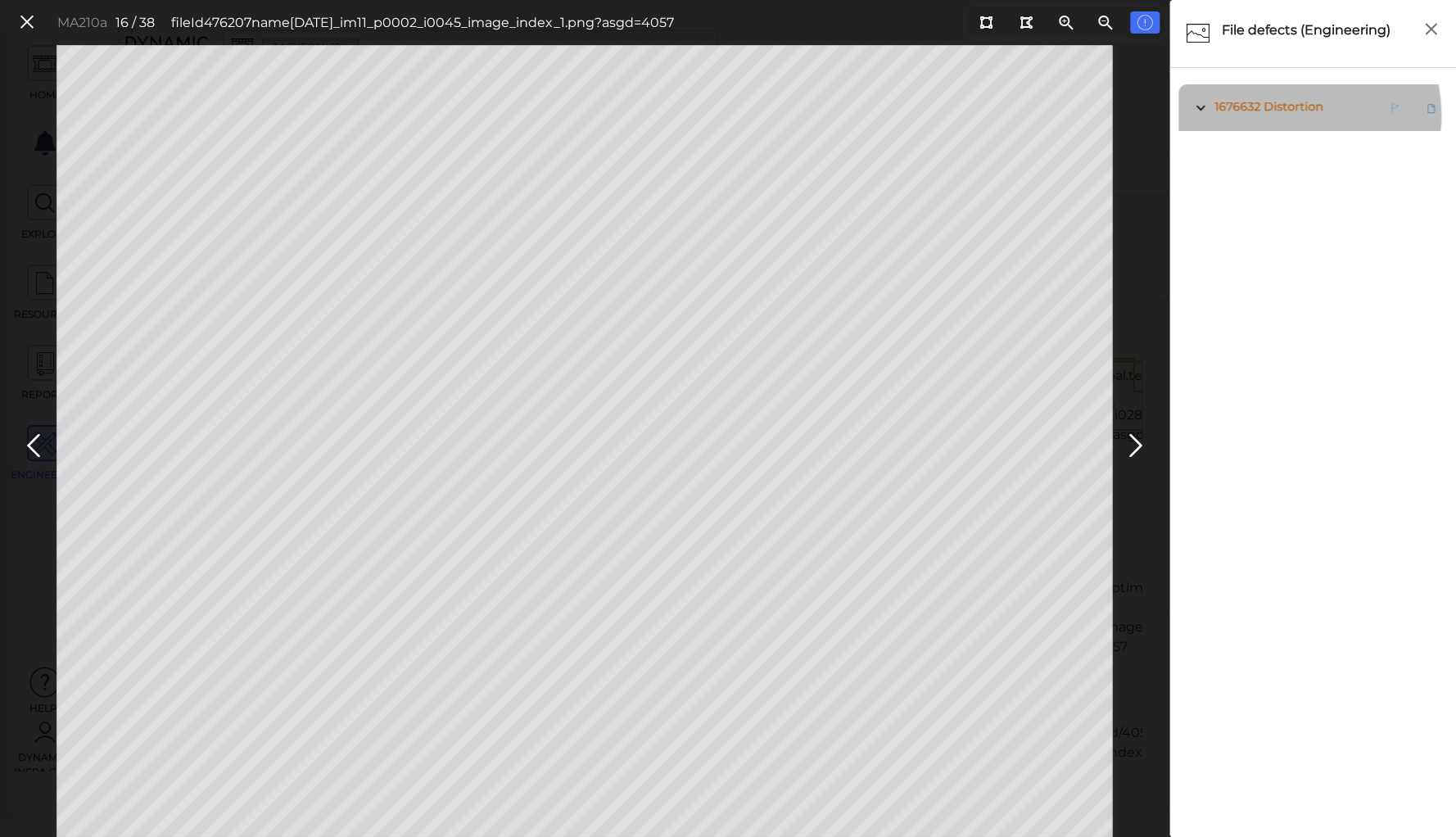
click at [1294, 115] on span "1676632 Distortion" at bounding box center [1266, 107] width 112 height 21
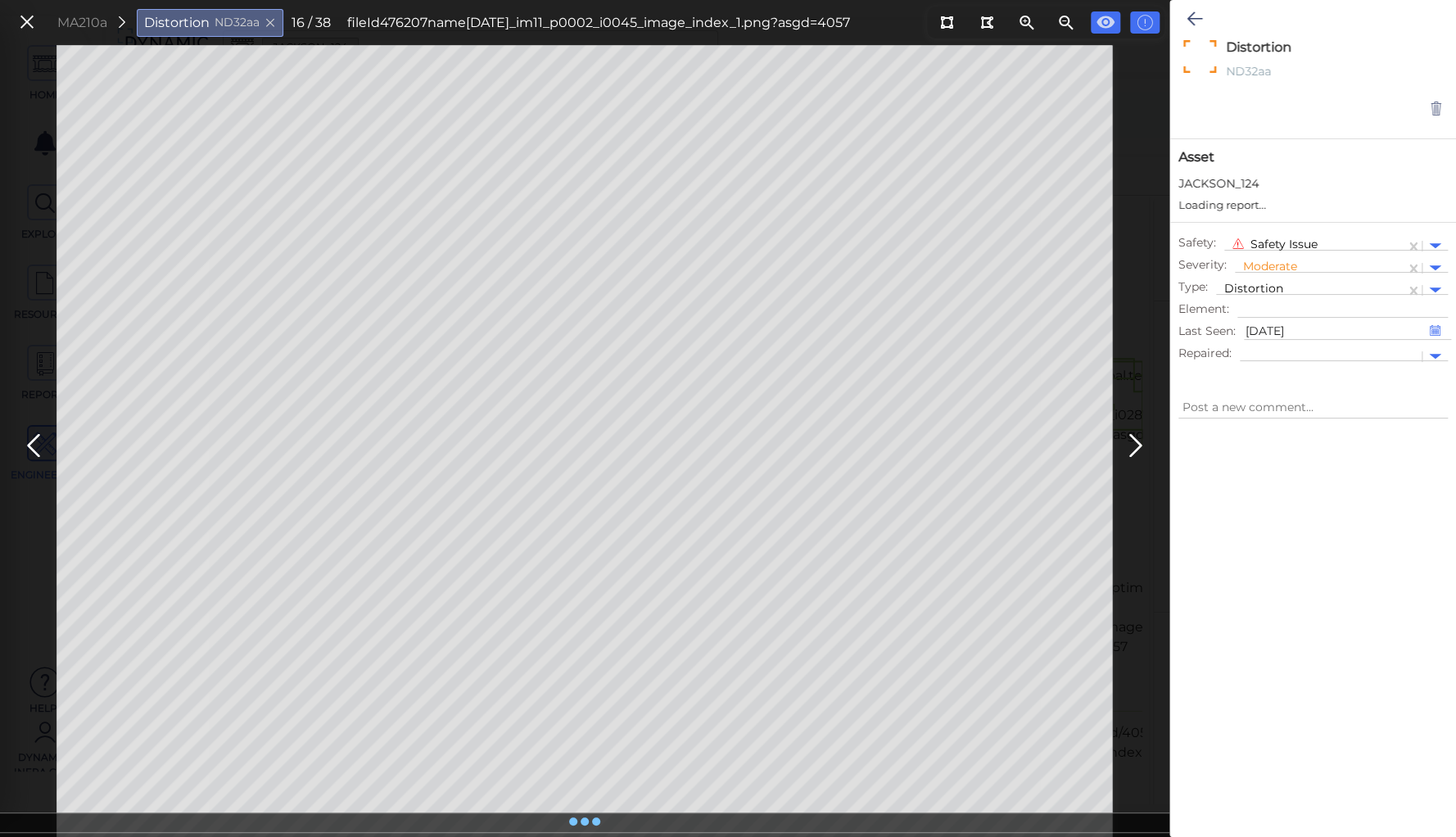
type textarea "x"
click at [1196, 16] on icon at bounding box center [1194, 19] width 16 height 20
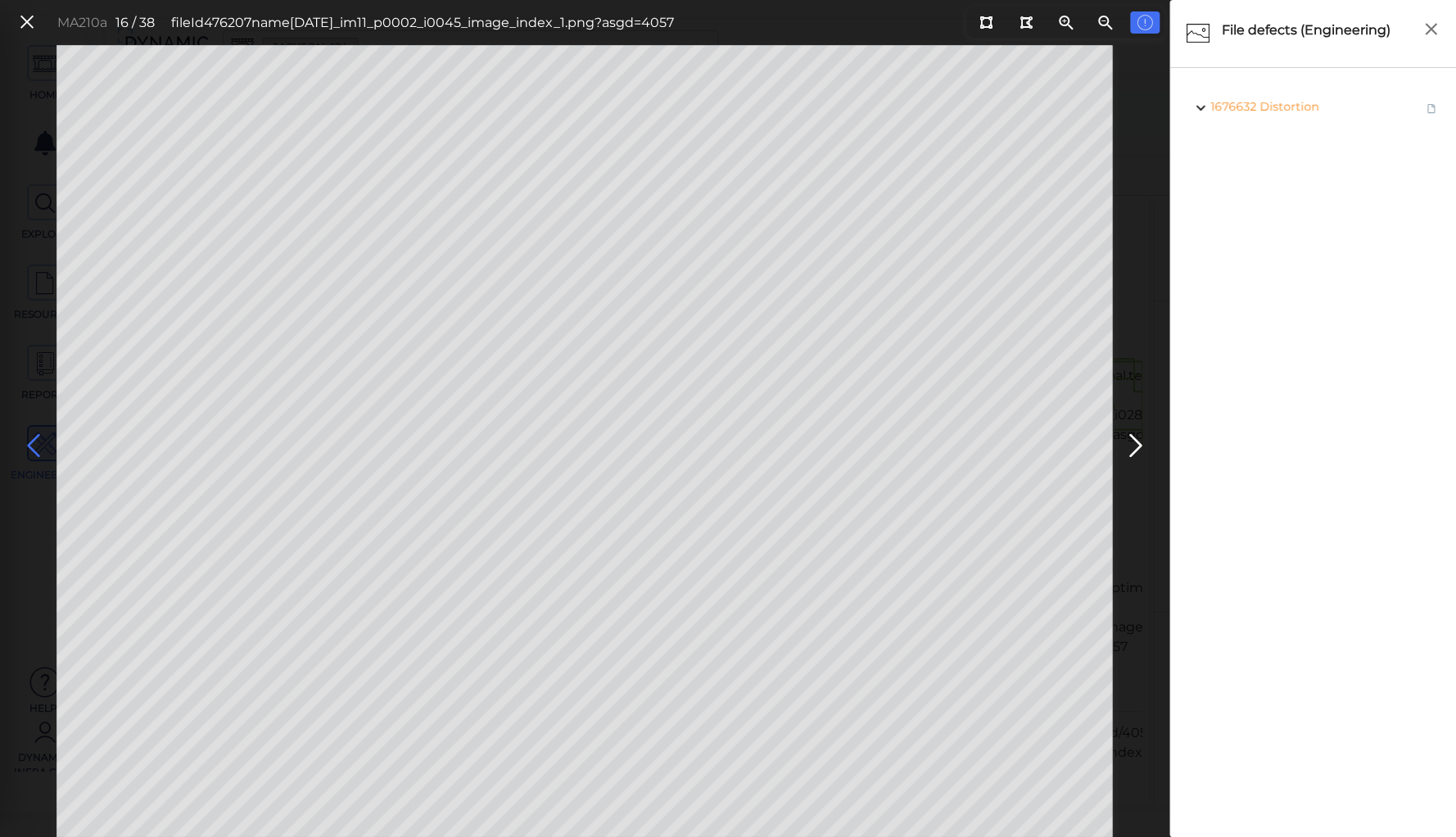
click at [36, 437] on icon at bounding box center [34, 446] width 26 height 32
click at [1130, 445] on icon at bounding box center [1136, 446] width 26 height 32
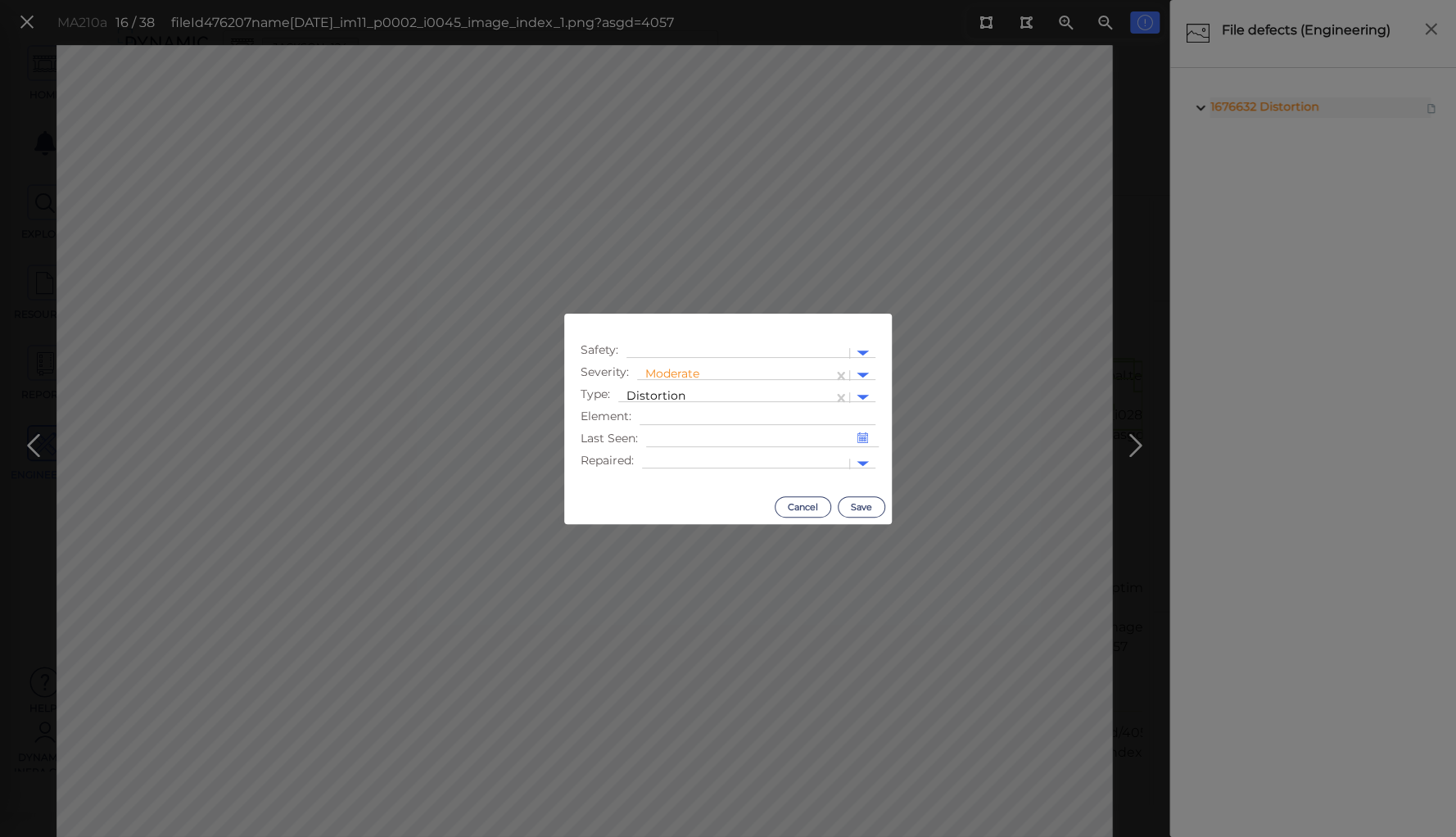
click at [489, 0] on body "This app is not optimized for mobile screens. Please access using a desktop or …" at bounding box center [728, 0] width 1456 height 0
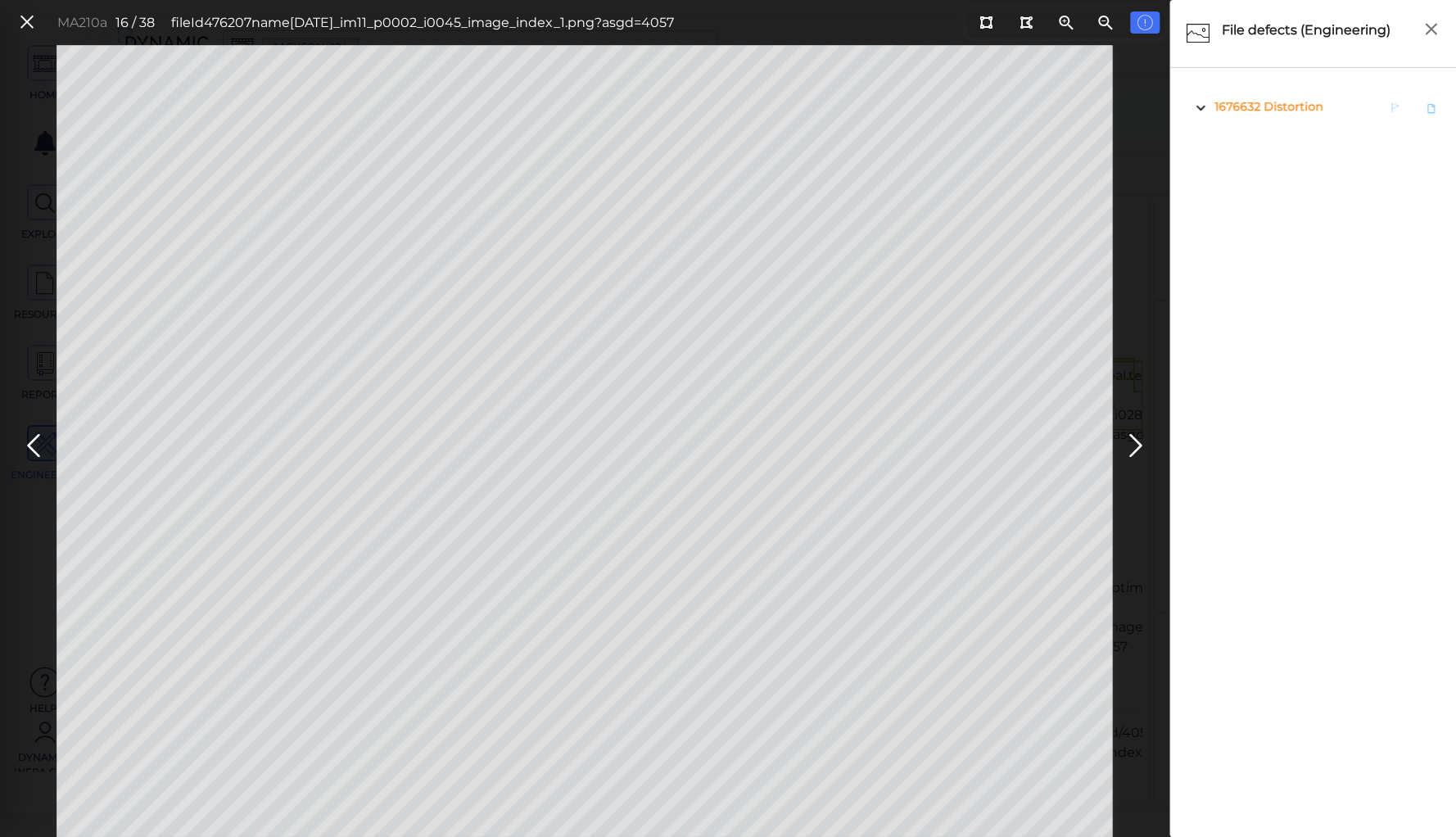
click at [1294, 105] on span "Distortion" at bounding box center [1294, 106] width 59 height 15
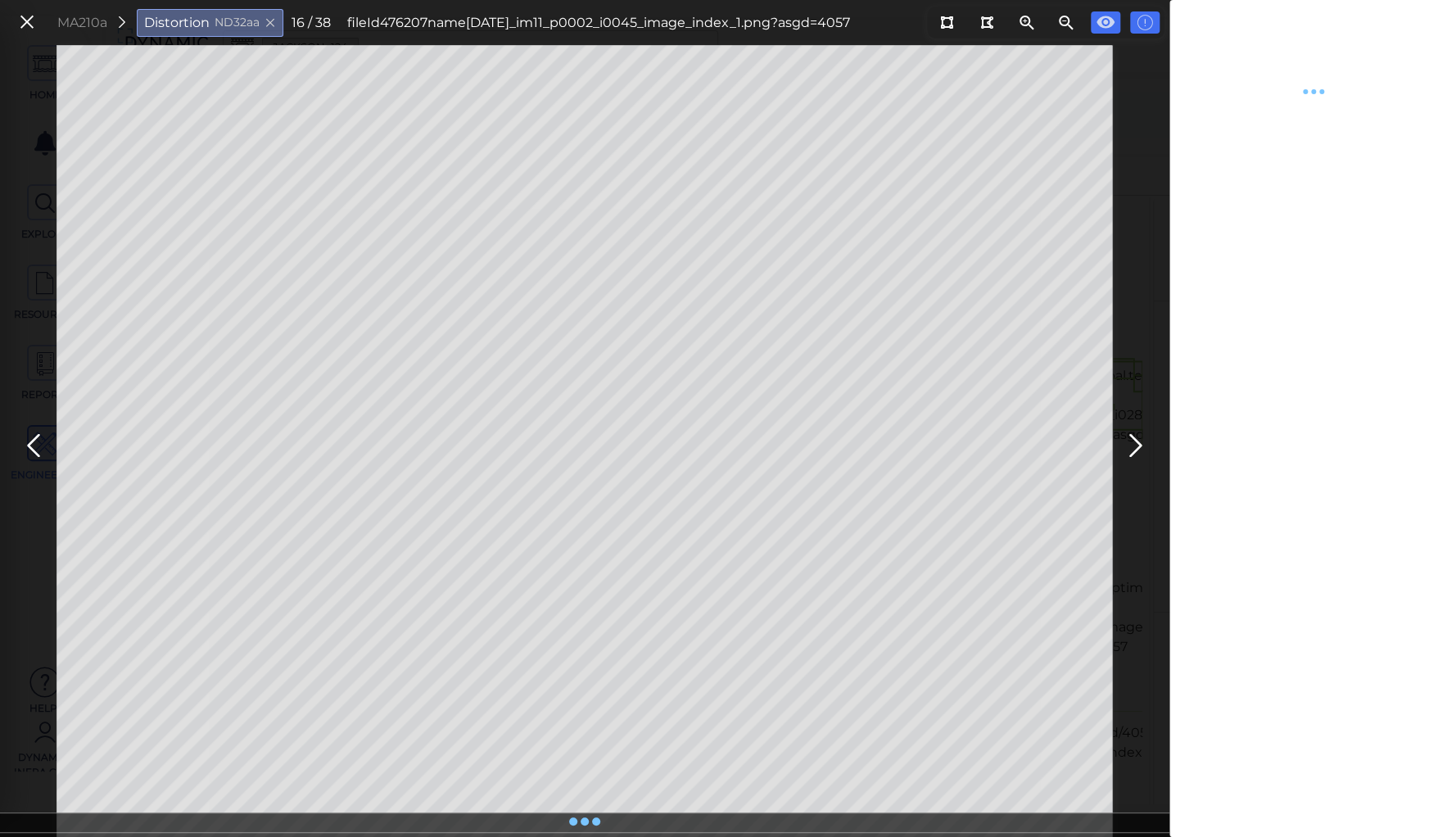
type textarea "x"
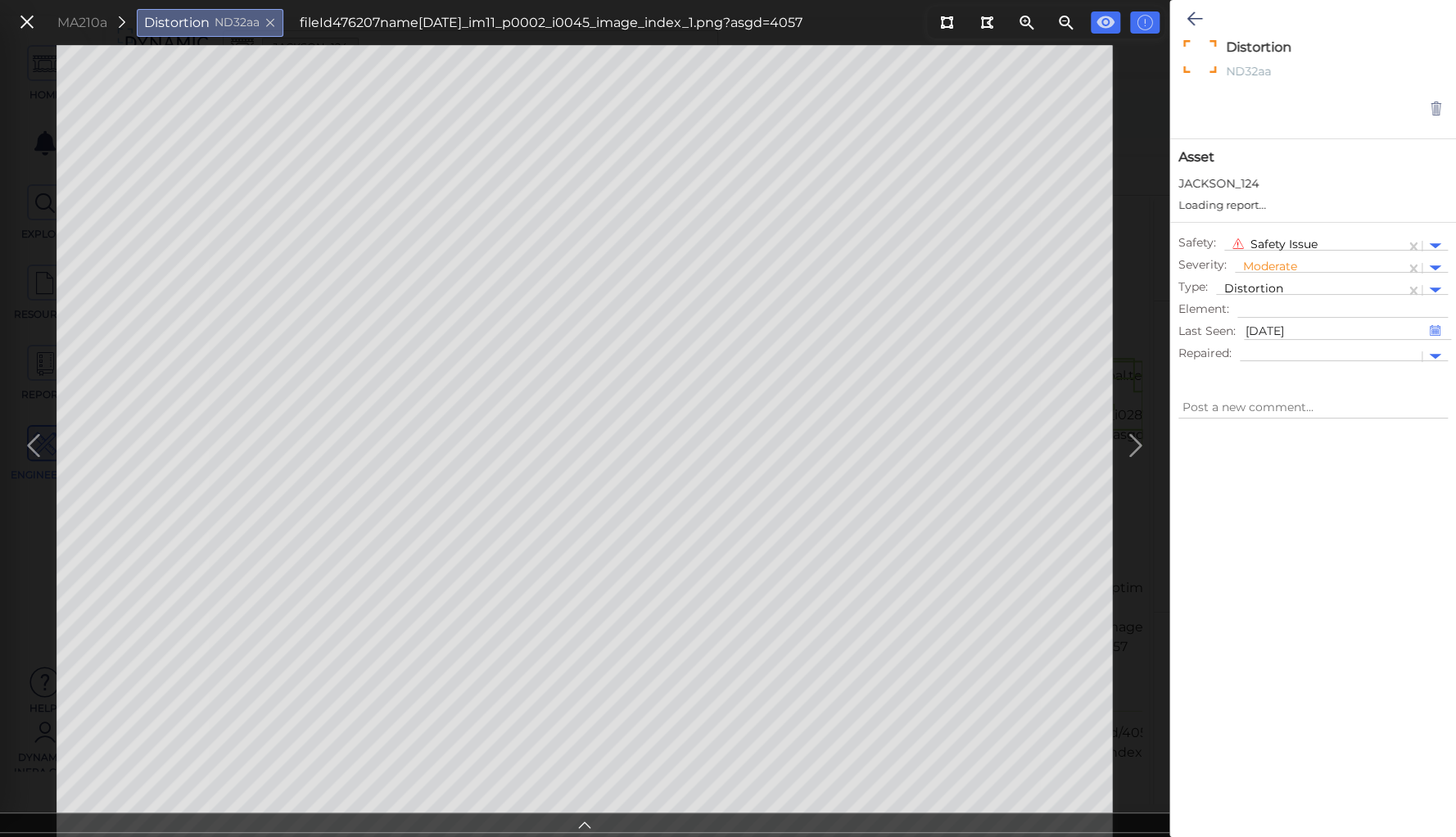
type textarea "x"
click at [1187, 16] on icon at bounding box center [1194, 19] width 16 height 20
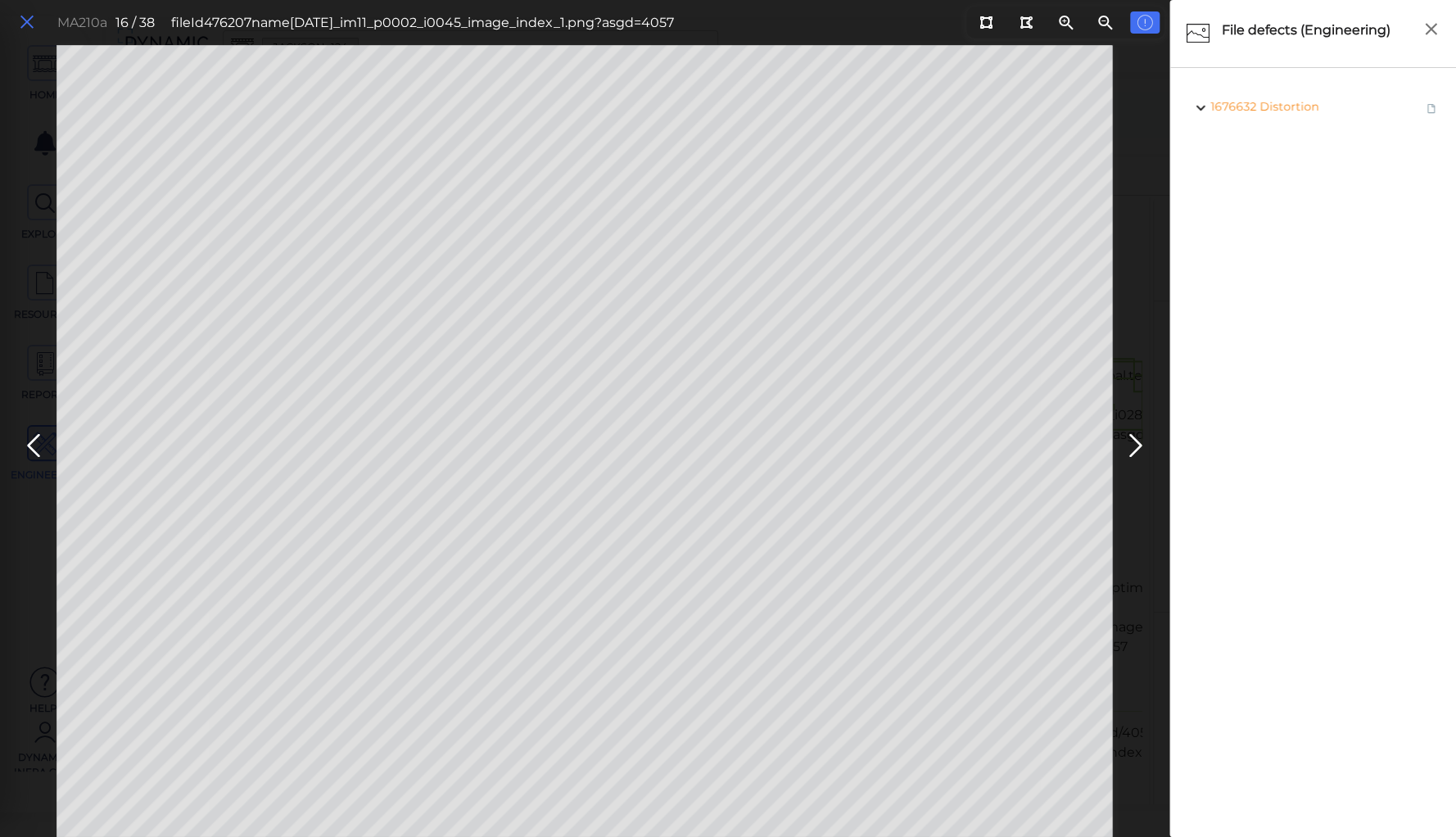
click at [23, 21] on icon at bounding box center [27, 22] width 18 height 22
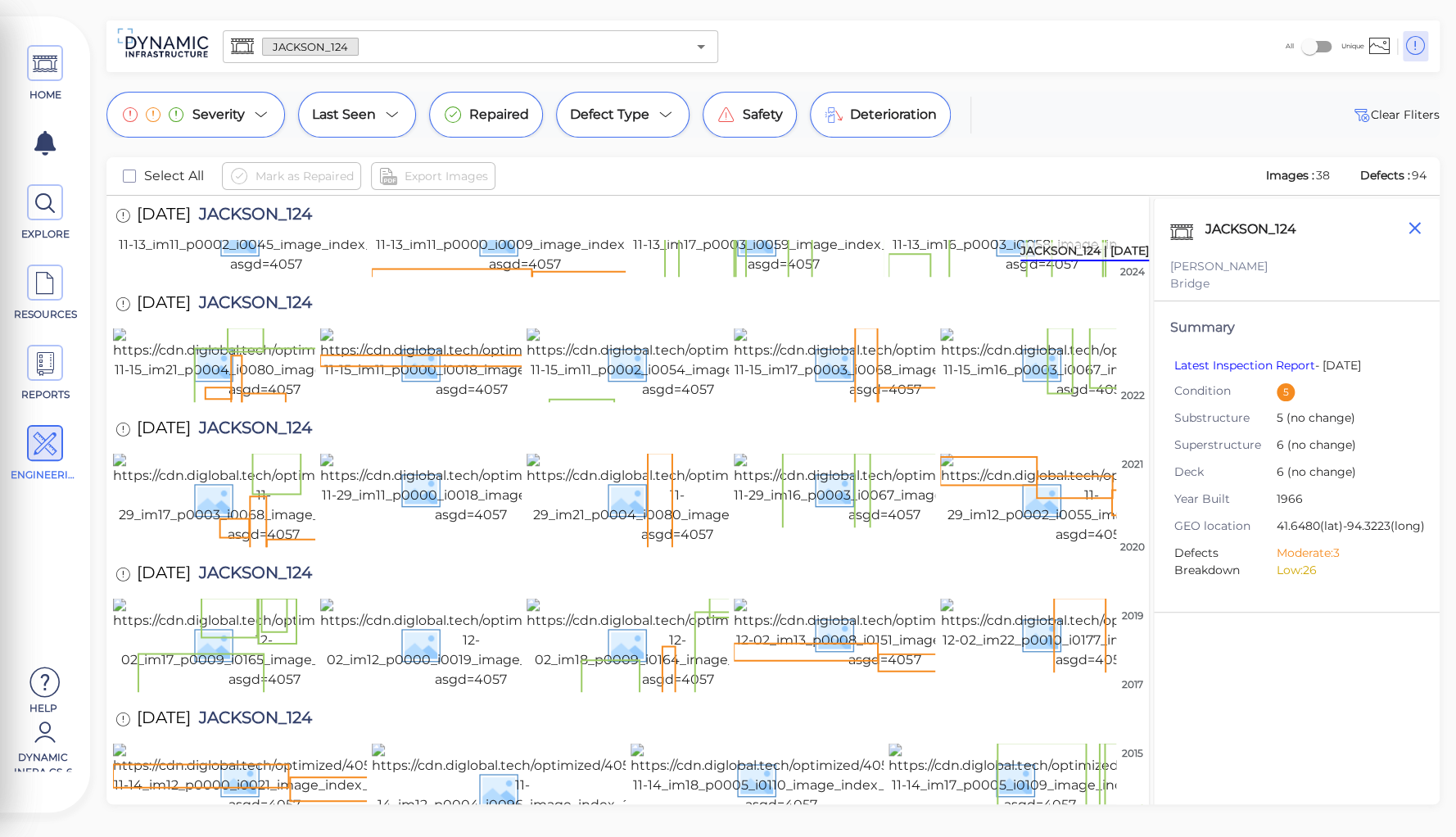
scroll to position [1671, 0]
click at [1417, 230] on icon "button" at bounding box center [1415, 227] width 12 height 12
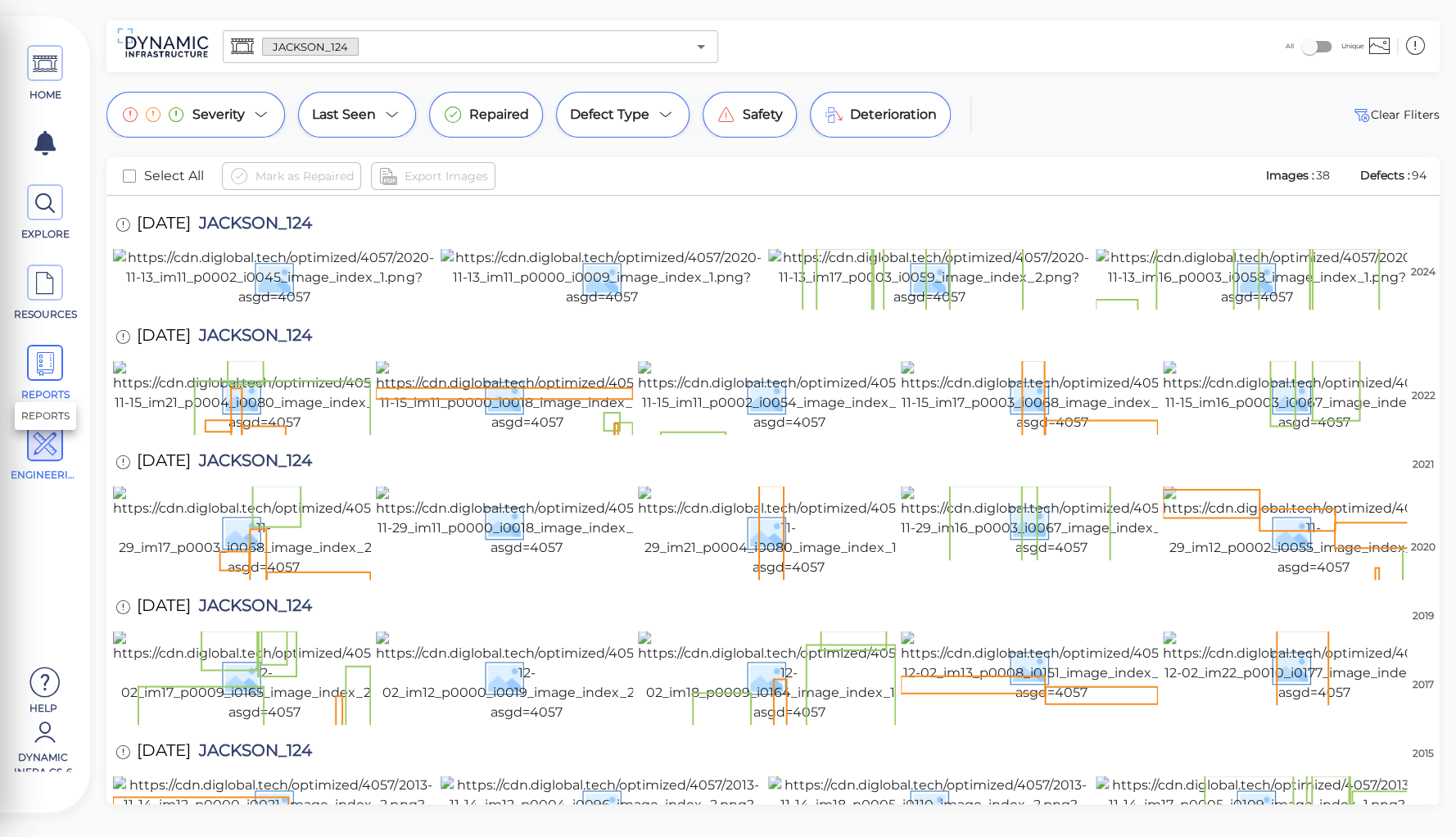
click at [42, 371] on icon at bounding box center [45, 363] width 25 height 37
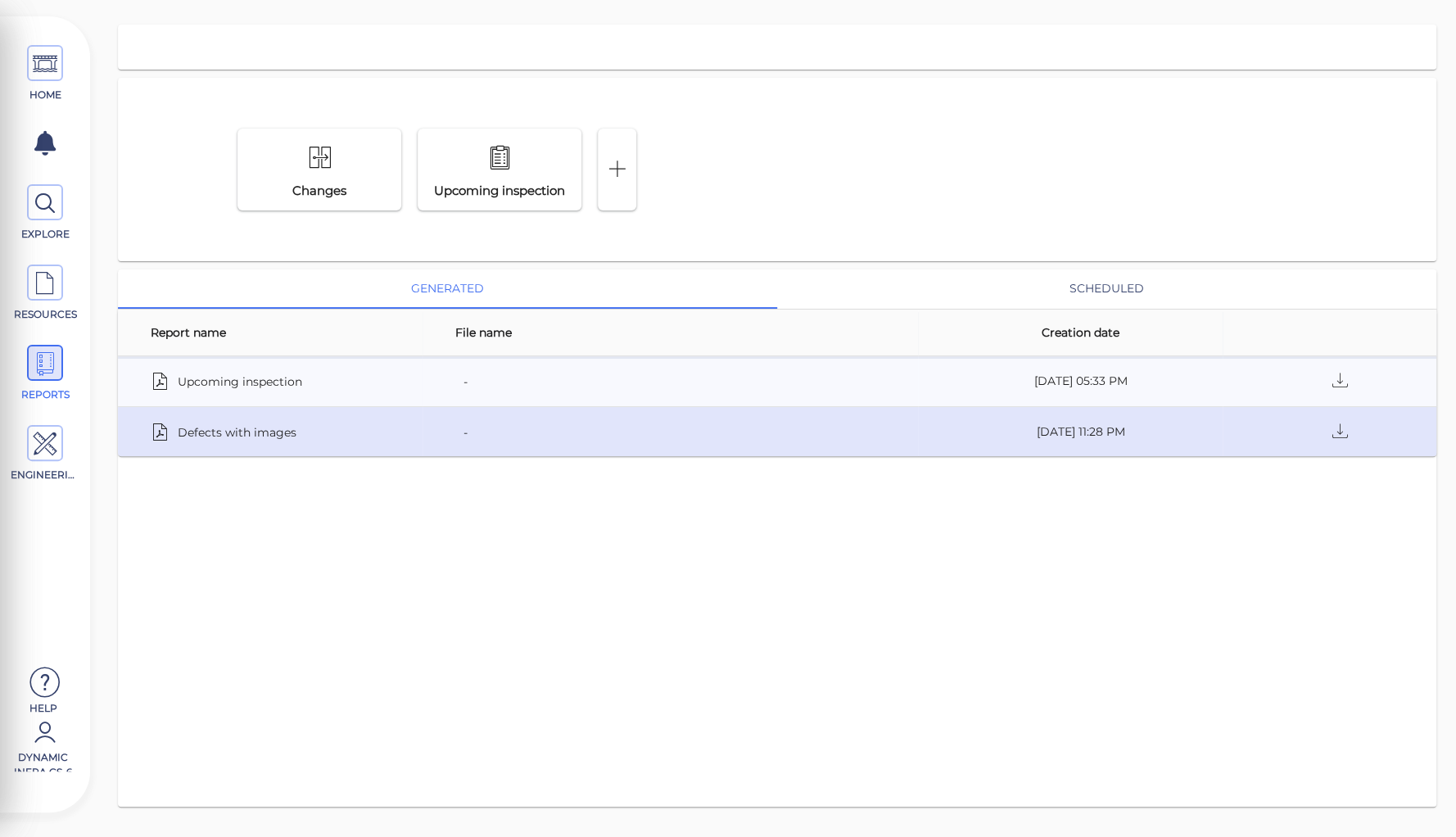
click at [240, 420] on span "Defects with images" at bounding box center [237, 432] width 119 height 23
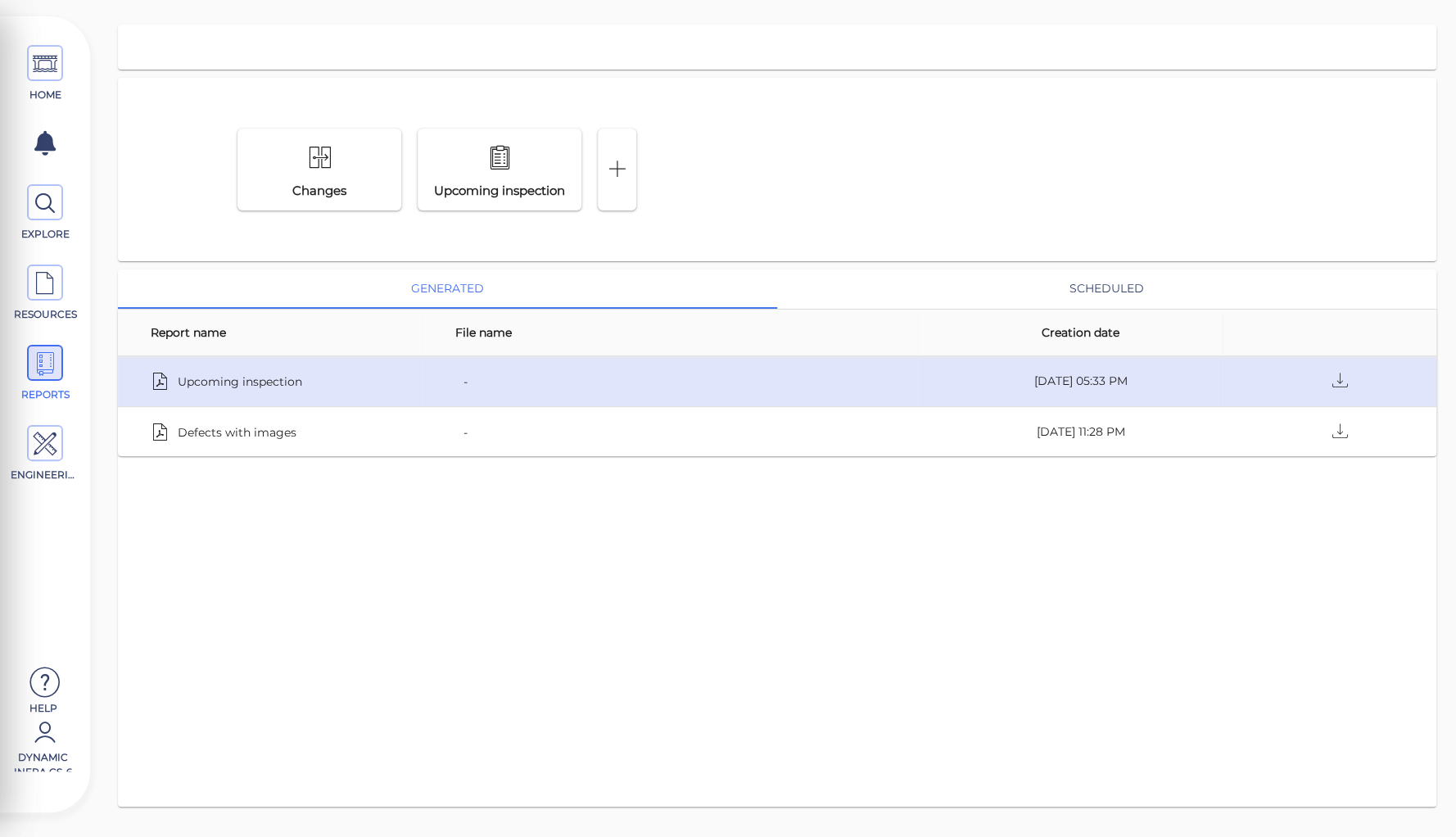
click at [195, 382] on span "Upcoming inspection" at bounding box center [240, 381] width 124 height 23
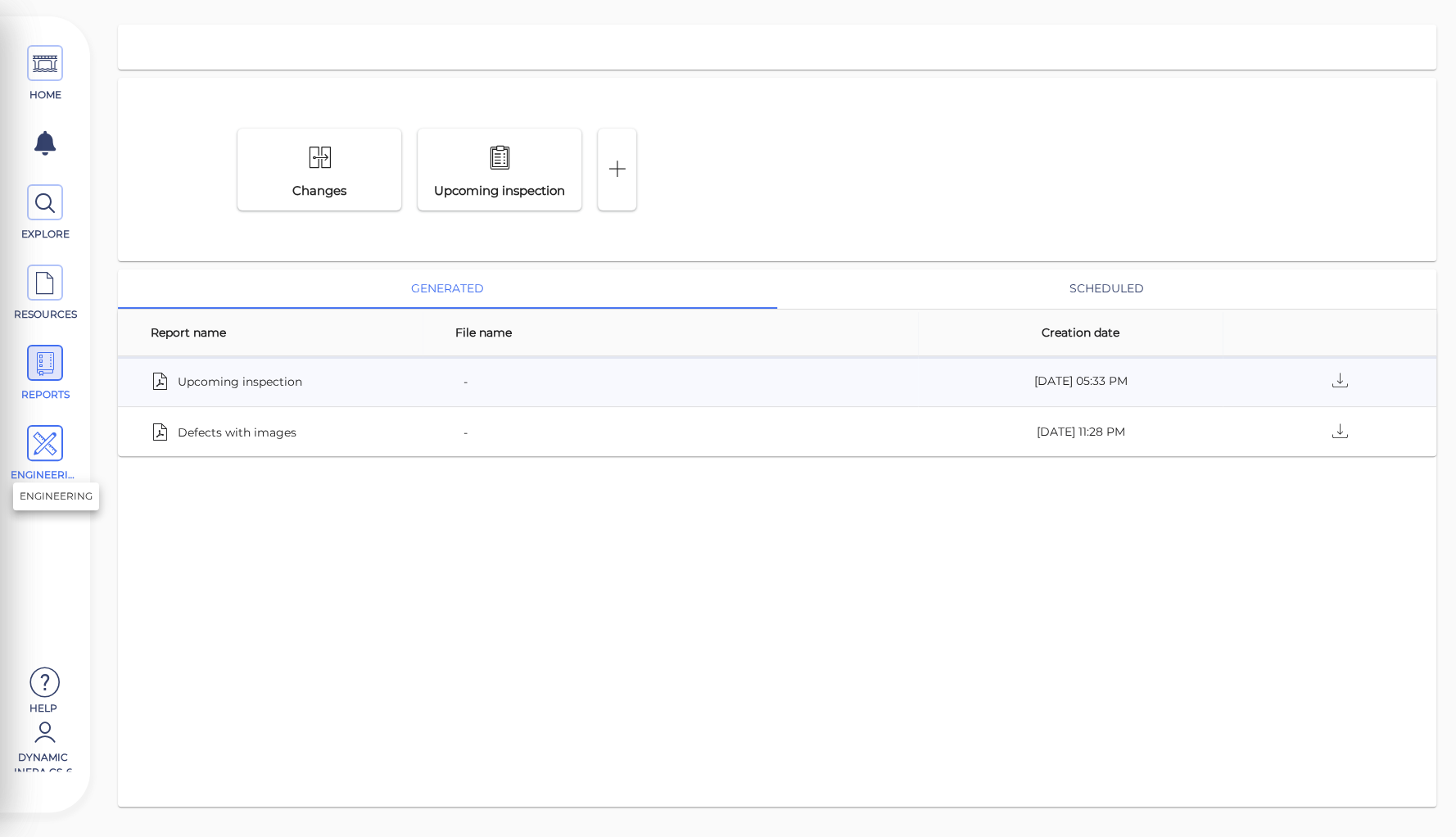
click at [44, 436] on icon at bounding box center [45, 444] width 25 height 37
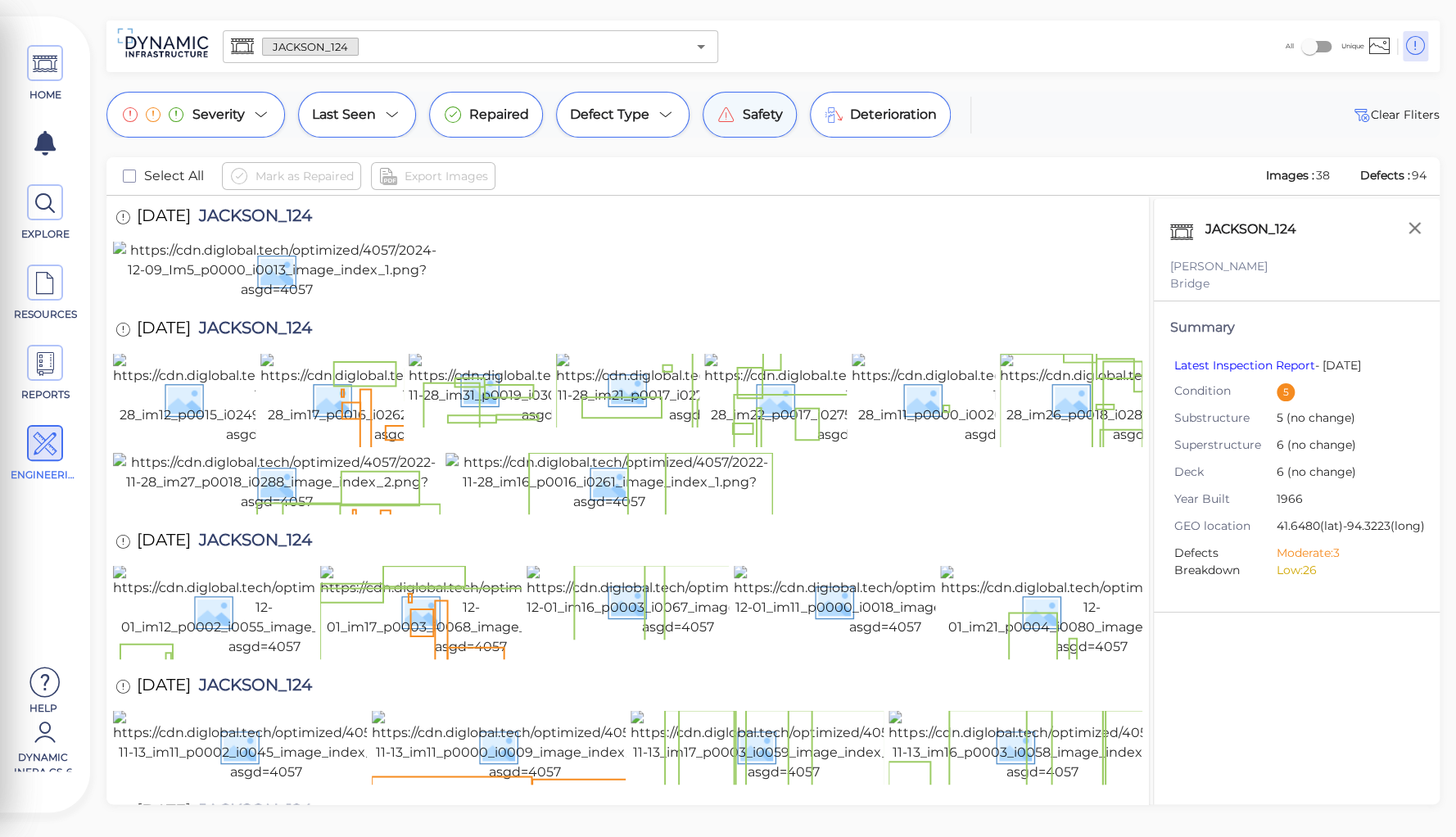
click at [759, 113] on span "Safety" at bounding box center [763, 115] width 40 height 20
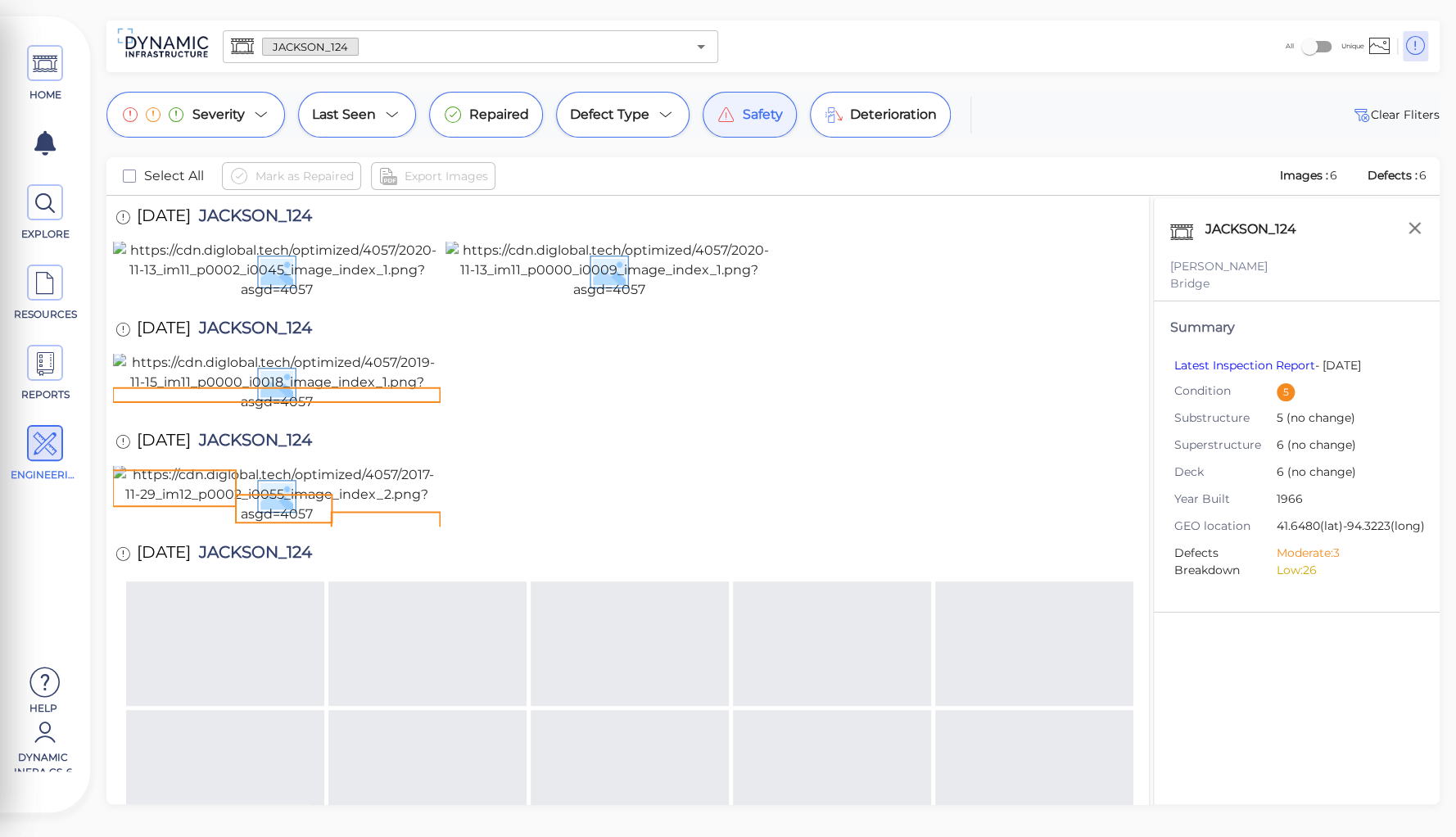
click at [751, 115] on span "Safety" at bounding box center [763, 115] width 40 height 20
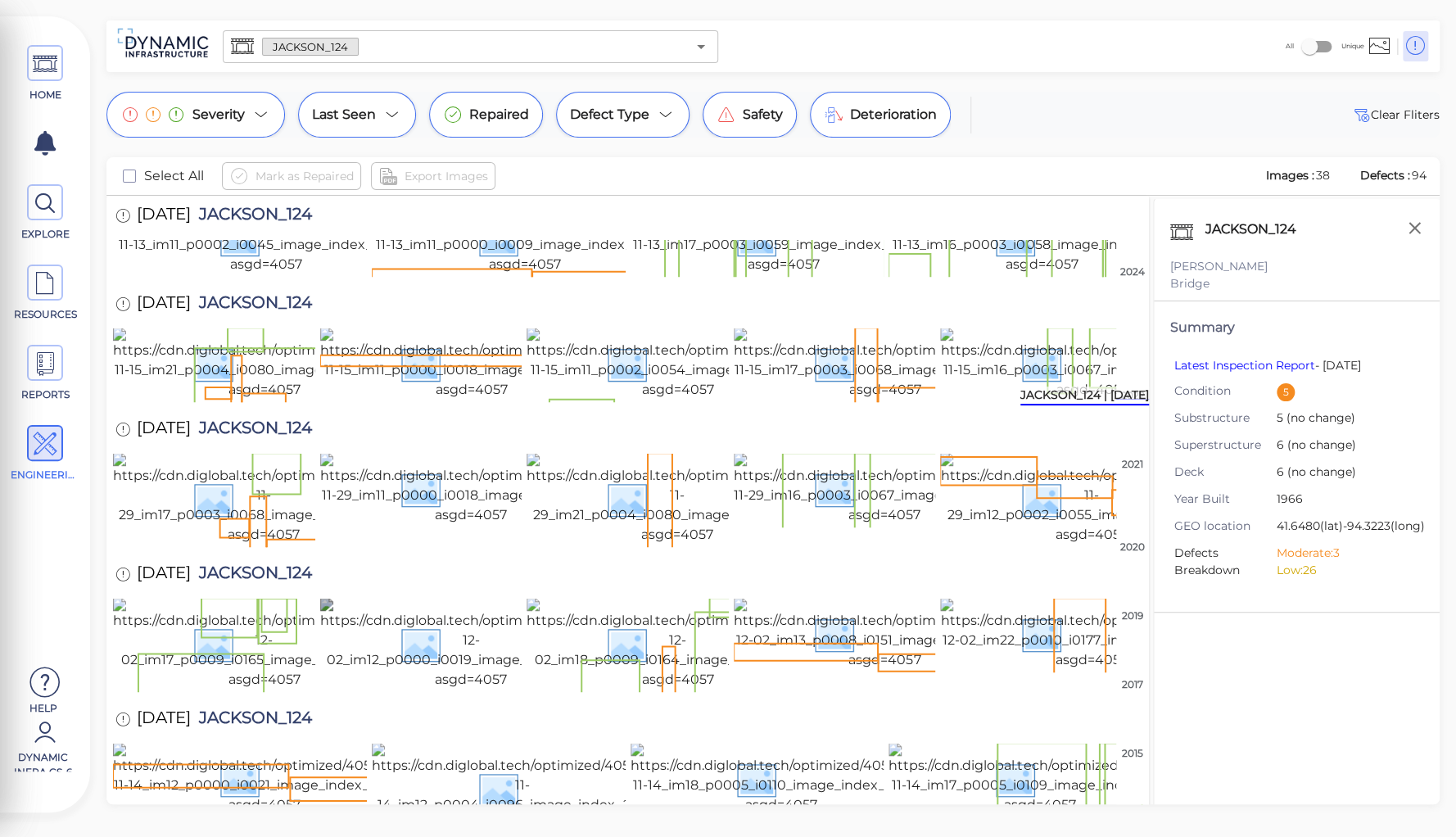
scroll to position [590, 0]
click at [812, 129] on img at bounding box center [885, 93] width 302 height 72
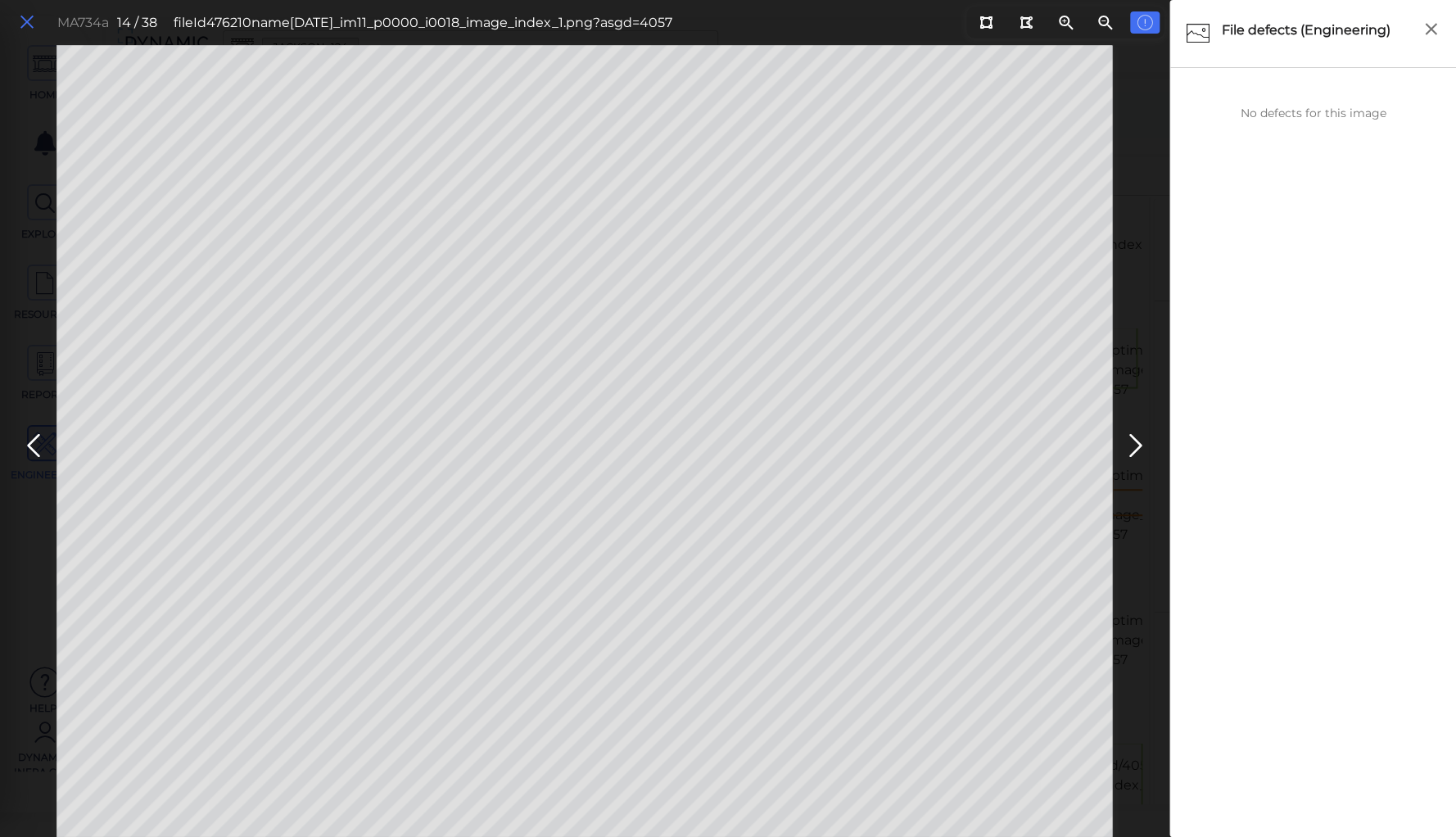
click at [30, 25] on icon at bounding box center [27, 22] width 18 height 22
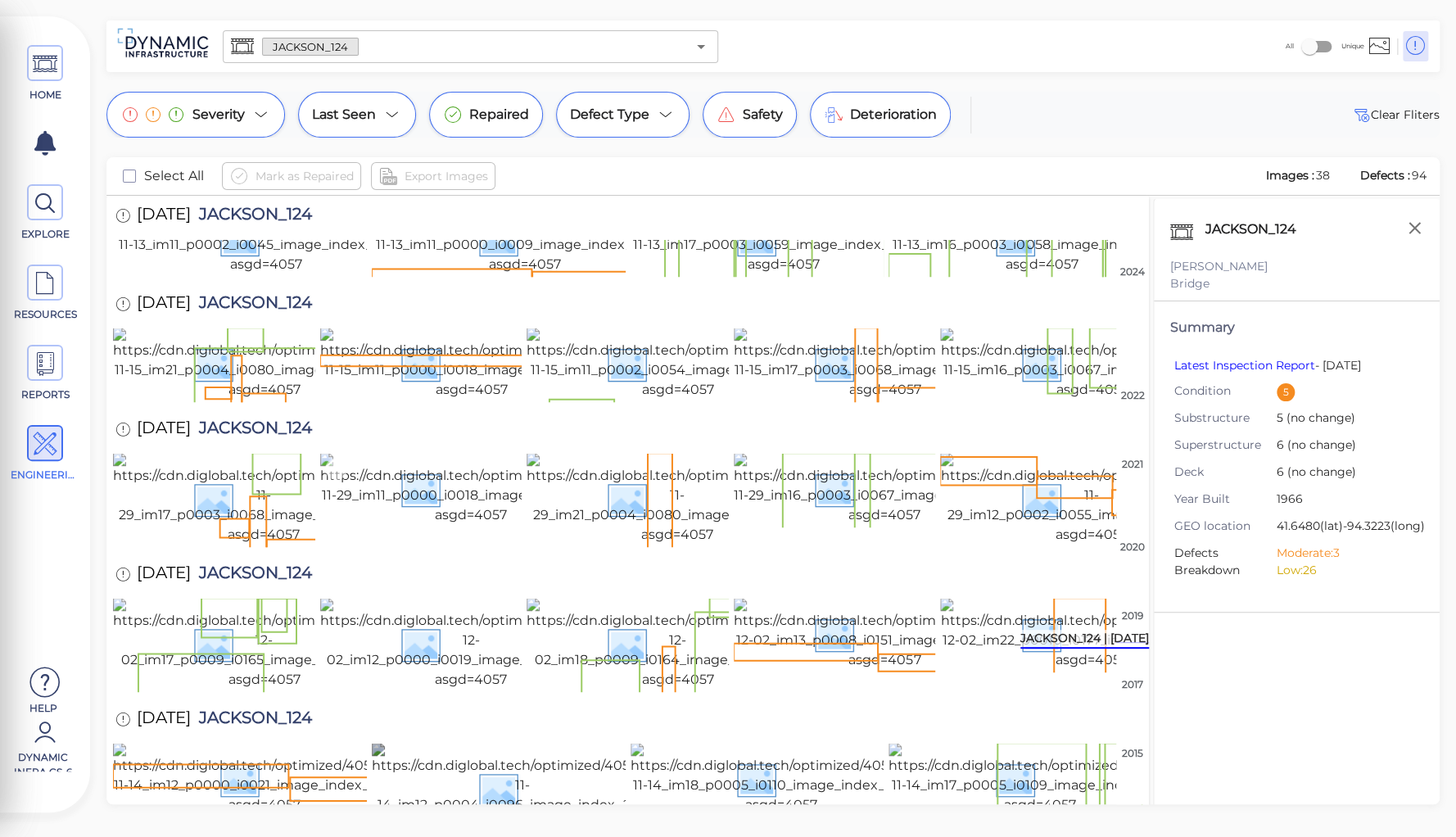
scroll to position [1012, 0]
drag, startPoint x: 414, startPoint y: 590, endPoint x: 449, endPoint y: 652, distance: 71.2
click at [415, 400] on img at bounding box center [472, 363] width 303 height 72
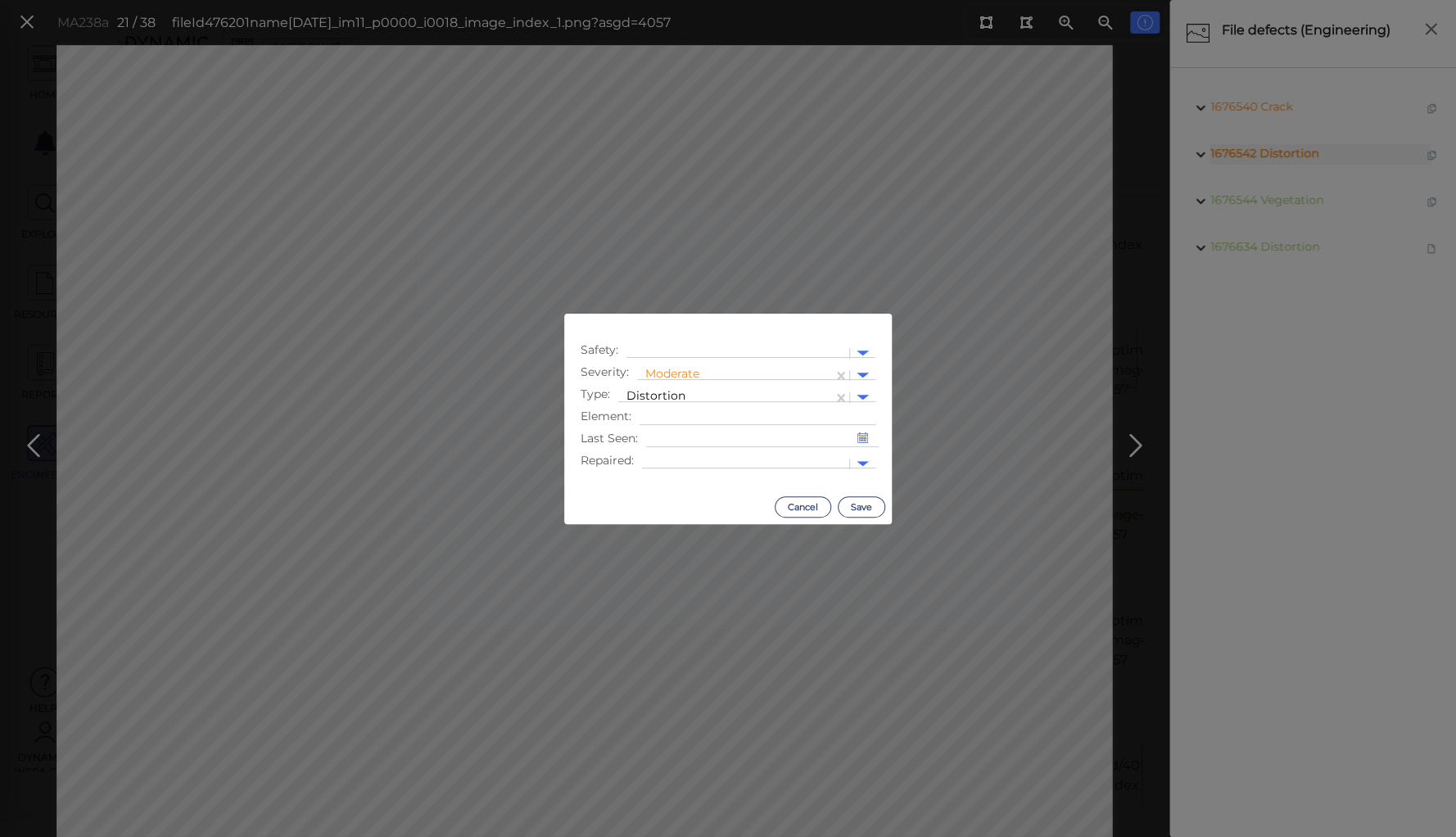
click at [598, 0] on body "This app is not optimized for mobile screens. Please access using a desktop or …" at bounding box center [728, 0] width 1456 height 0
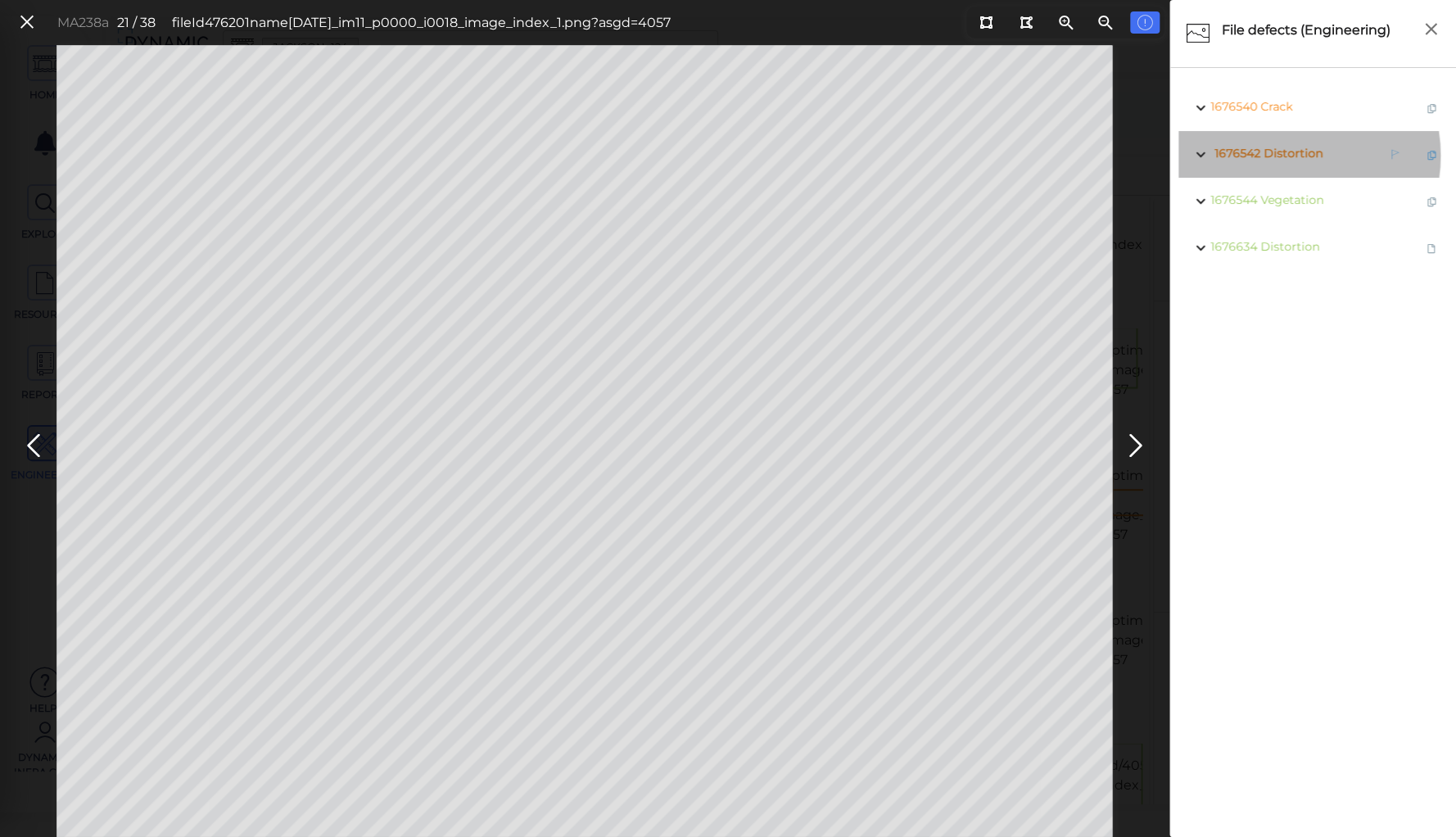
click at [1285, 156] on span "Distortion" at bounding box center [1294, 153] width 59 height 15
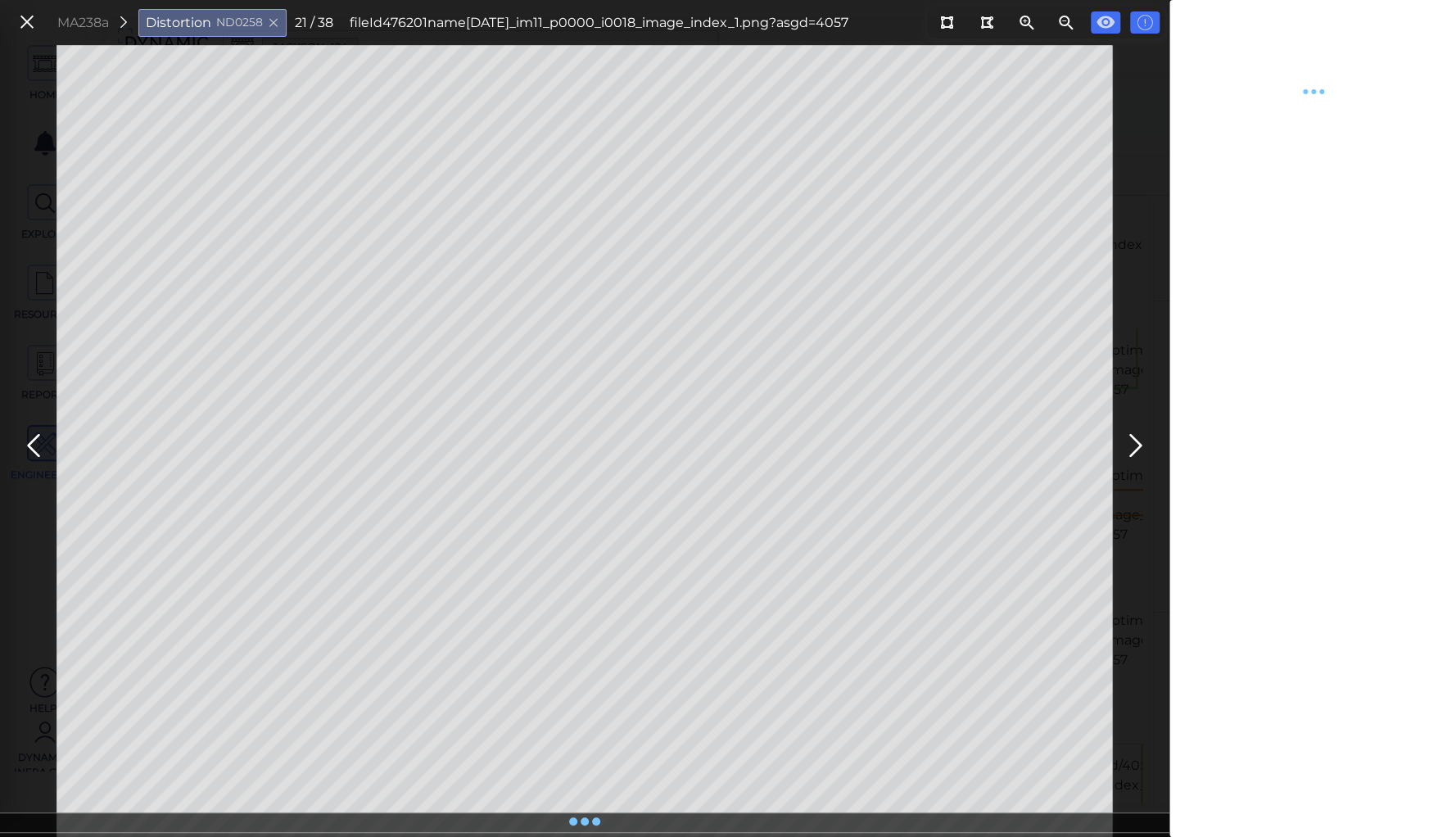
type textarea "x"
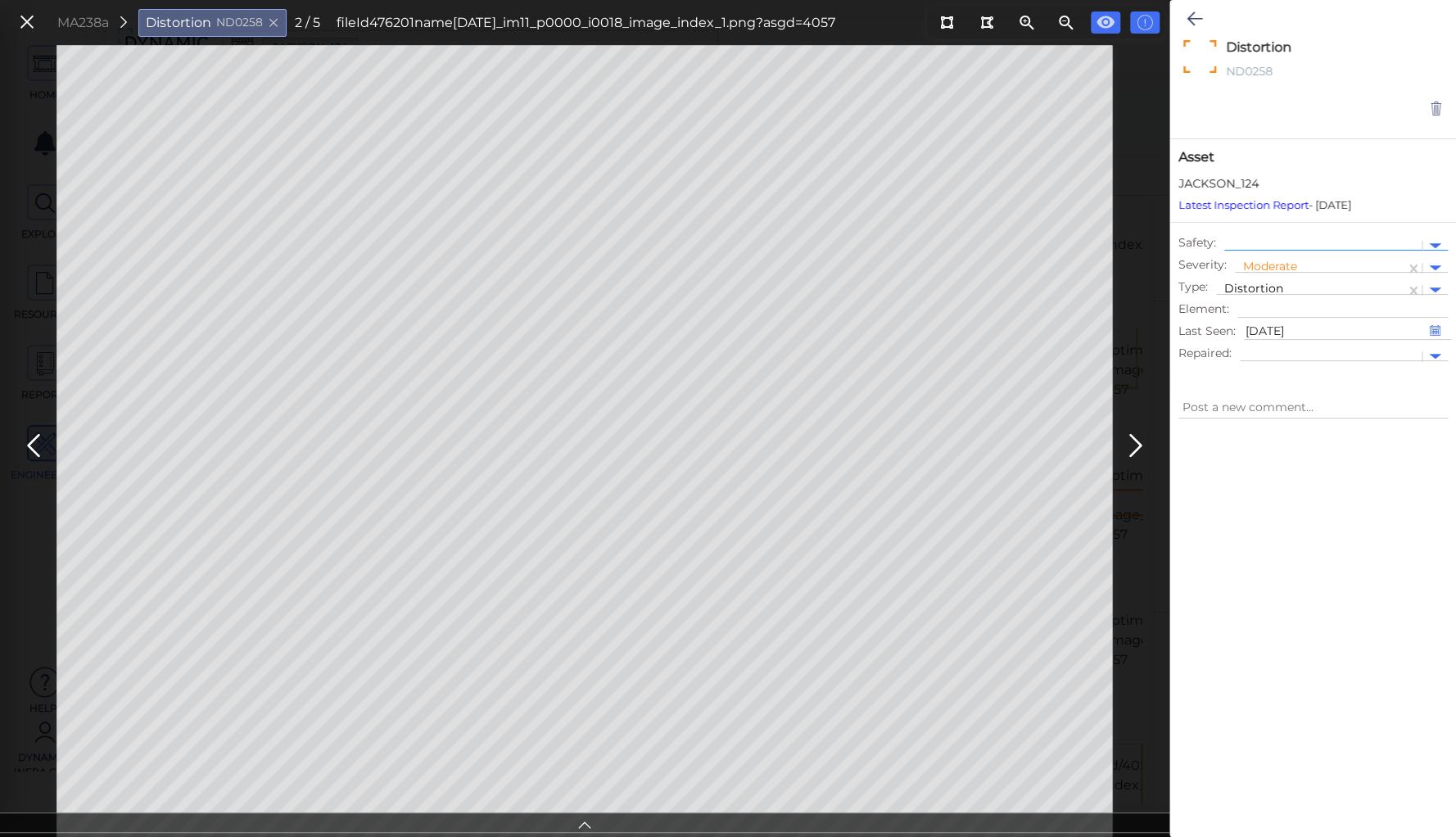
type textarea "x"
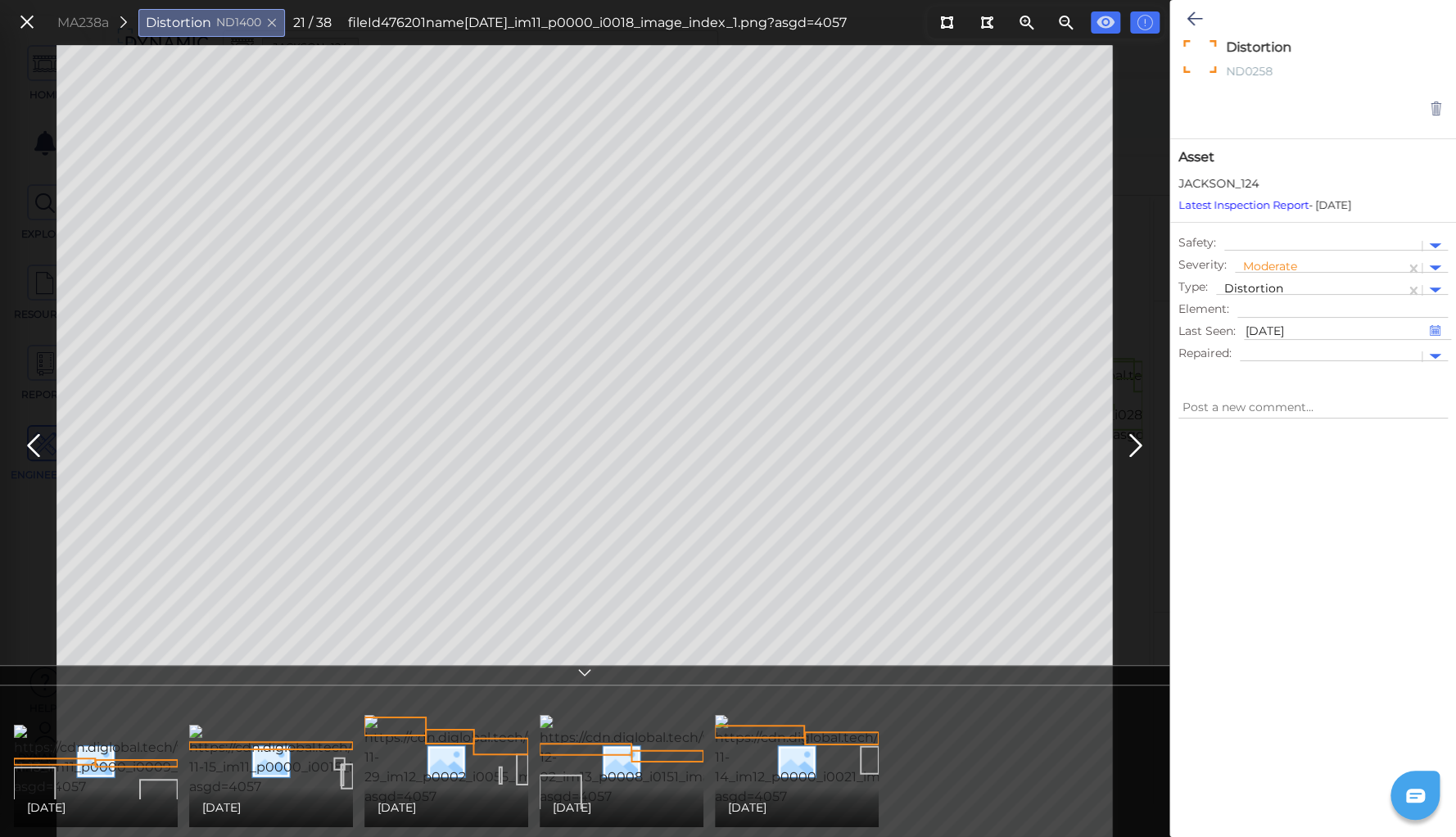
type textarea "x"
click at [1277, 244] on div at bounding box center [1323, 245] width 181 height 17
click at [1288, 273] on div "Safety Issue" at bounding box center [1276, 273] width 105 height 26
type textarea "x"
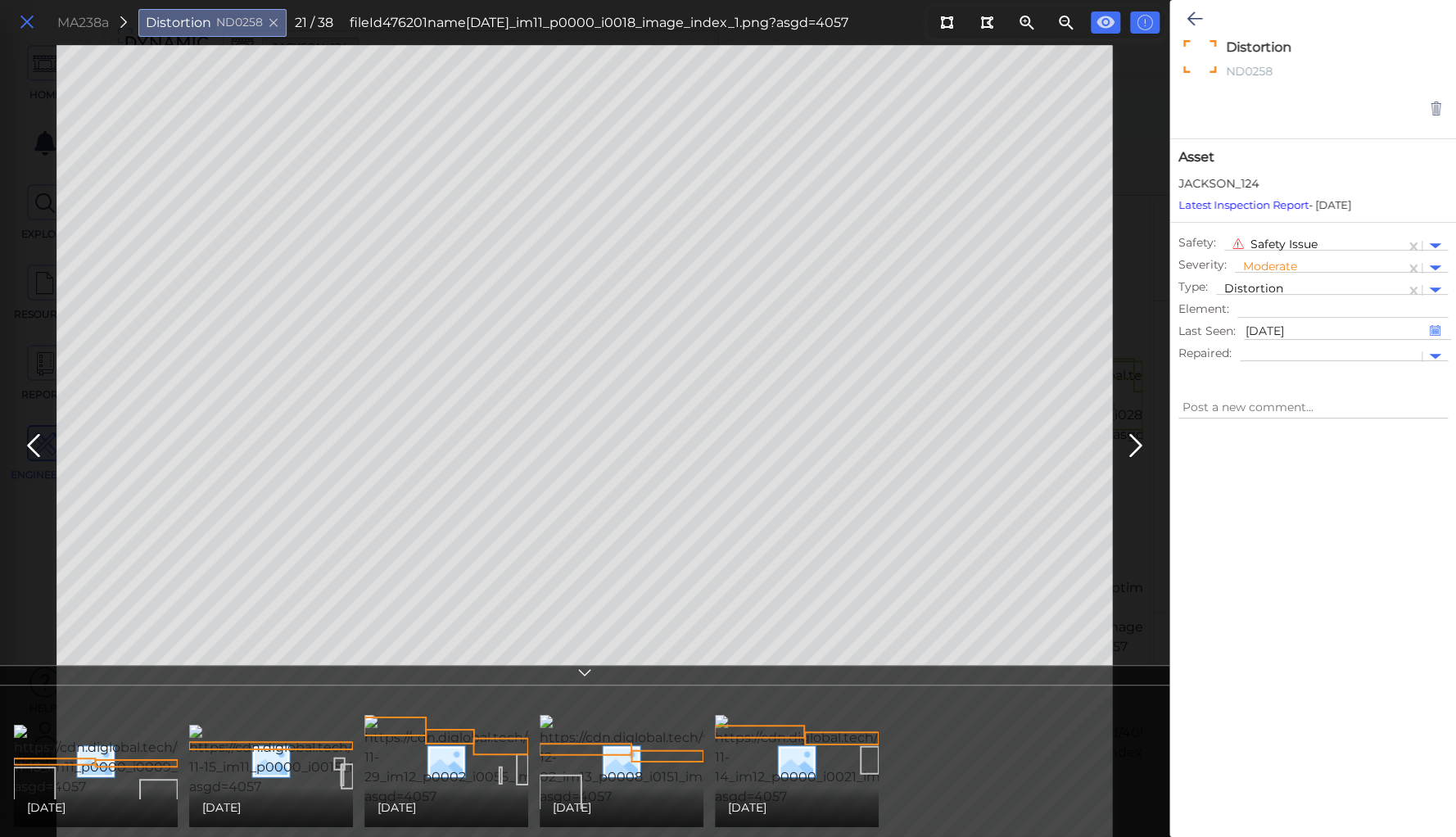
click at [26, 26] on icon at bounding box center [27, 22] width 18 height 22
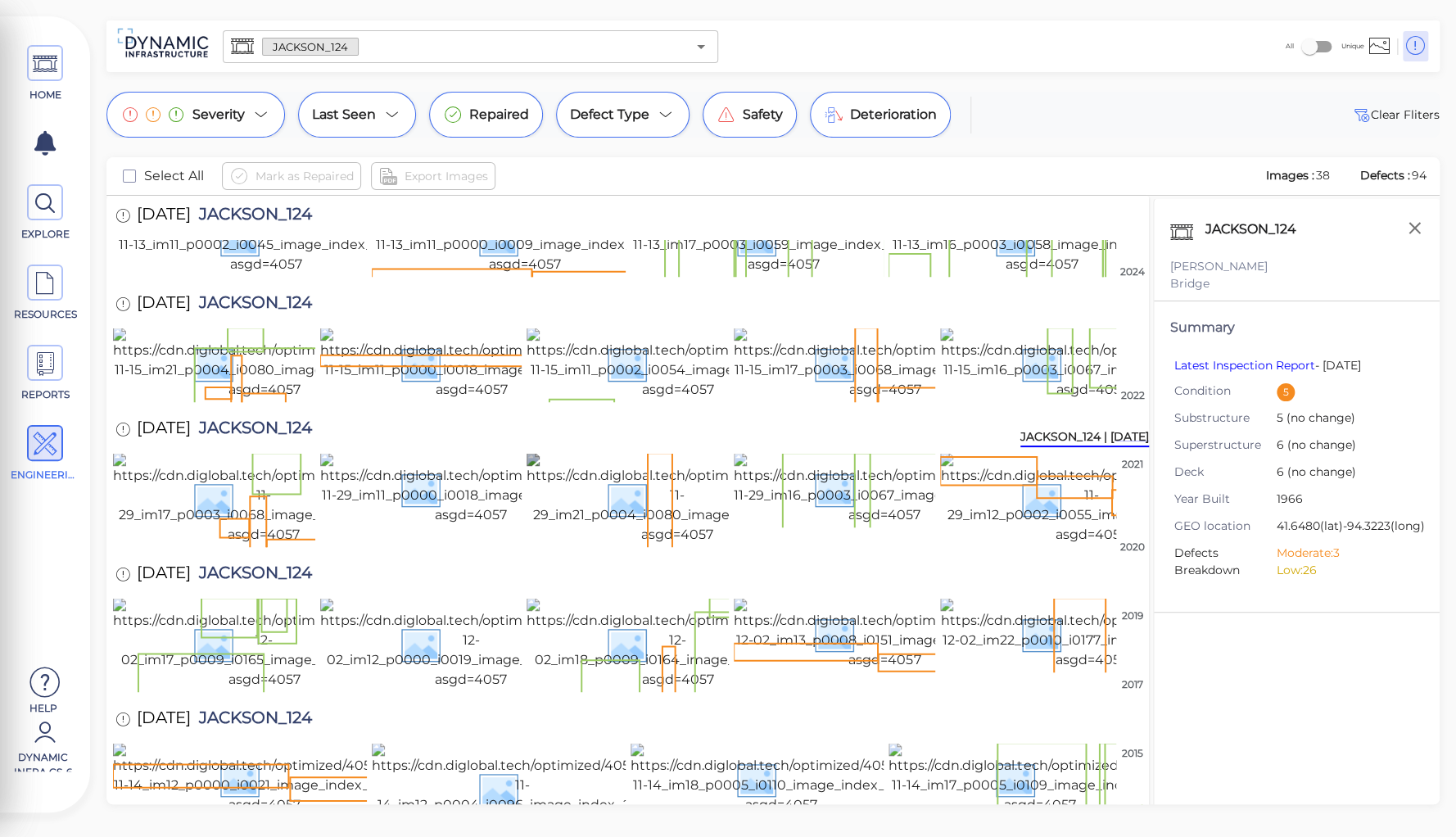
scroll to position [554, 0]
click at [1014, 149] on img at bounding box center [1091, 103] width 302 height 91
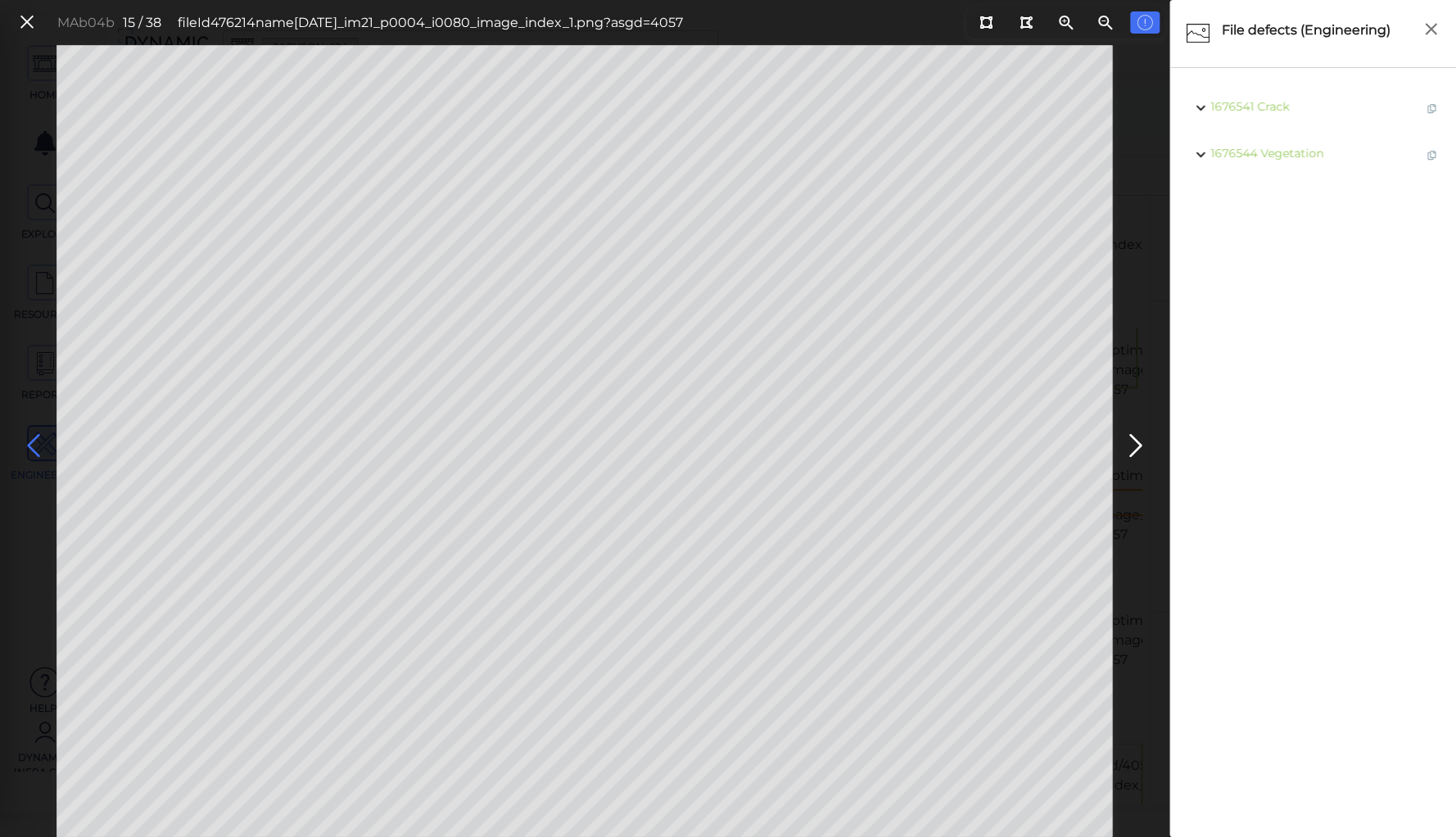
click at [37, 437] on icon at bounding box center [34, 446] width 26 height 32
click at [30, 436] on icon at bounding box center [34, 446] width 26 height 32
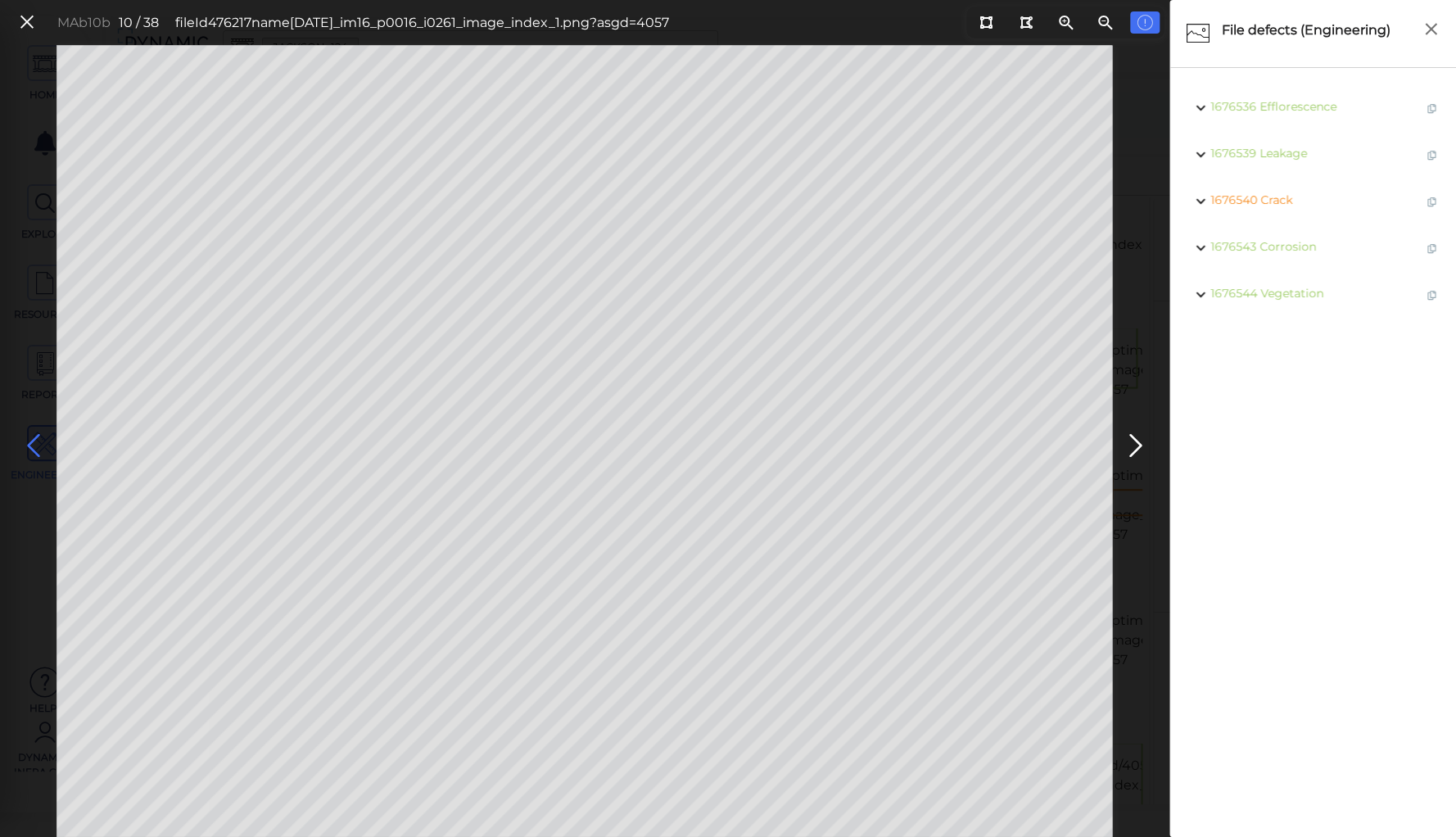
click at [30, 436] on icon at bounding box center [34, 446] width 26 height 32
click at [33, 438] on icon at bounding box center [34, 446] width 26 height 32
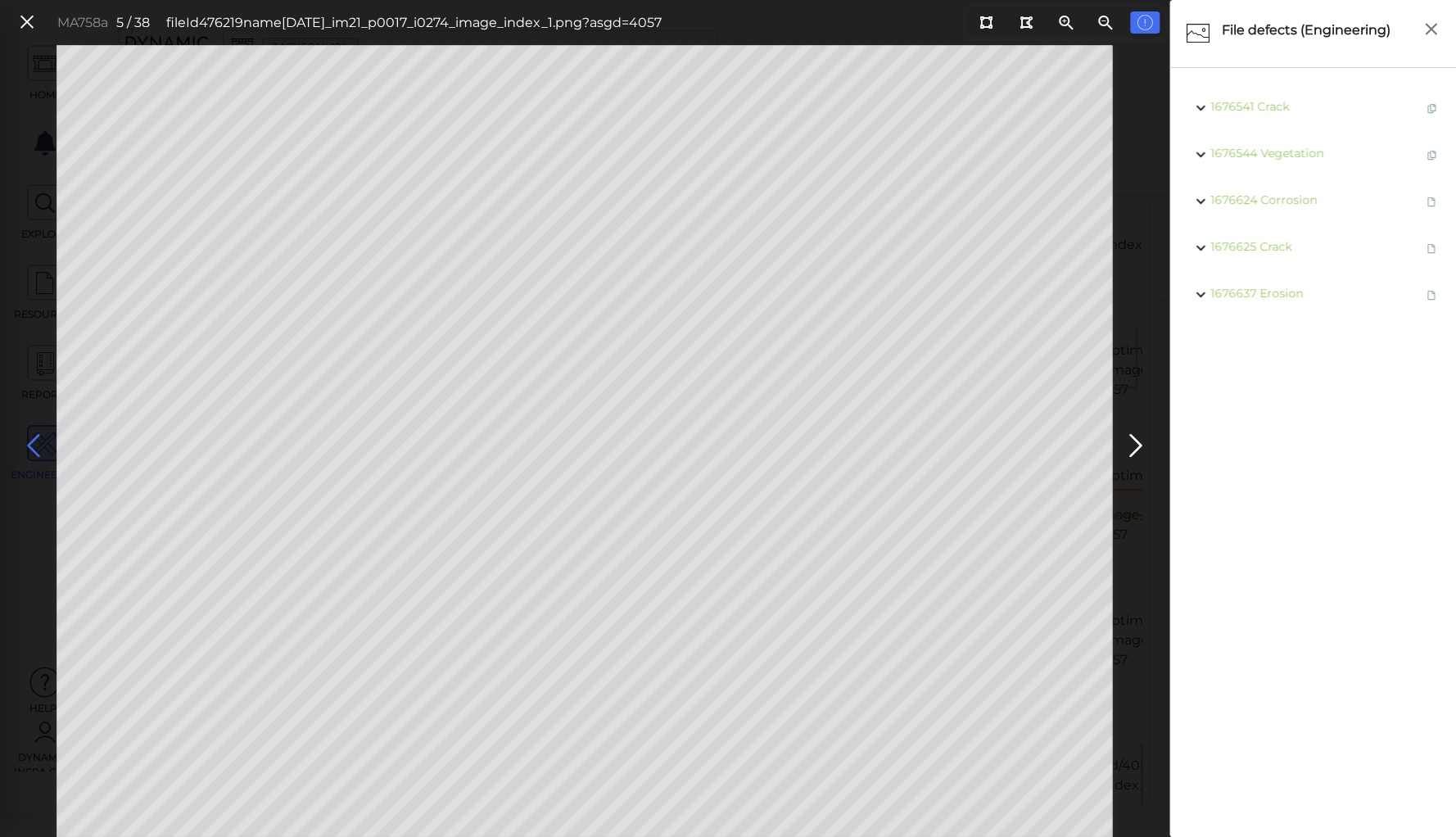
click at [33, 438] on icon at bounding box center [34, 446] width 26 height 32
click at [1133, 446] on icon at bounding box center [1136, 446] width 26 height 32
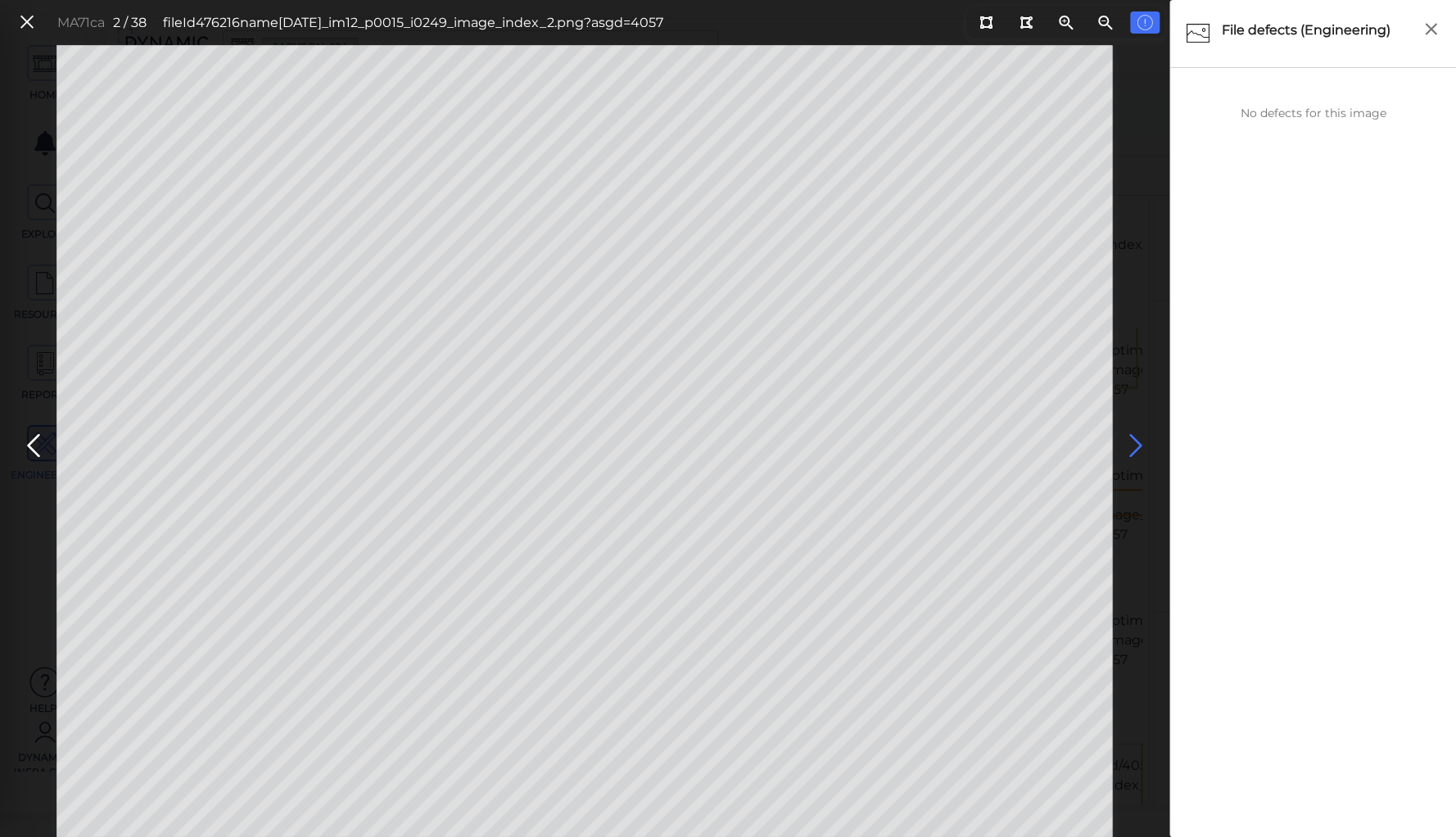
click at [1133, 446] on icon at bounding box center [1136, 446] width 26 height 32
click at [30, 438] on icon at bounding box center [34, 446] width 26 height 32
click at [20, 20] on icon at bounding box center [27, 22] width 18 height 22
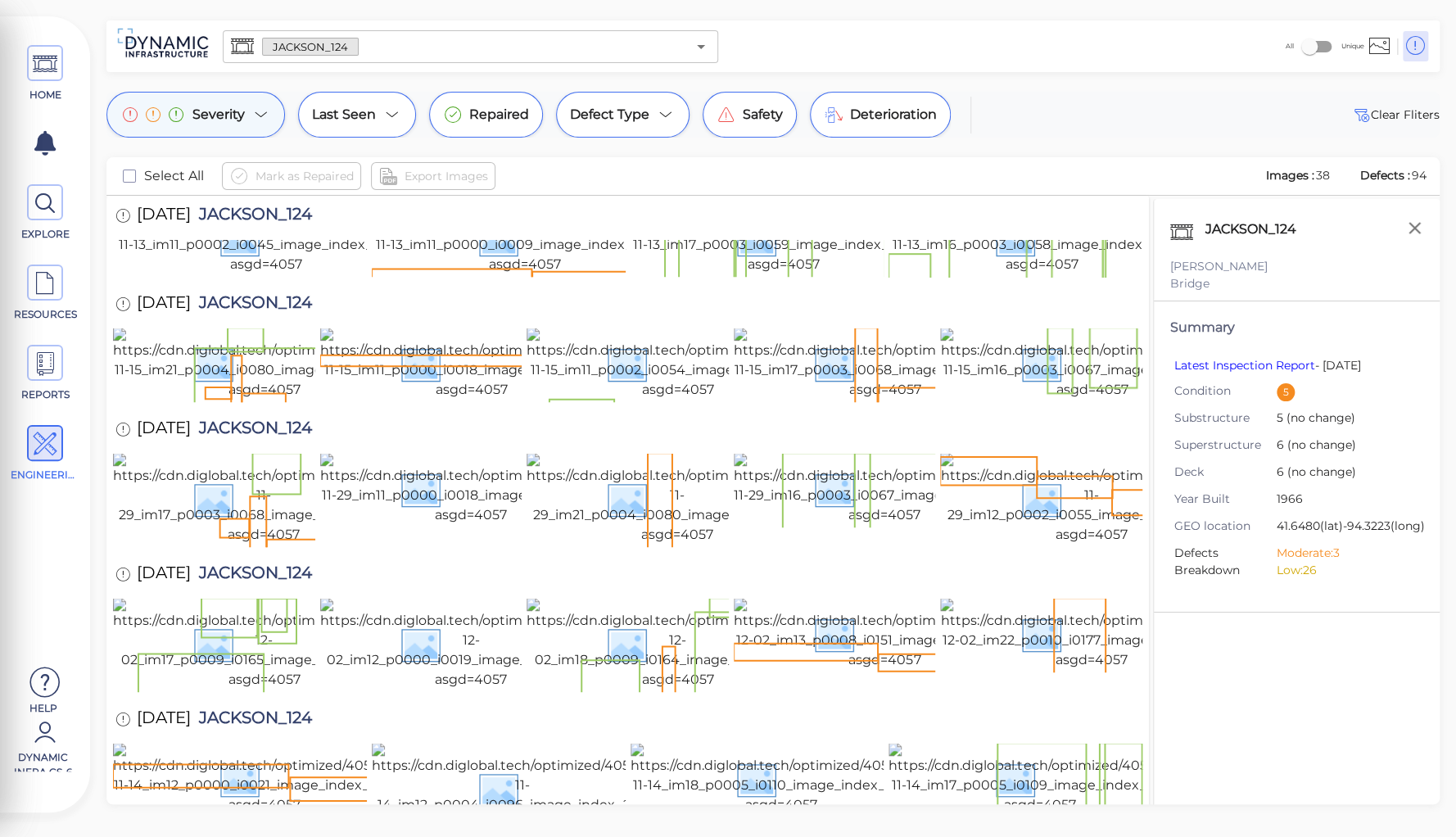
click at [251, 115] on icon at bounding box center [261, 115] width 20 height 20
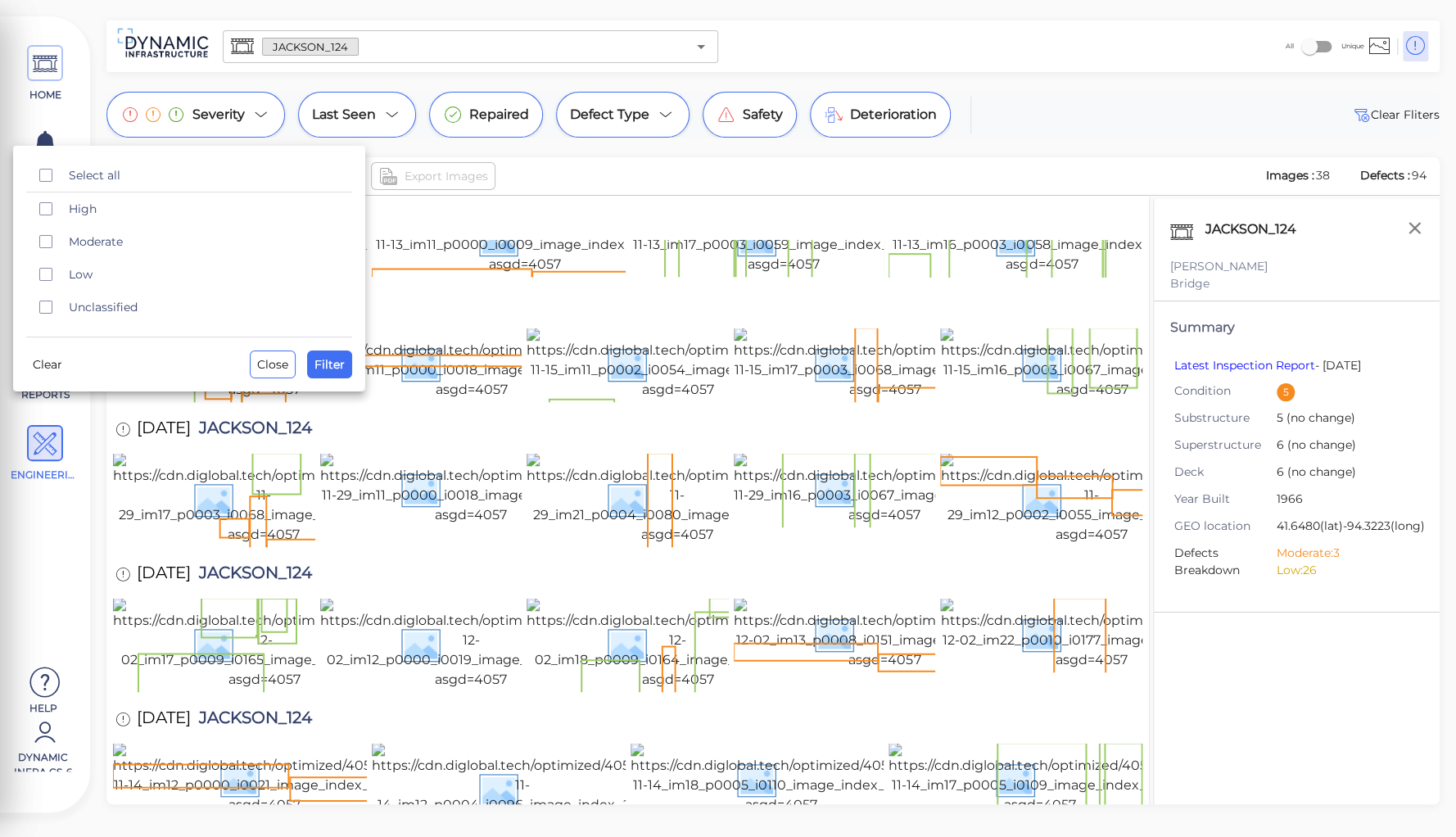
click at [672, 172] on div at bounding box center [728, 418] width 1456 height 837
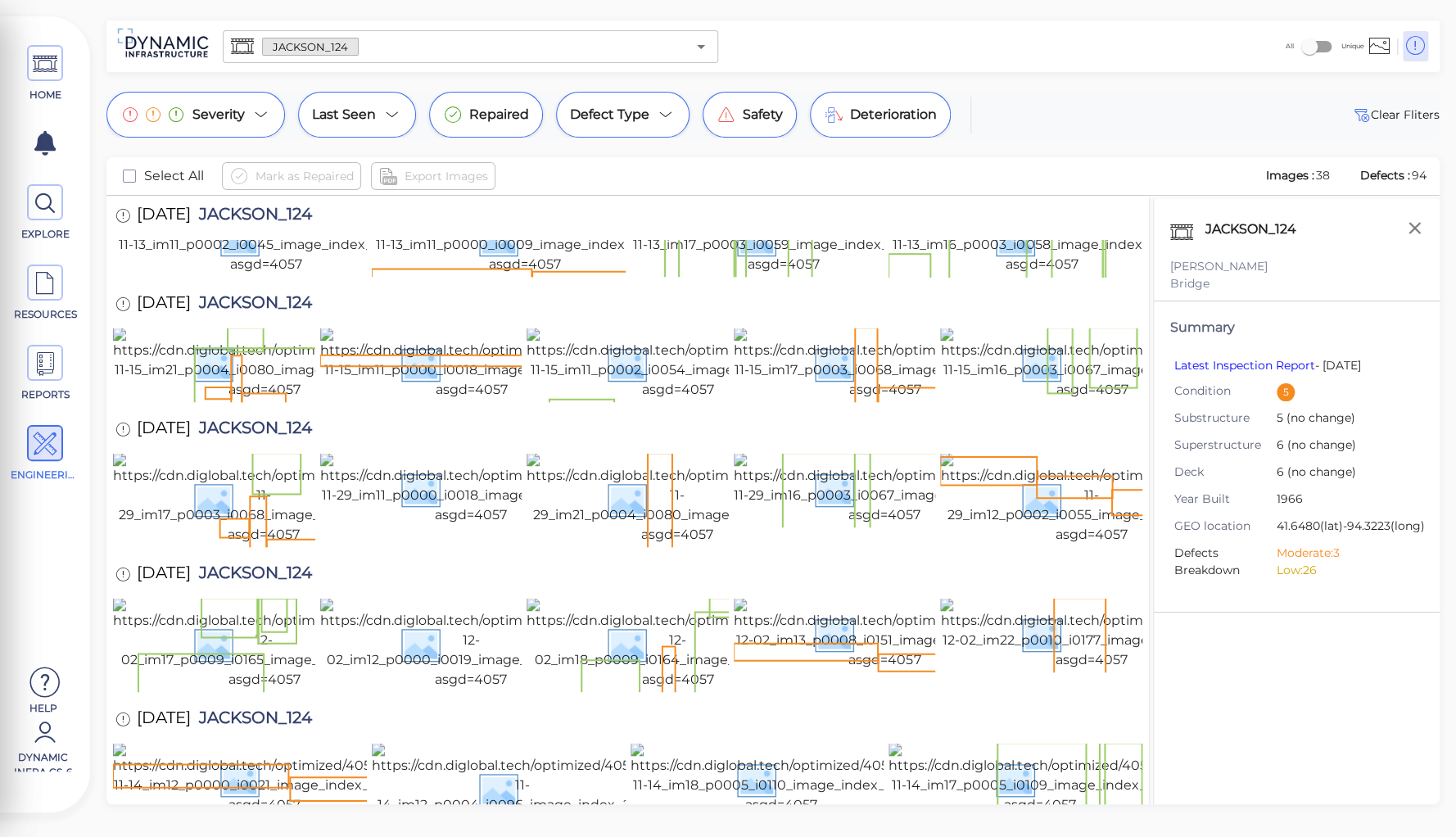
click at [362, 40] on input "text" at bounding box center [522, 47] width 328 height 23
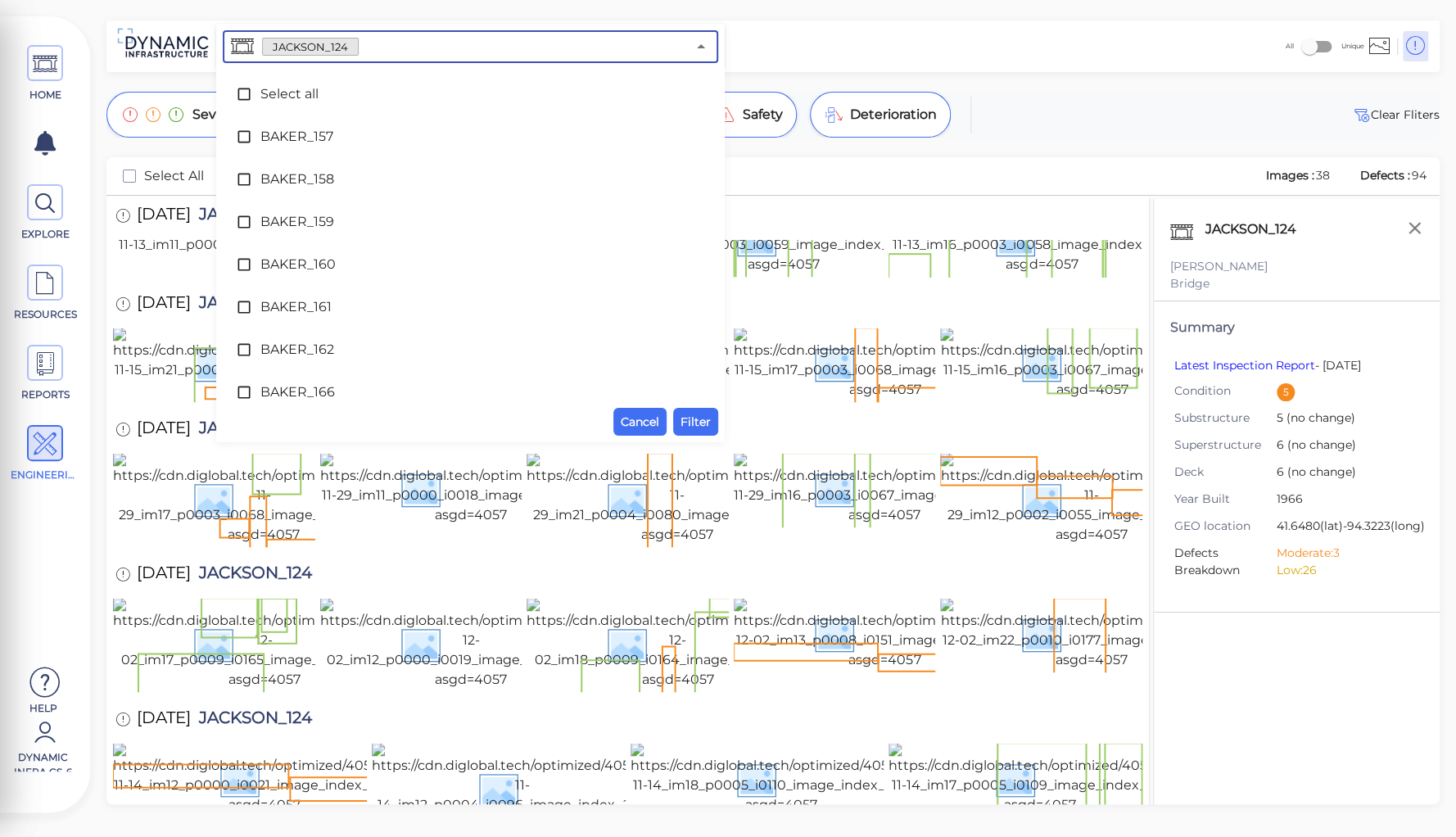
scroll to position [4866, 0]
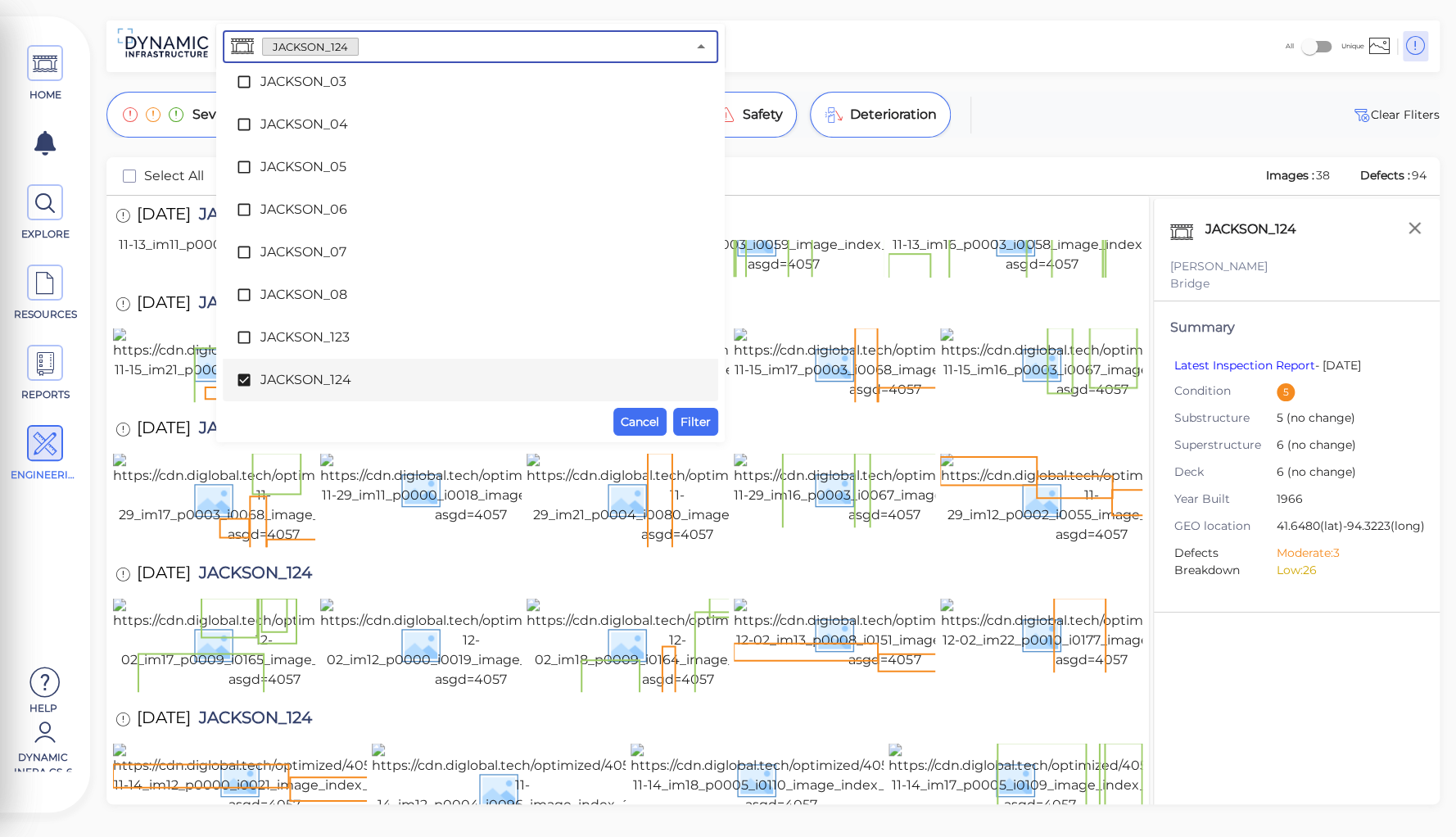
click at [285, 373] on span "JACKSON_124" at bounding box center [471, 380] width 420 height 20
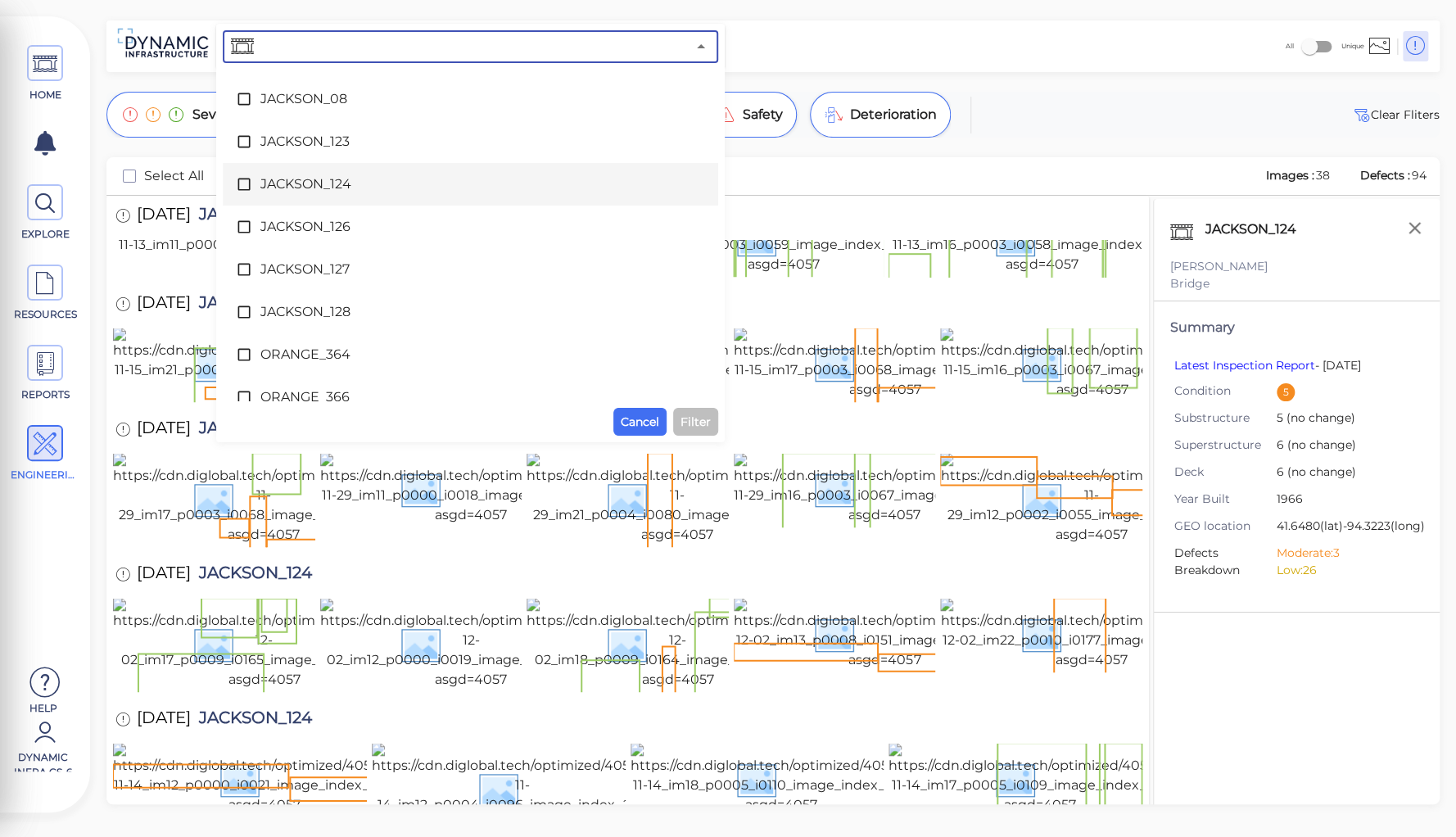
scroll to position [5063, 0]
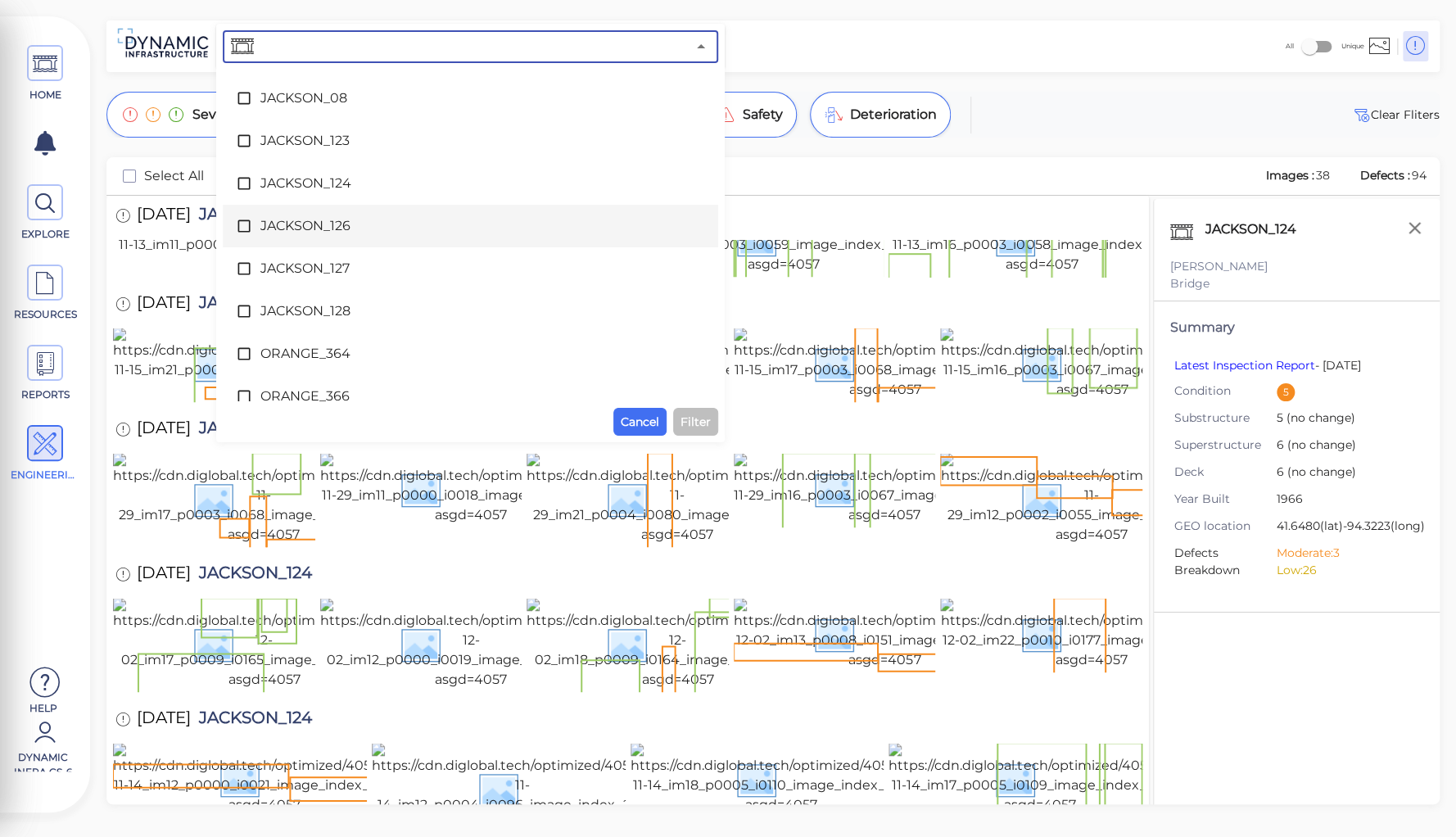
click at [275, 232] on span "JACKSON_126" at bounding box center [471, 226] width 420 height 20
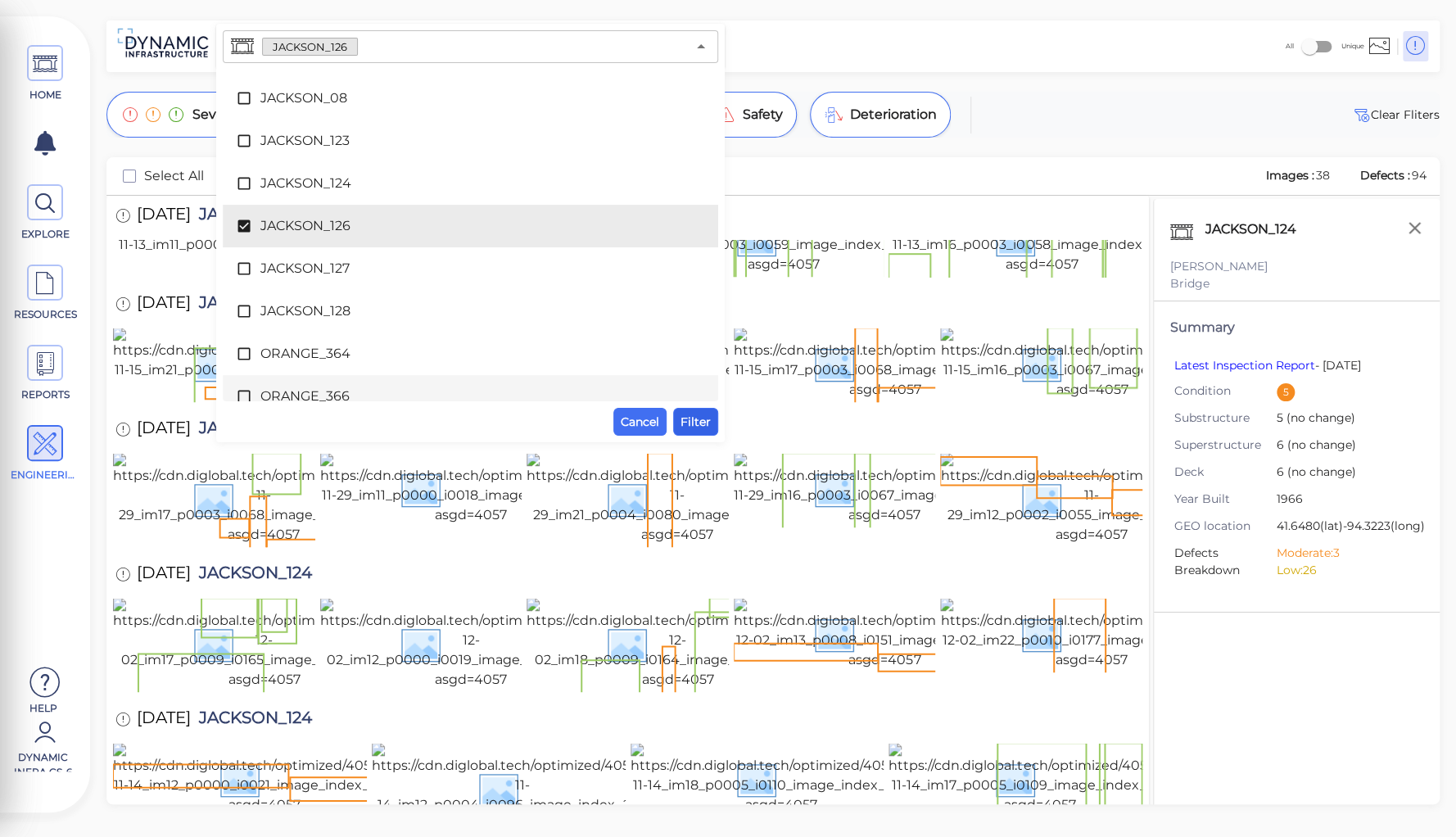
click at [688, 425] on span "Filter" at bounding box center [695, 422] width 30 height 20
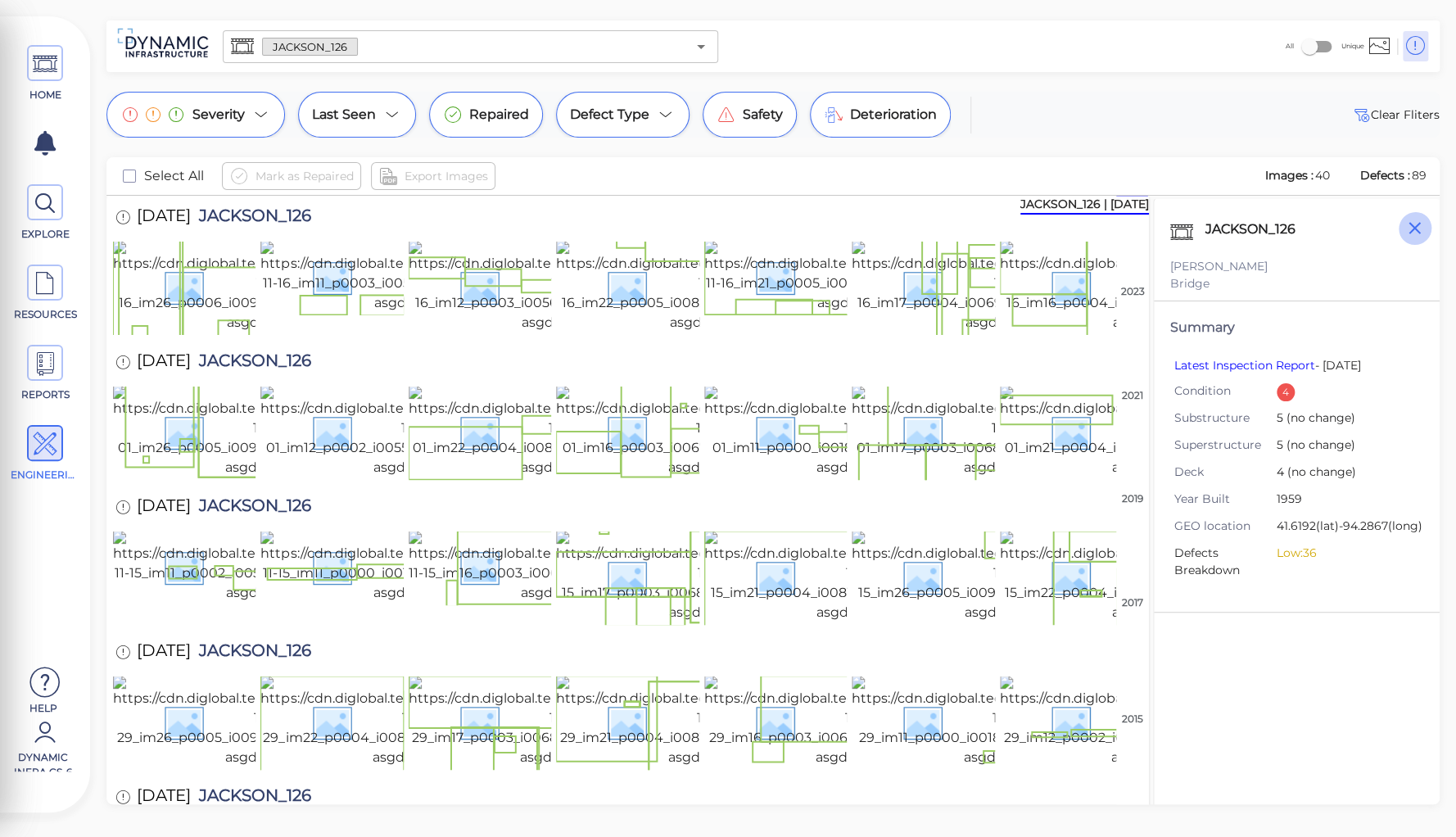
click at [1411, 229] on icon "button" at bounding box center [1415, 227] width 21 height 21
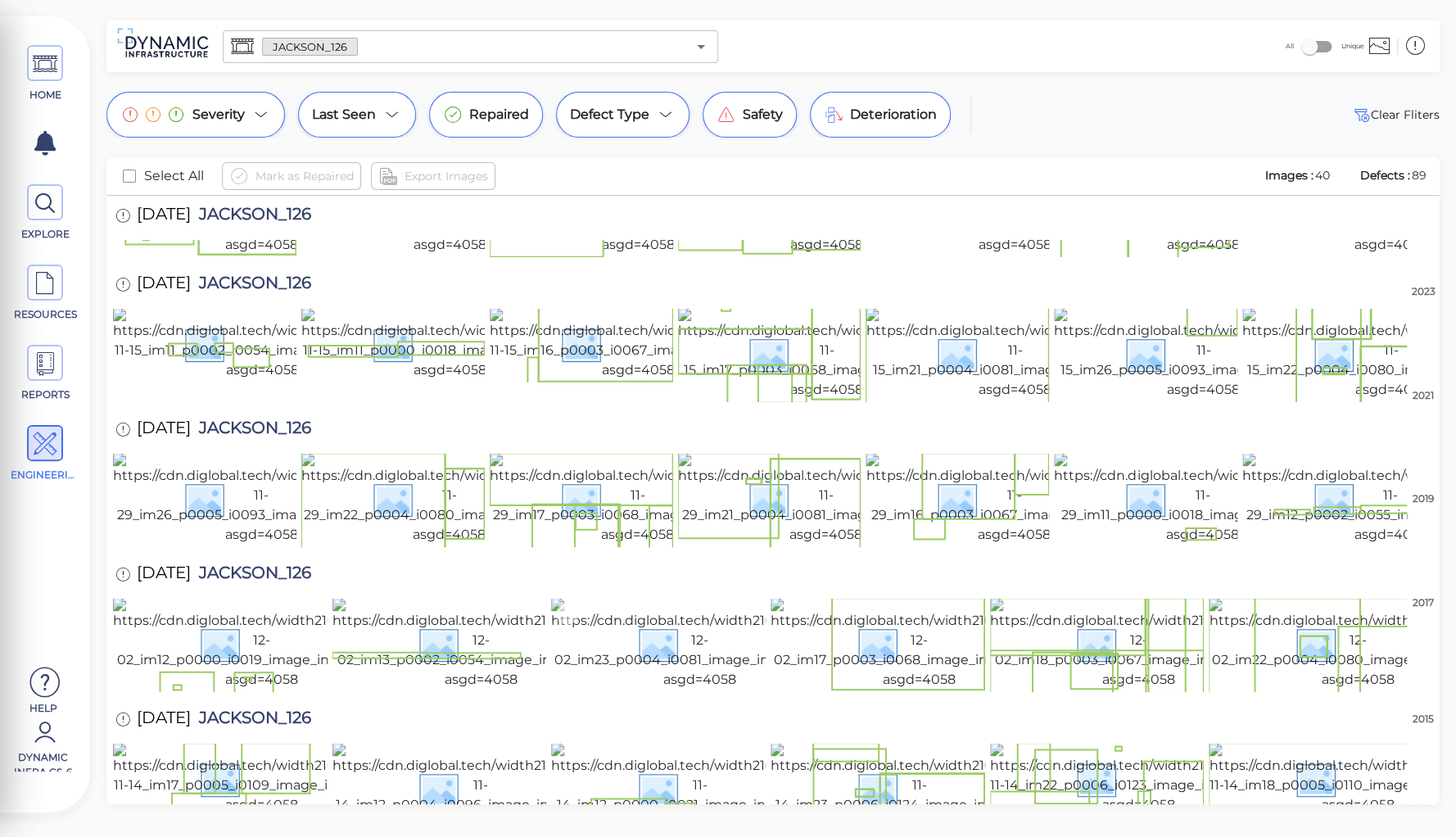
scroll to position [540, 0]
click at [1275, 743] on img at bounding box center [1357, 779] width 297 height 72
